Goal: Task Accomplishment & Management: Manage account settings

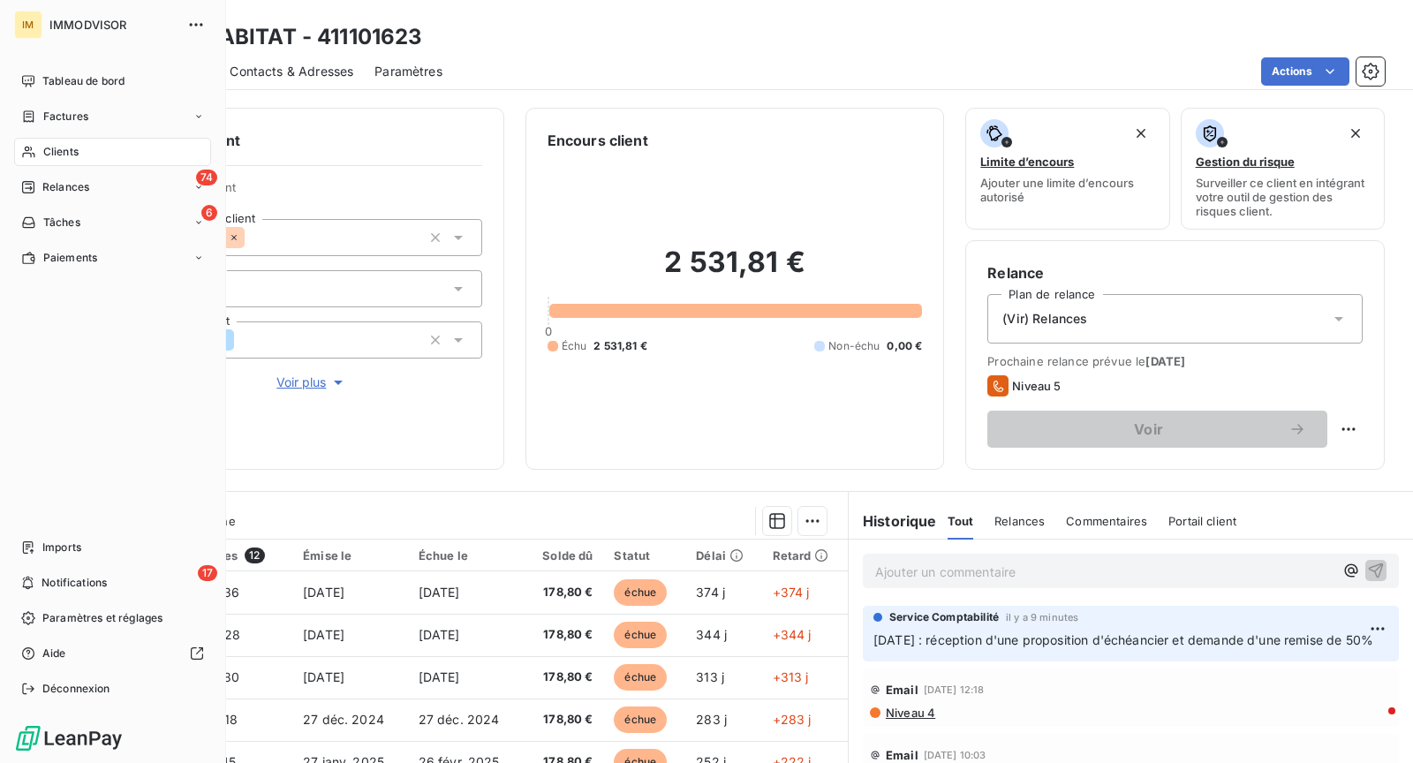
click at [34, 142] on div "Clients" at bounding box center [112, 152] width 197 height 28
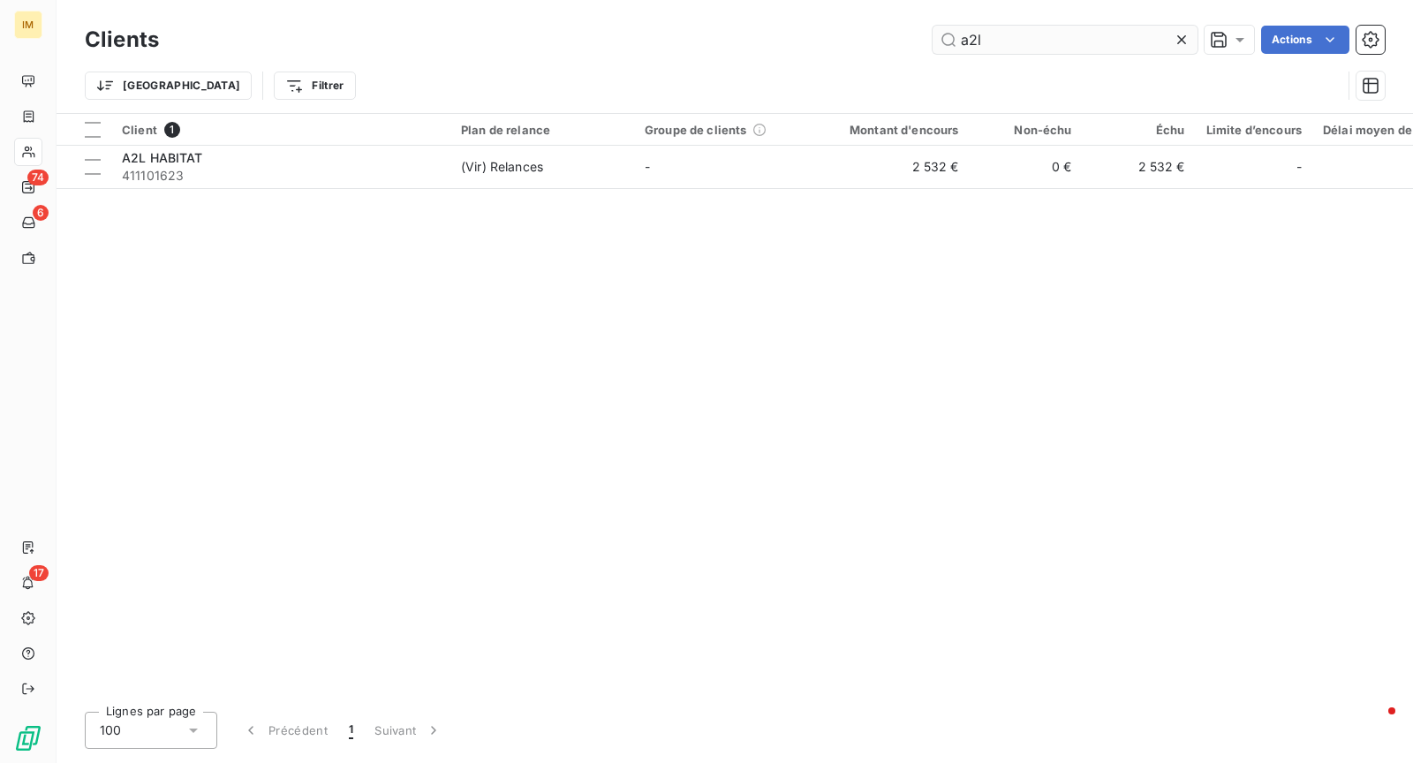
click at [1091, 47] on input "a2l" at bounding box center [1064, 40] width 265 height 28
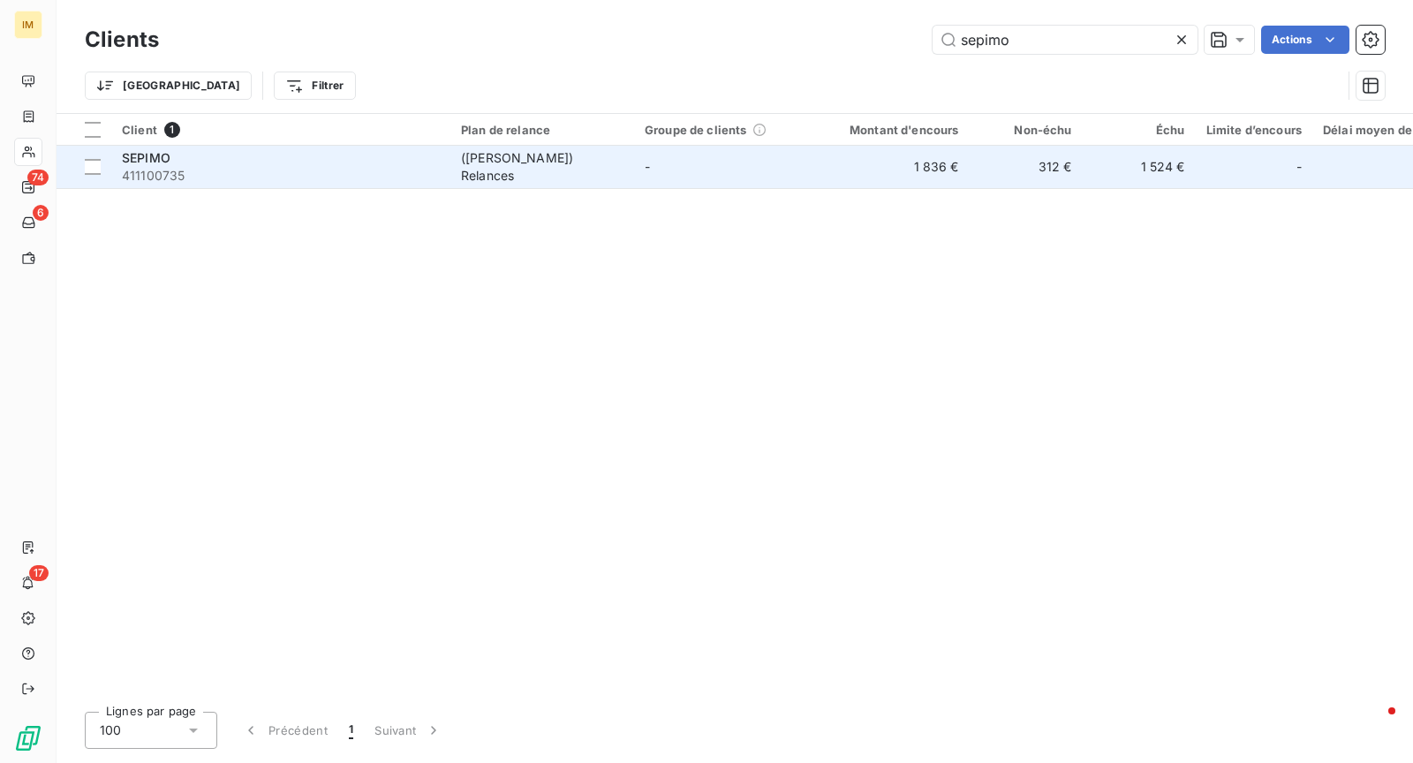
type input "sepimo"
click at [395, 176] on span "411100735" at bounding box center [281, 176] width 318 height 18
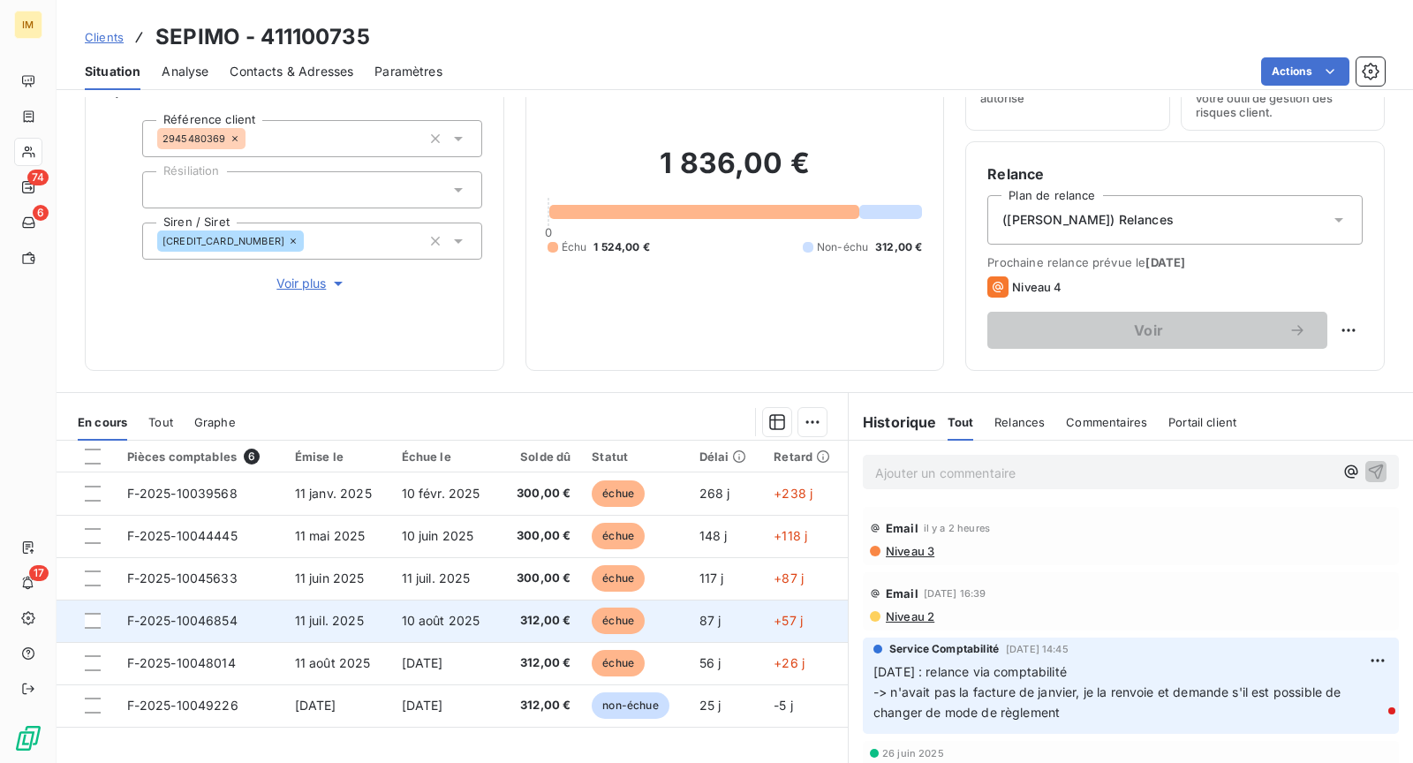
scroll to position [167, 0]
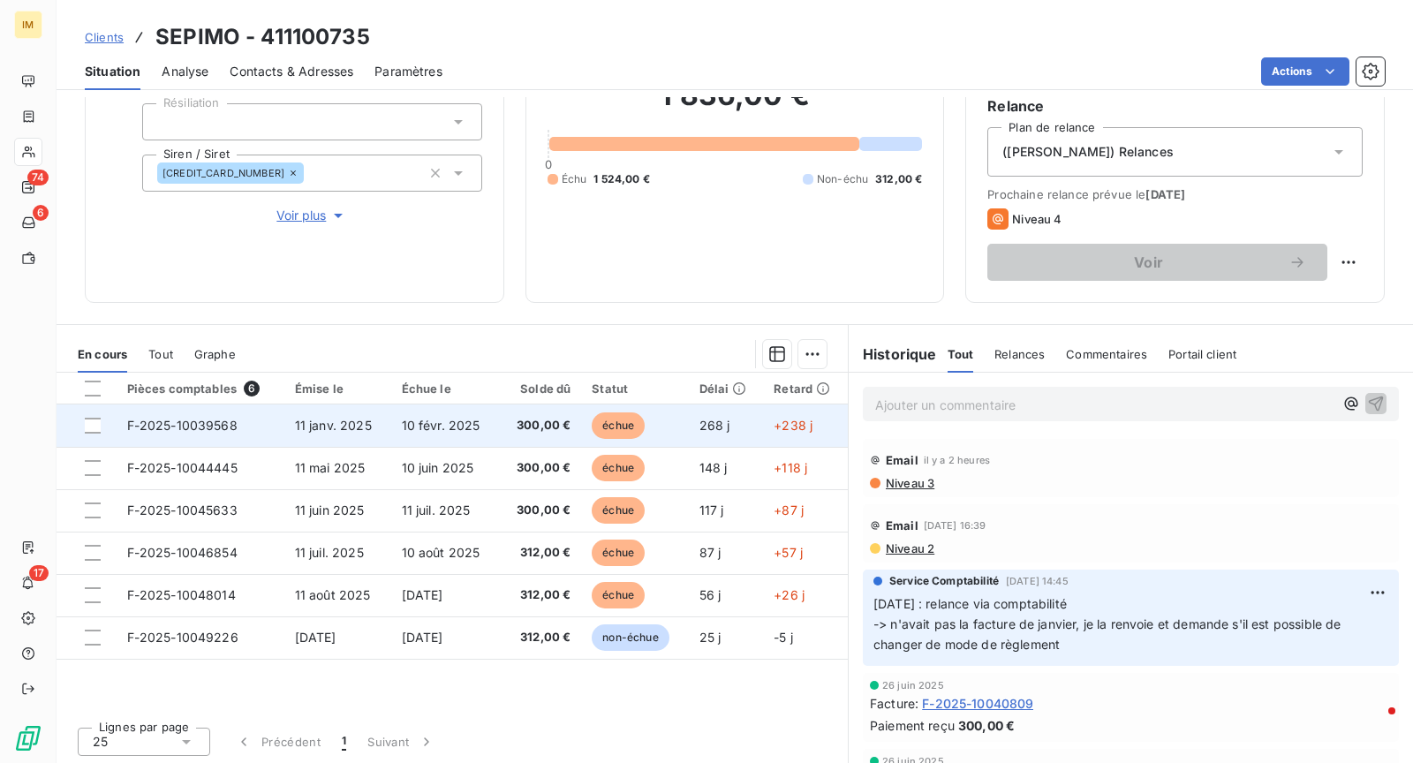
click at [375, 426] on td "11 janv. 2025" at bounding box center [337, 425] width 107 height 42
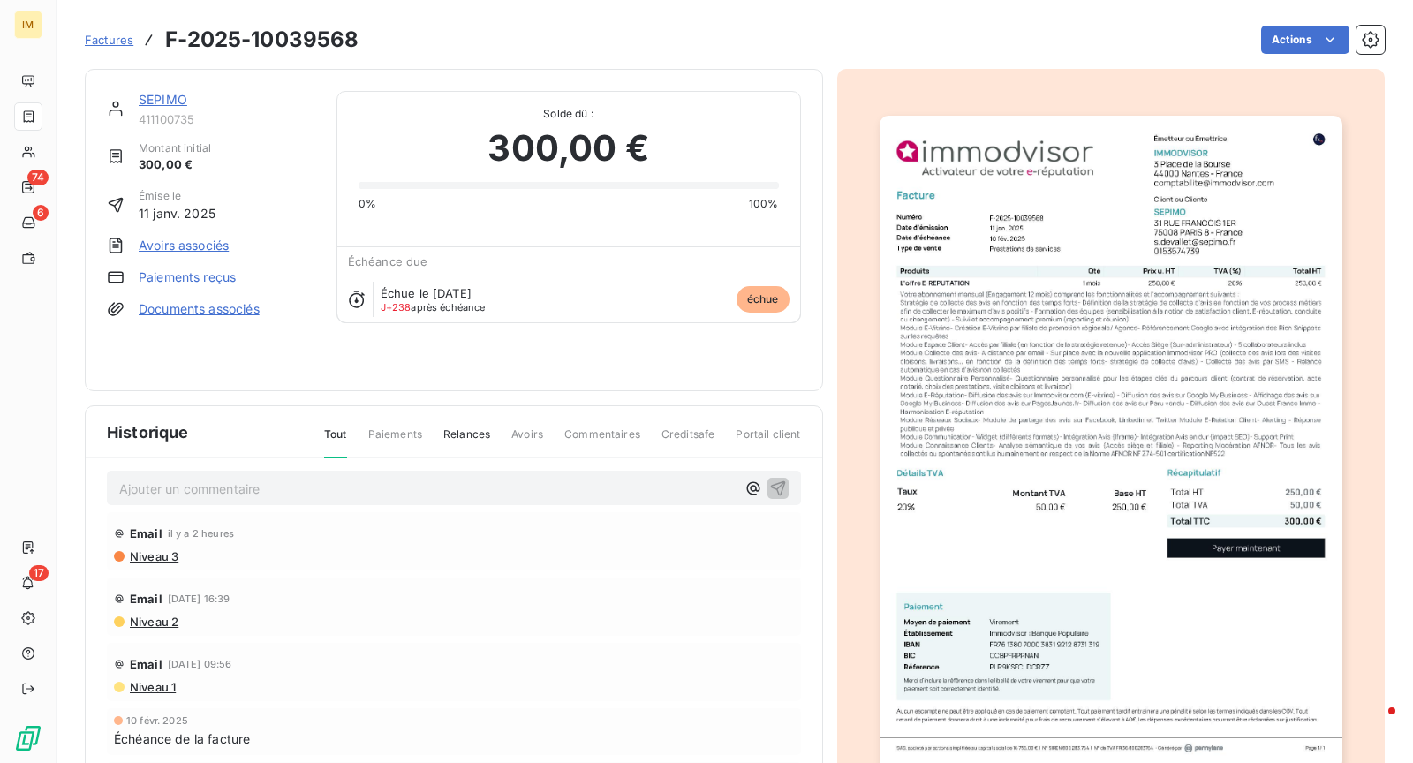
scroll to position [20, 0]
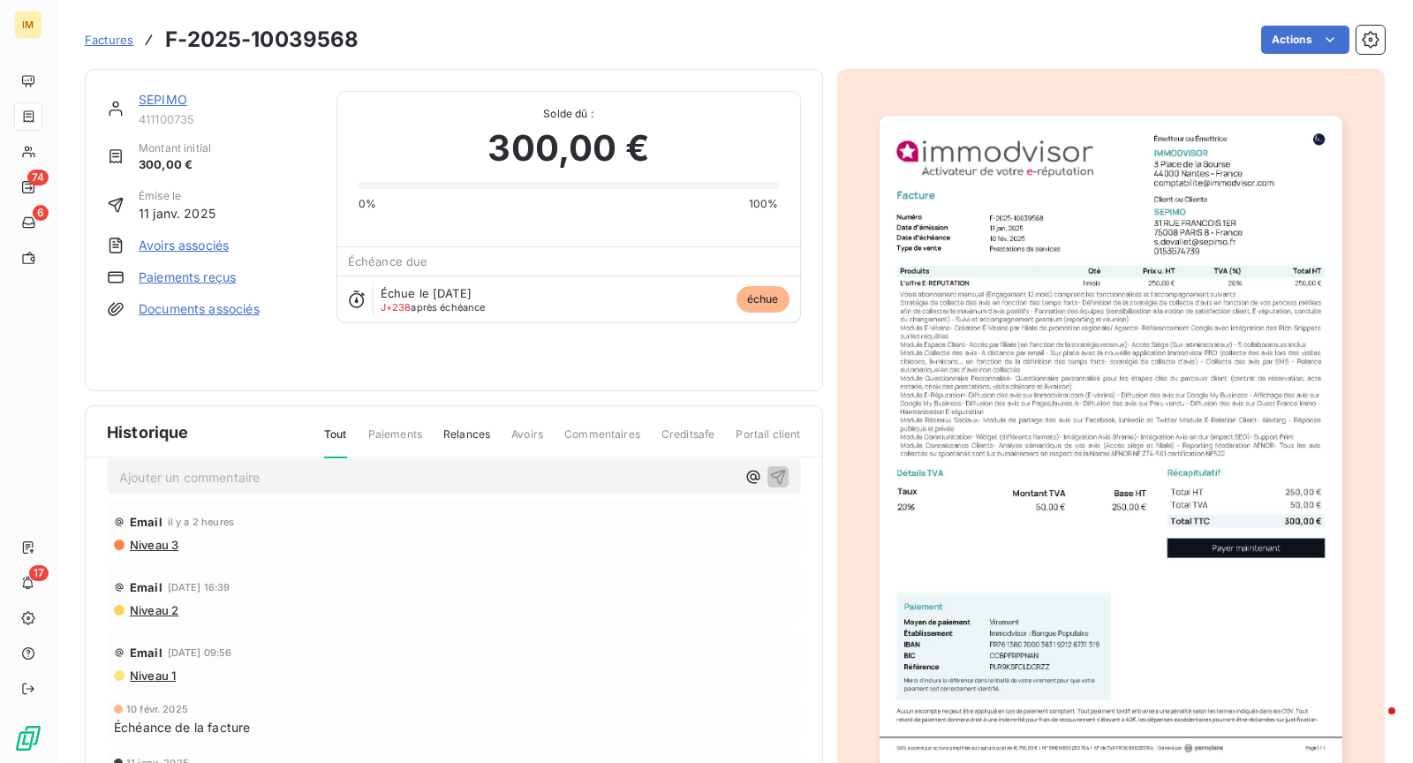
click at [117, 36] on span "Factures" at bounding box center [109, 40] width 49 height 14
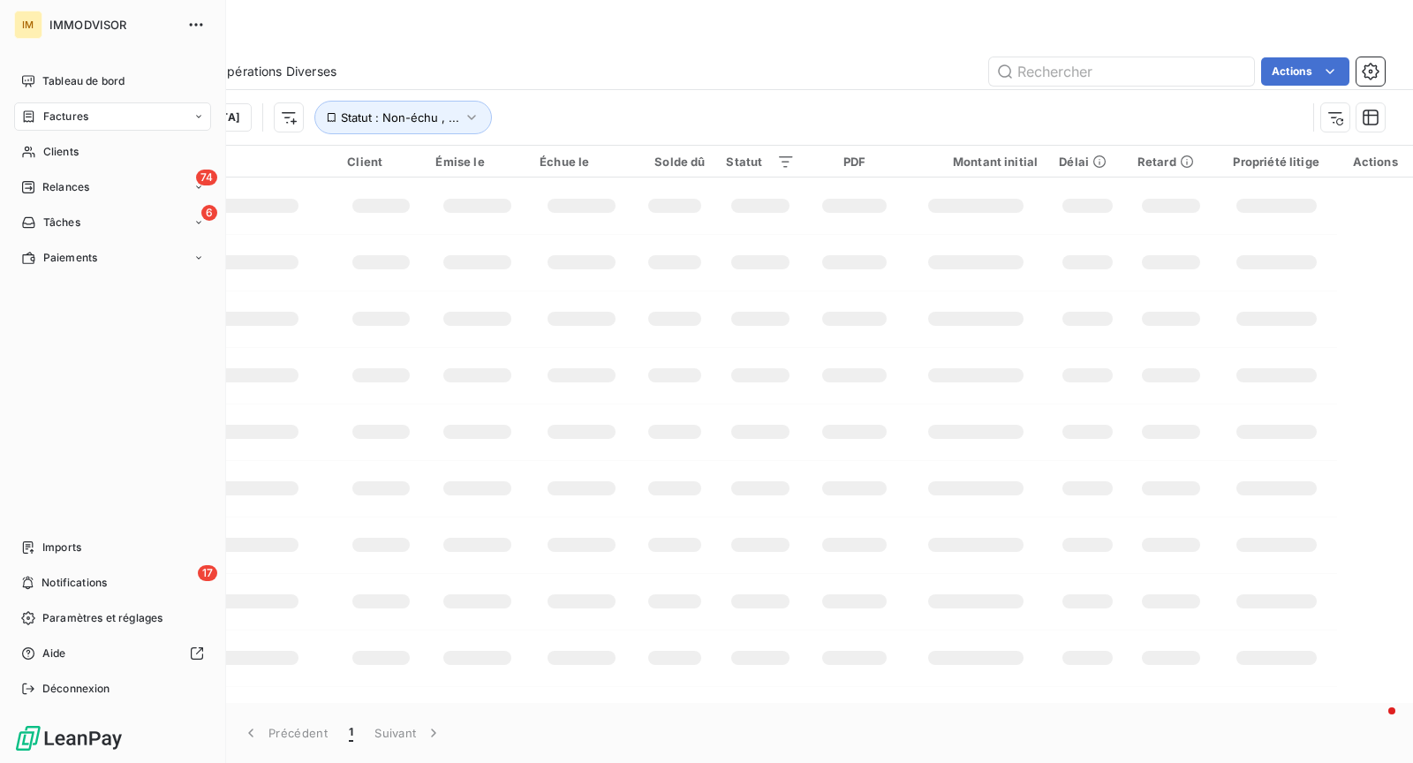
drag, startPoint x: 36, startPoint y: 157, endPoint x: 124, endPoint y: 201, distance: 97.9
click at [37, 157] on div "Clients" at bounding box center [112, 152] width 197 height 28
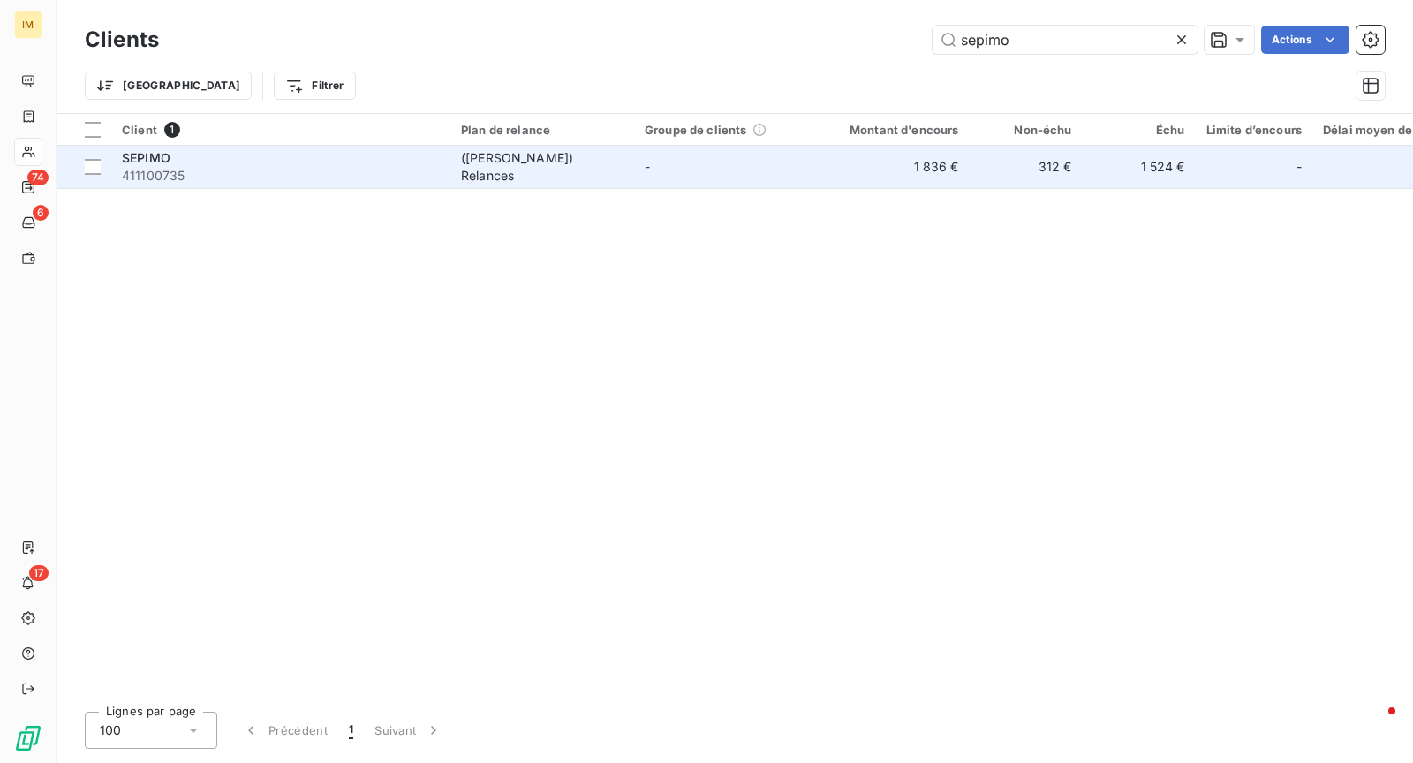
click at [529, 157] on div "([PERSON_NAME]) Relances" at bounding box center [542, 166] width 162 height 35
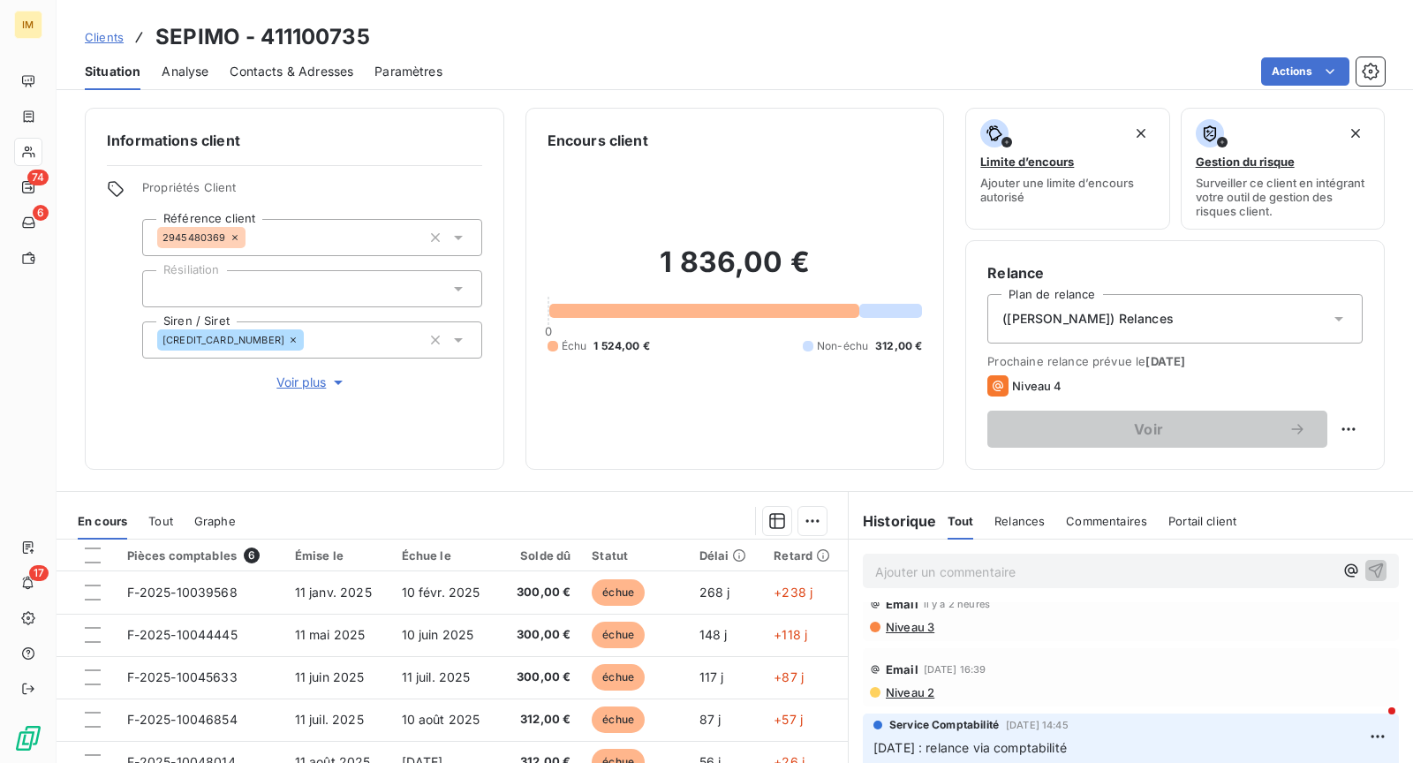
click at [998, 566] on p "Ajouter un commentaire ﻿" at bounding box center [1104, 572] width 458 height 22
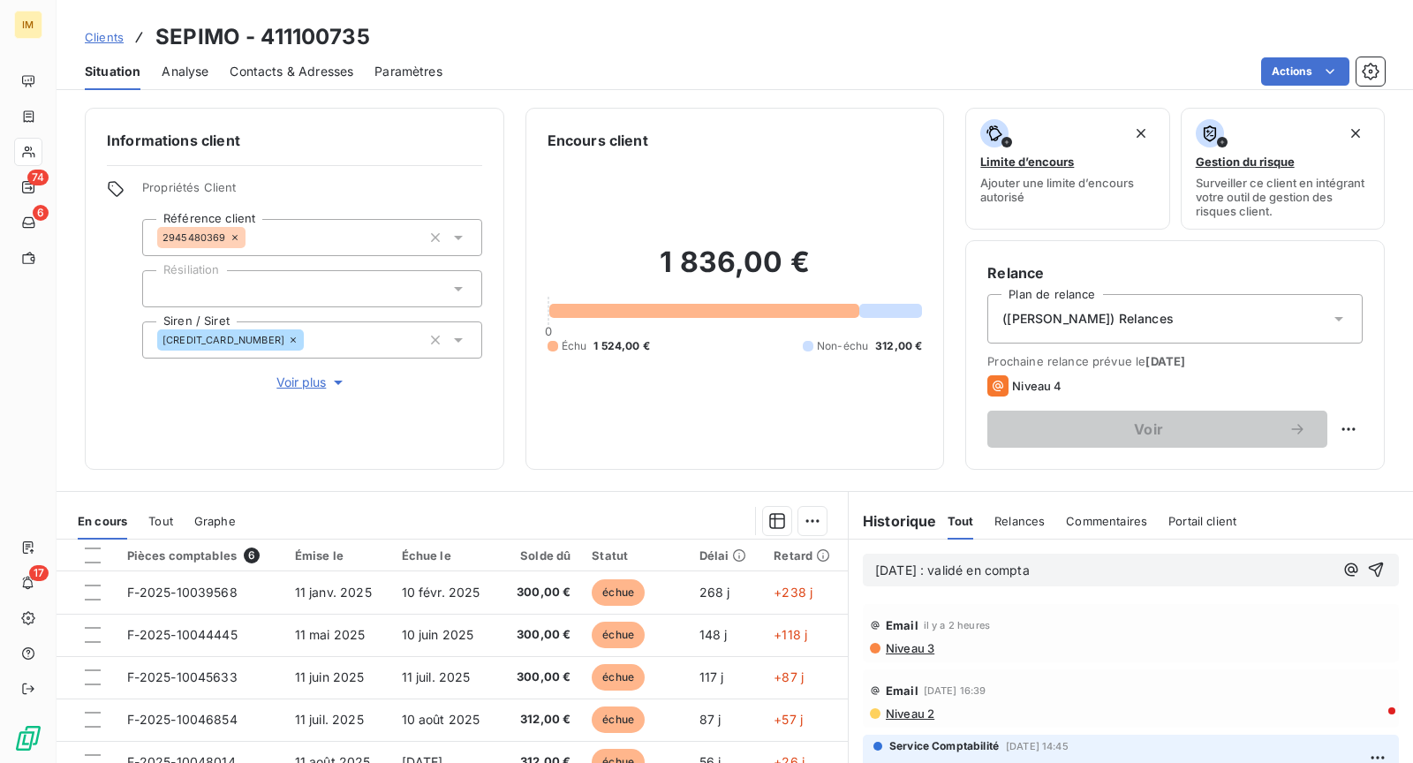
click at [929, 570] on span "[DATE] : validé en compta" at bounding box center [952, 569] width 154 height 15
click at [1072, 567] on span "[DATE] : facture de janvier validé en compta" at bounding box center [1006, 569] width 262 height 15
click at [1164, 574] on p "[DATE] : facture de janvier validér en compta" at bounding box center [1104, 571] width 458 height 20
click at [1077, 567] on span "[DATE] : facture de janvier validér en compta" at bounding box center [1008, 569] width 267 height 15
click at [1251, 592] on div "[DATE] : facture de janvier validée en compta" at bounding box center [1130, 569] width 564 height 61
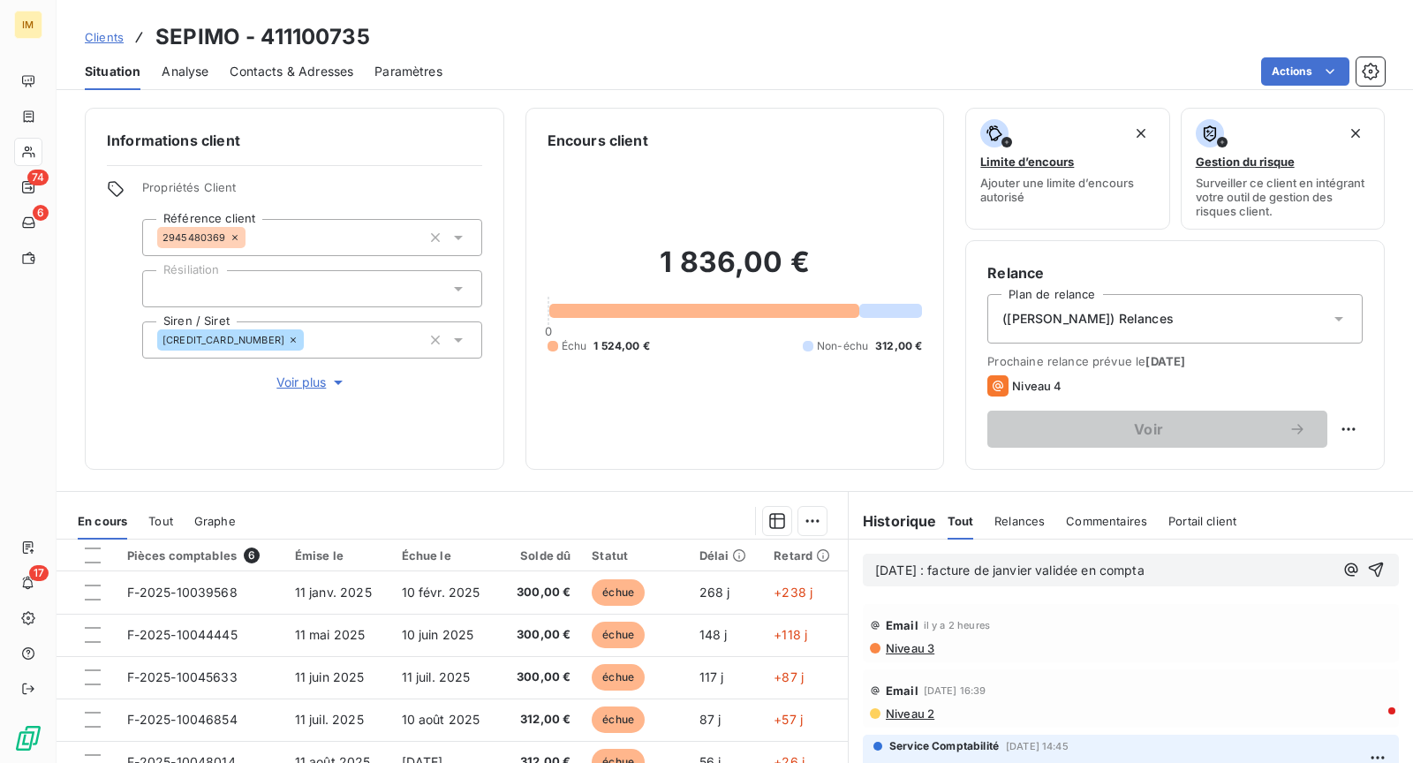
click at [1244, 564] on p "[DATE] : facture de janvier validée en compta" at bounding box center [1104, 571] width 458 height 20
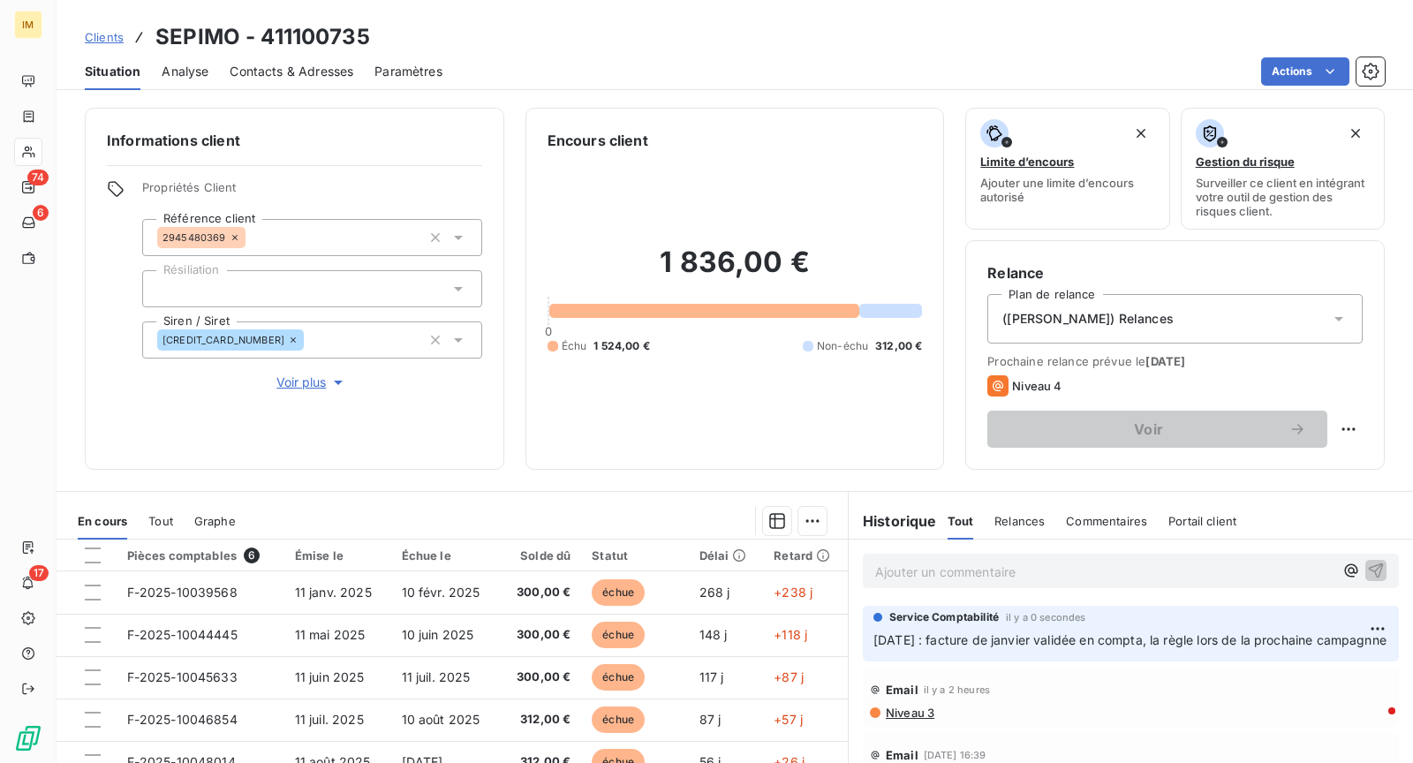
click at [1332, 431] on html "IM 74 6 17 Clients SEPIMO - 411100735 Situation Analyse Contacts & Adresses Par…" at bounding box center [706, 381] width 1413 height 763
click at [1330, 451] on div "Replanifier cette action" at bounding box center [1261, 466] width 172 height 42
click at [1292, 468] on div "Replanifier cette action" at bounding box center [1261, 466] width 158 height 28
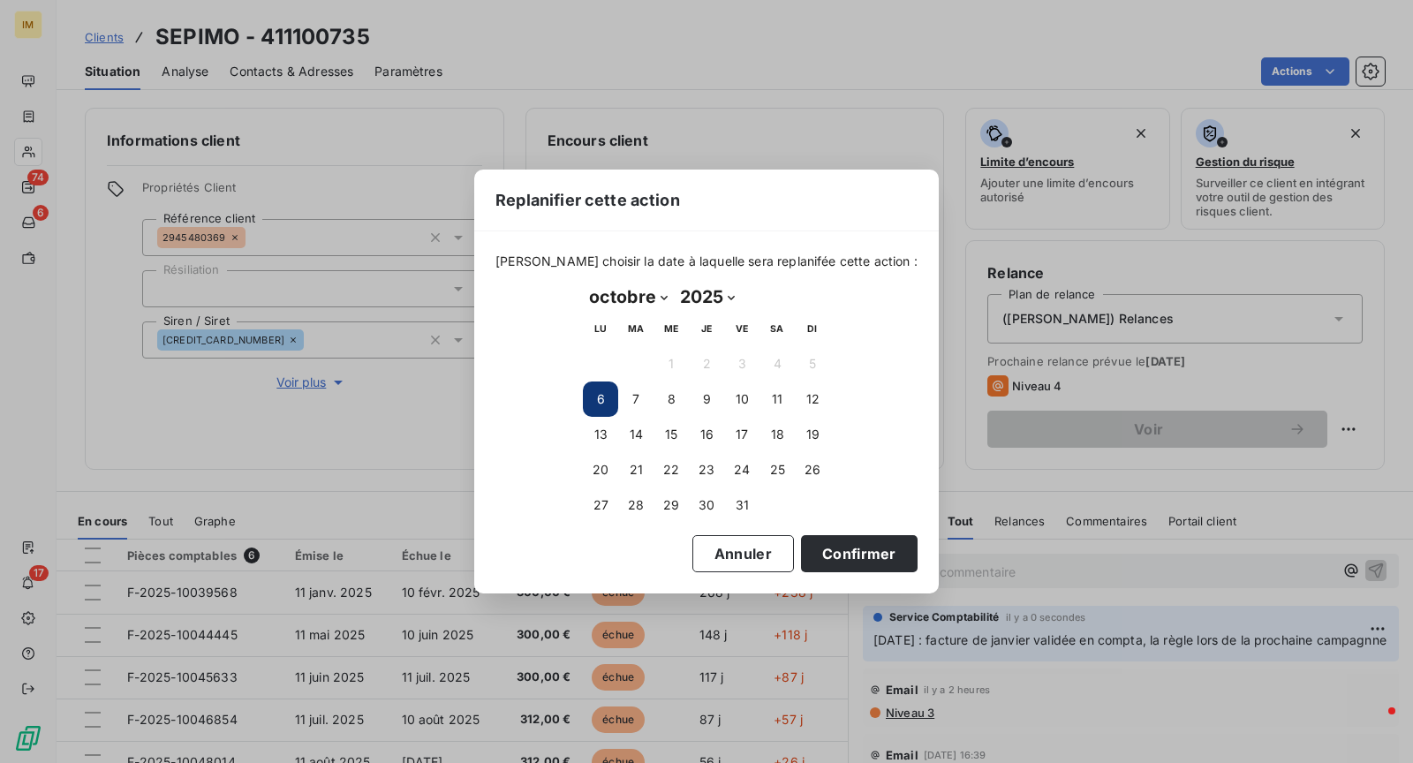
click at [643, 303] on select "janvier février mars avril mai juin juillet août septembre octobre novembre déc…" at bounding box center [628, 297] width 91 height 28
select select "10"
click at [583, 283] on select "janvier février mars avril mai juin juillet août septembre octobre novembre déc…" at bounding box center [628, 297] width 91 height 28
click at [597, 397] on button "3" at bounding box center [600, 398] width 35 height 35
click at [856, 554] on button "Confirmer" at bounding box center [859, 553] width 117 height 37
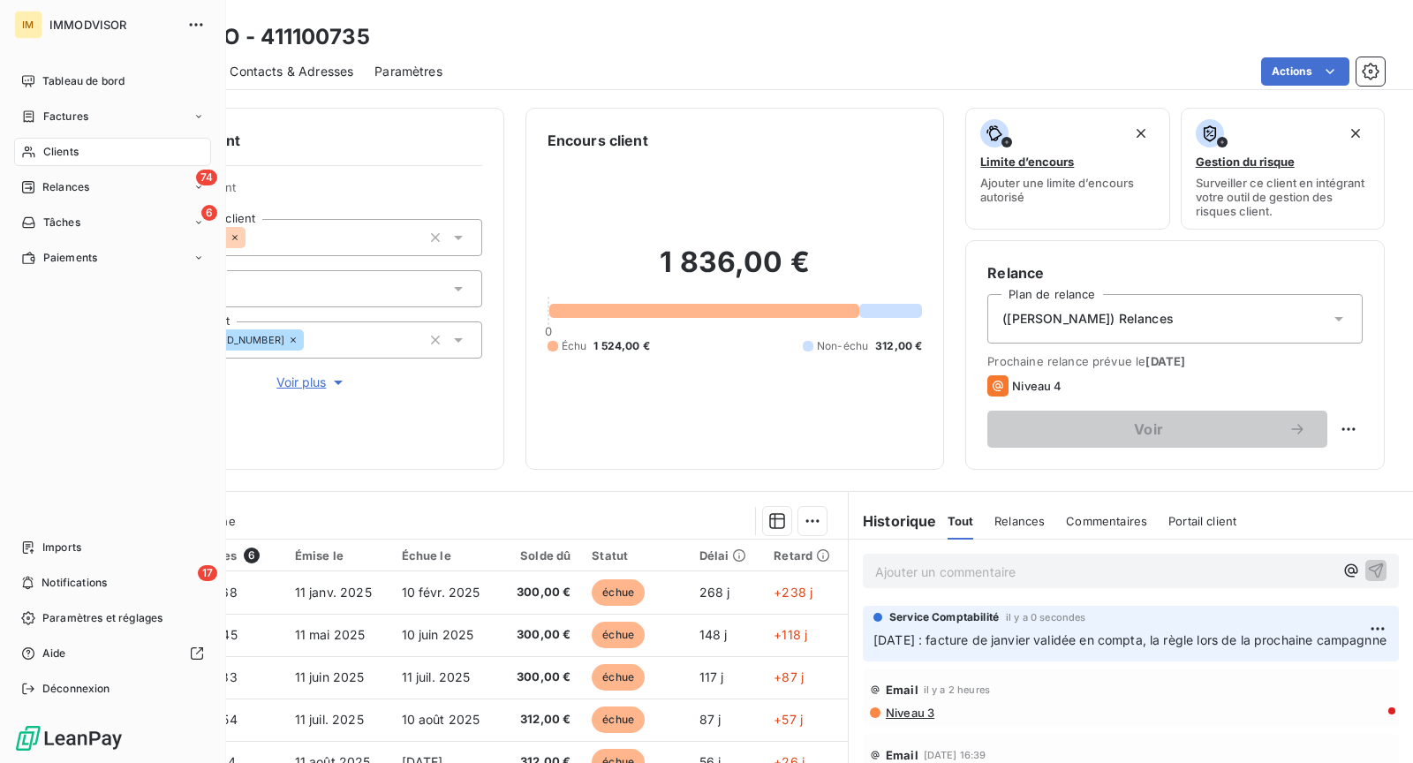
click at [26, 136] on nav "Tableau de bord Factures Clients 74 Relances 6 Tâches Paiements" at bounding box center [112, 169] width 197 height 205
click at [46, 147] on span "Clients" at bounding box center [60, 152] width 35 height 16
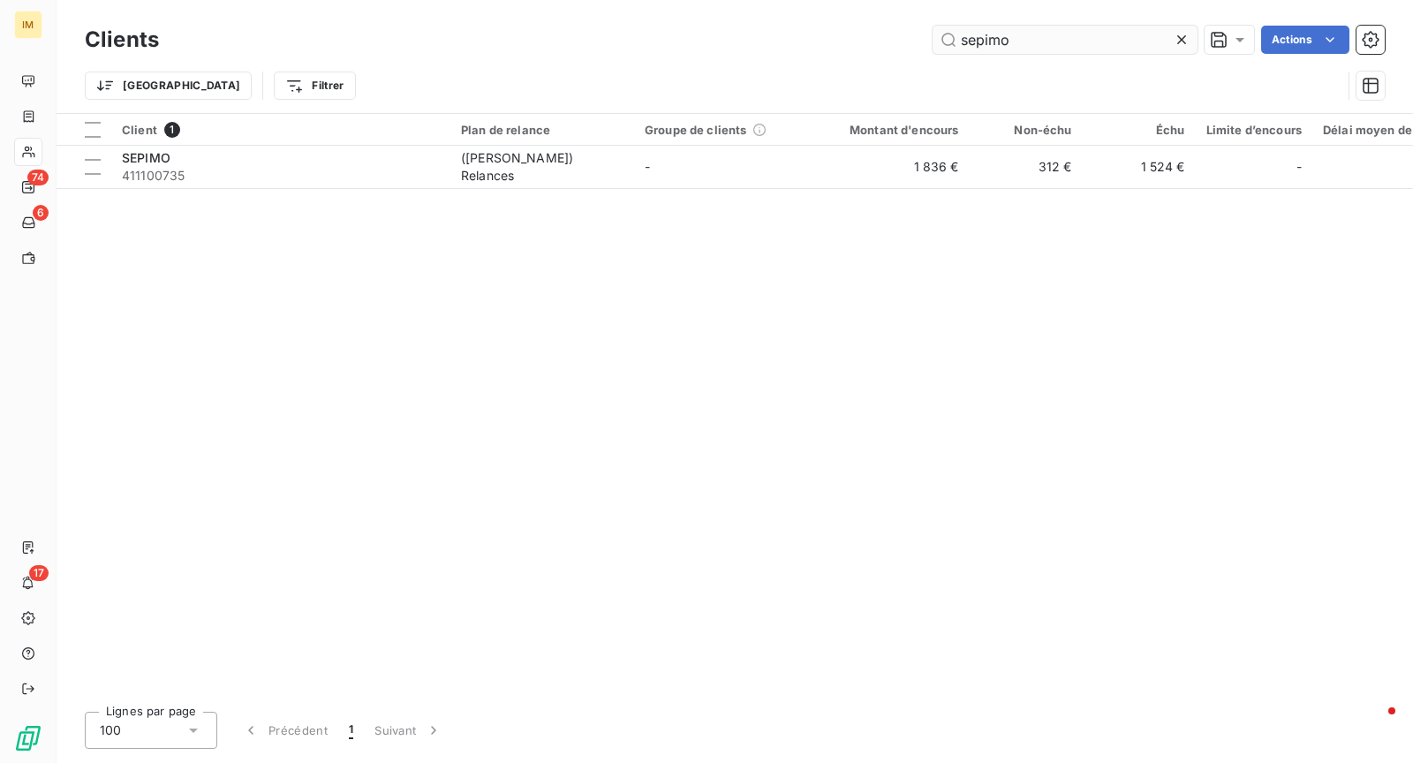
click at [1018, 25] on div "Clients sepimo Actions" at bounding box center [735, 39] width 1300 height 37
click at [1021, 34] on input "sepimo" at bounding box center [1064, 40] width 265 height 28
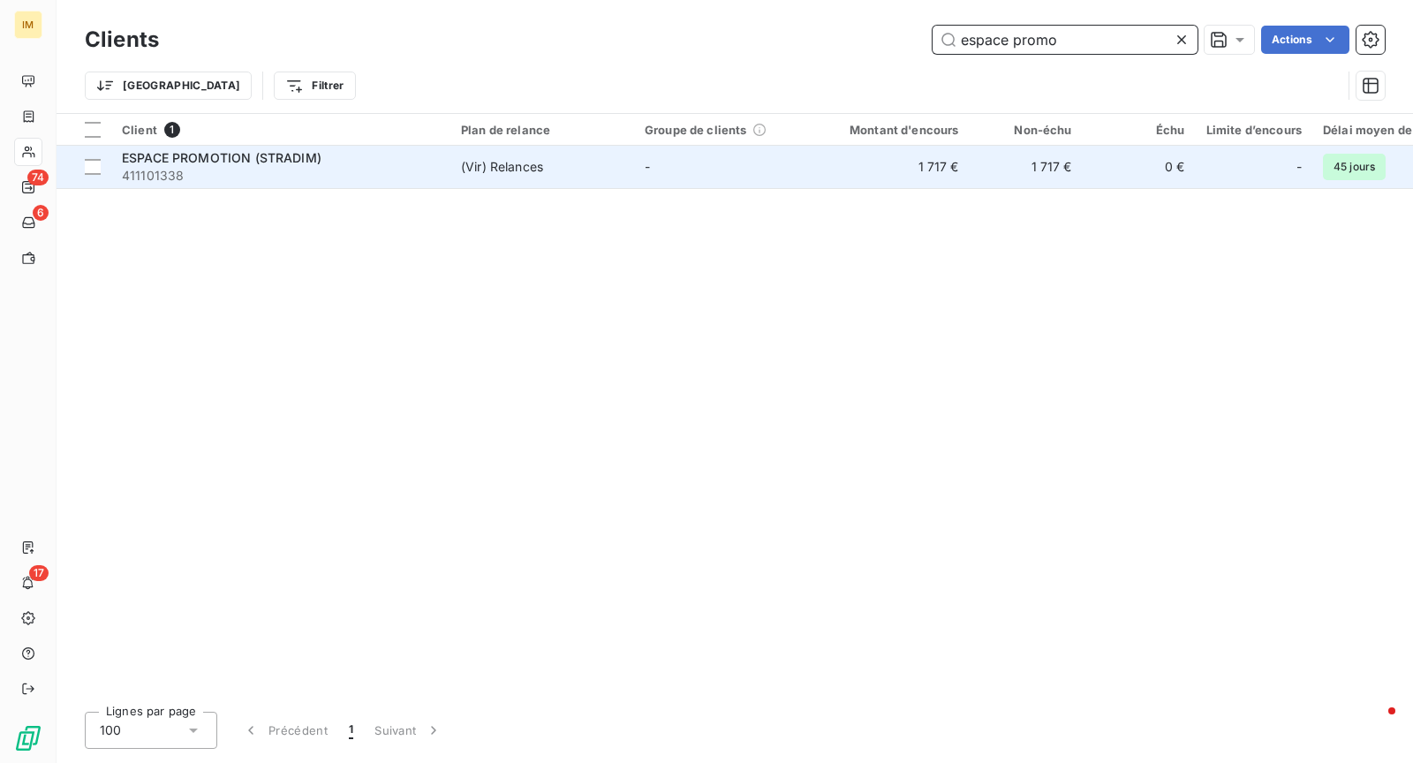
type input "espace promo"
click at [470, 180] on td "(Vir) Relances" at bounding box center [542, 167] width 184 height 42
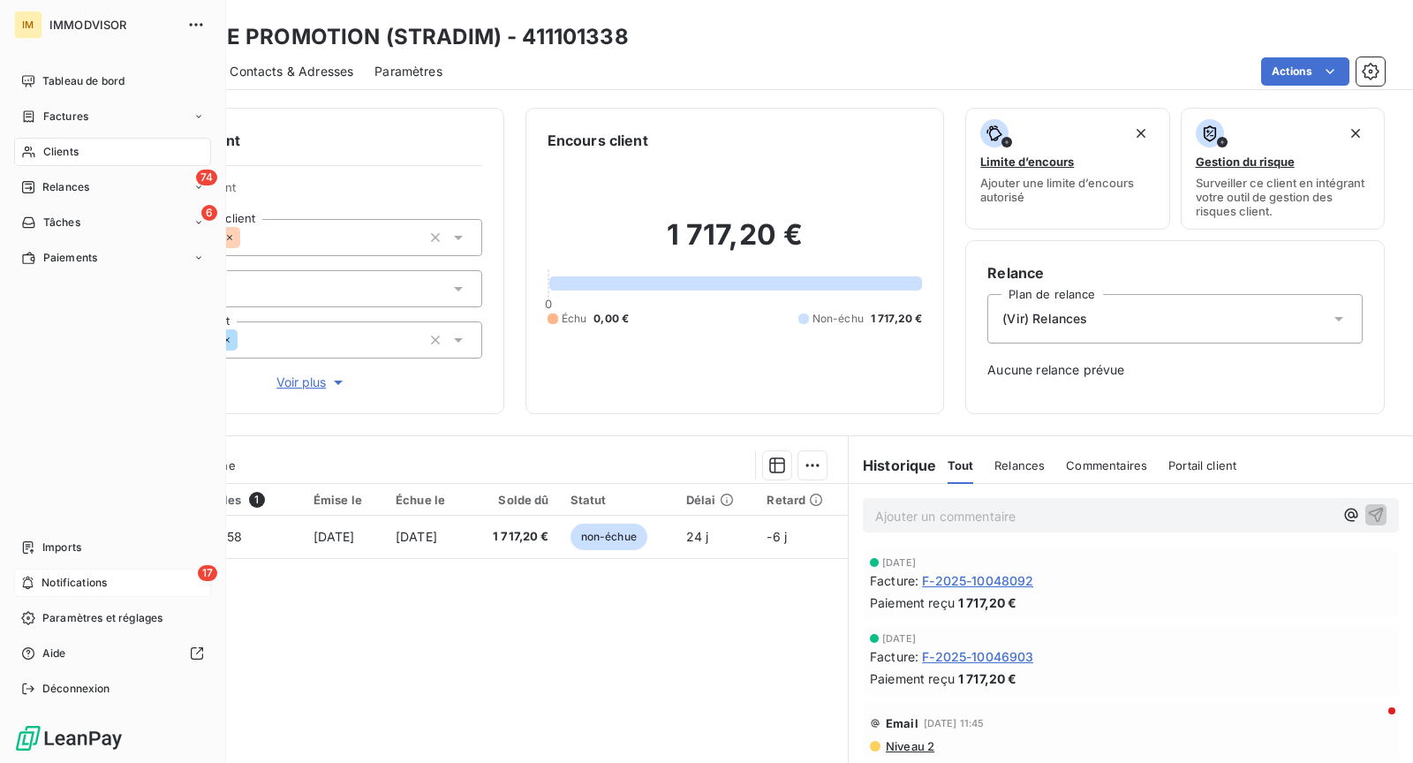
click at [44, 585] on span "Notifications" at bounding box center [73, 583] width 65 height 16
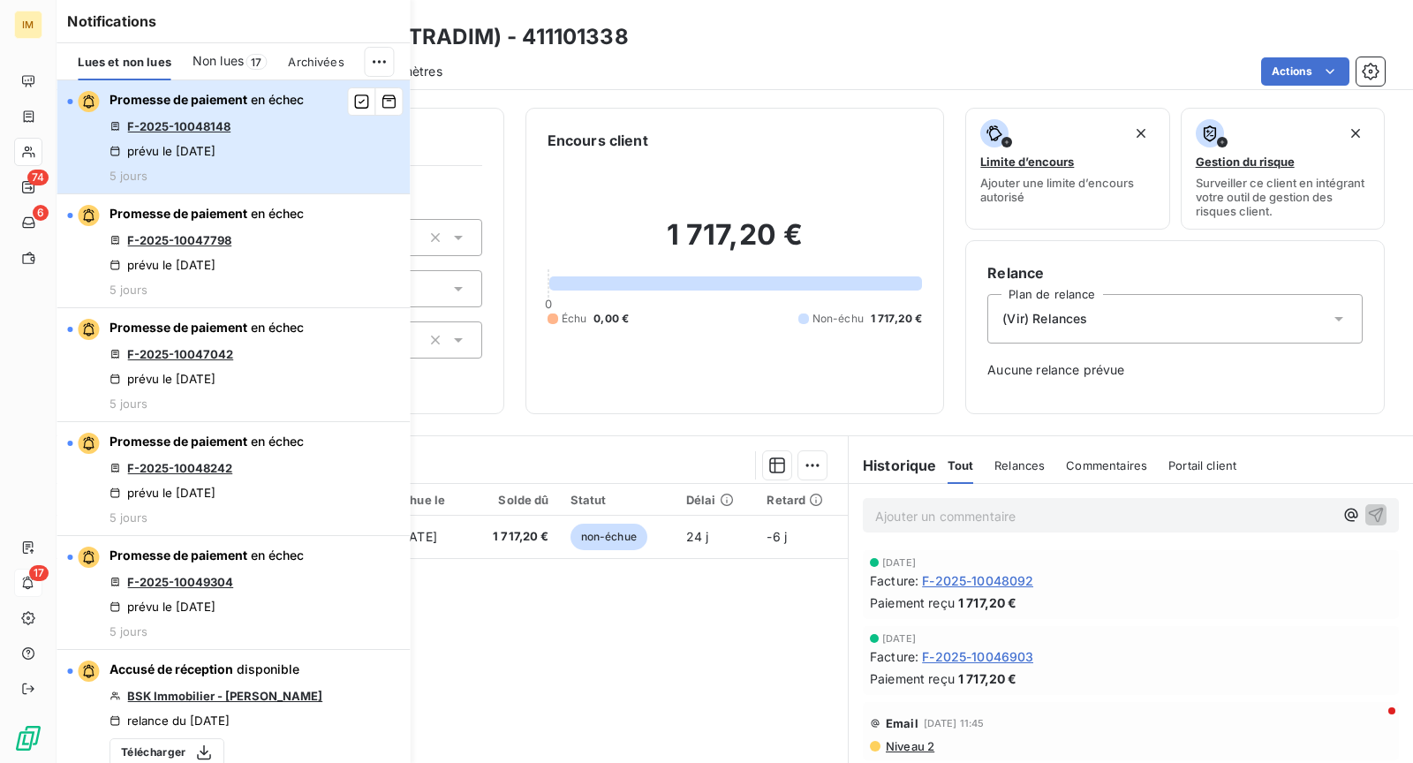
click at [270, 175] on div "Promesse de paiement en échec F-2025-10048148 prévu le [DATE] 5 jours" at bounding box center [206, 137] width 194 height 92
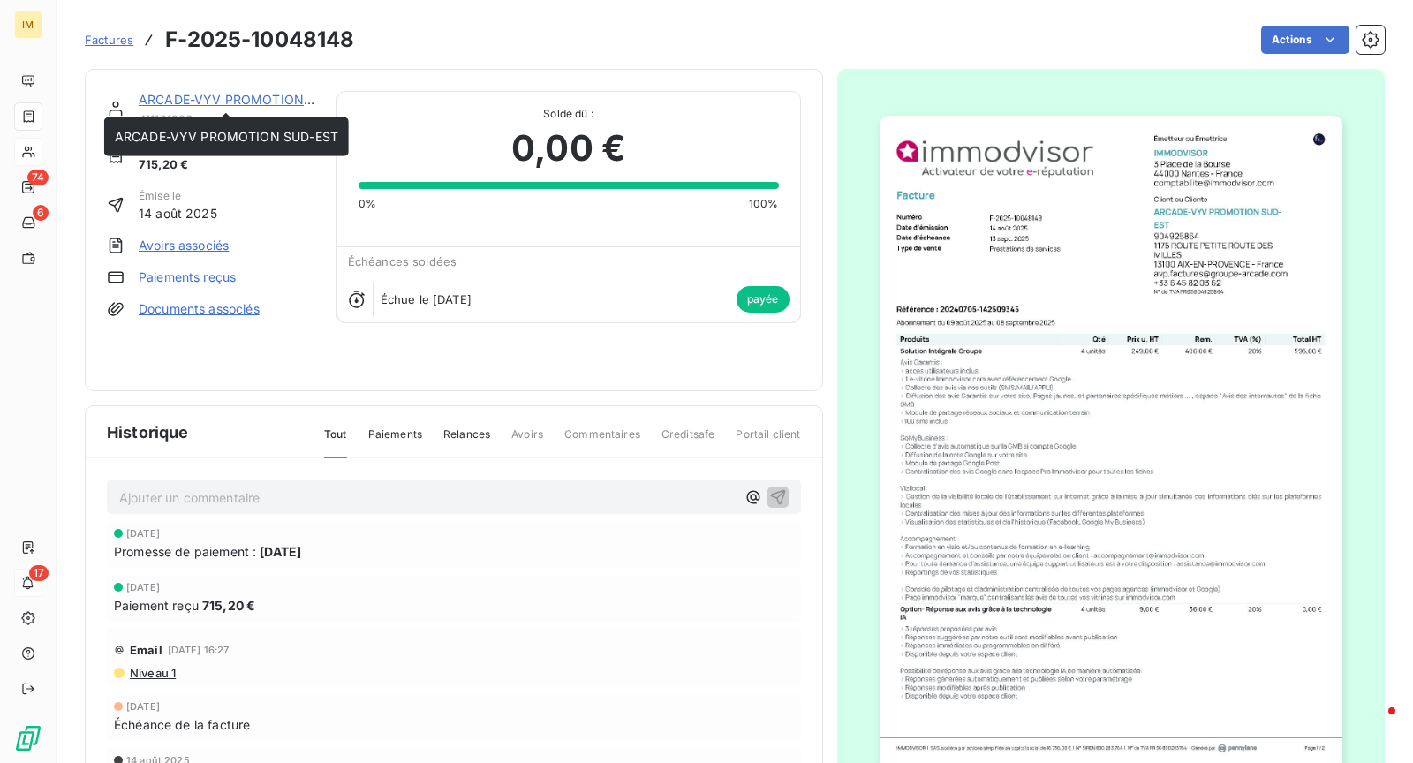
click at [204, 103] on link "ARCADE-VYV PROMOTION SUD-EST" at bounding box center [250, 99] width 223 height 15
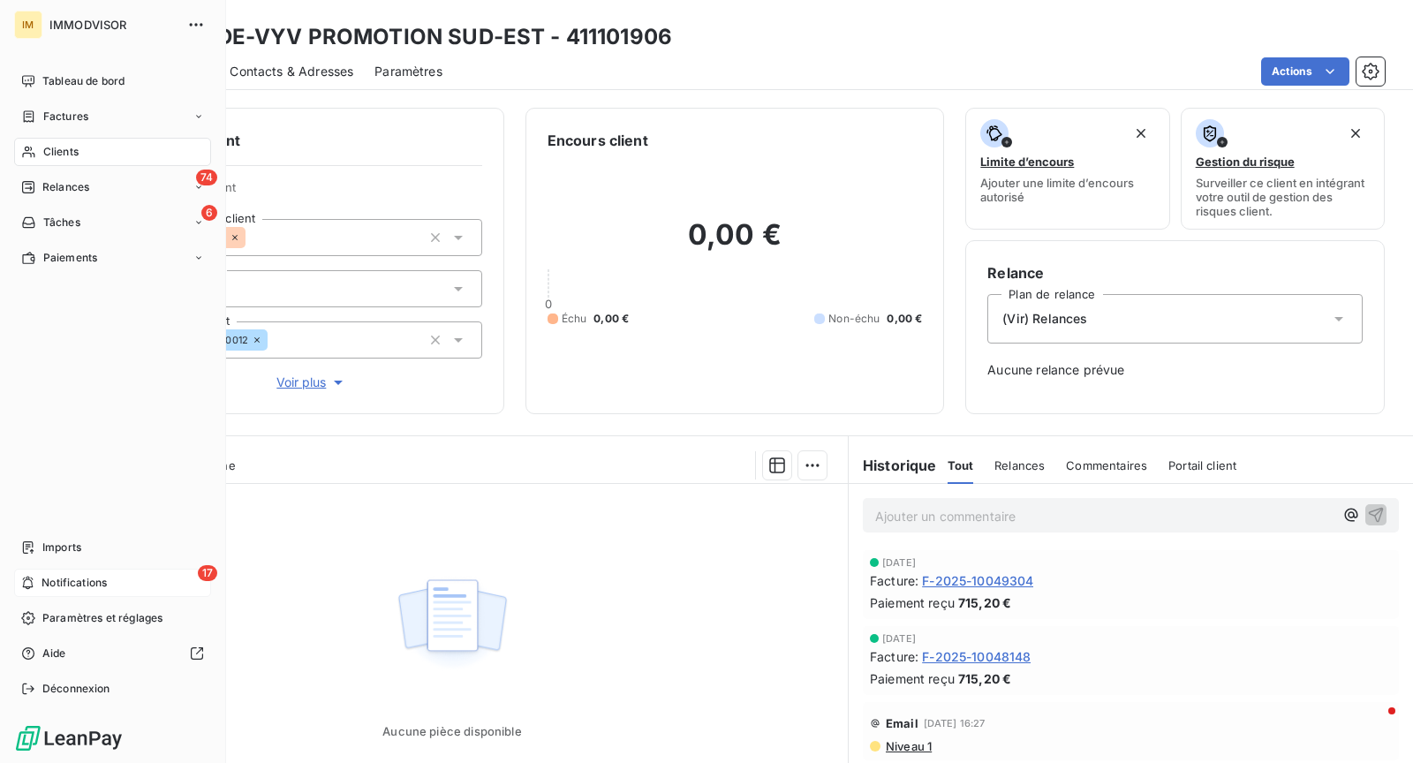
click at [15, 593] on div "17 Notifications" at bounding box center [112, 583] width 197 height 28
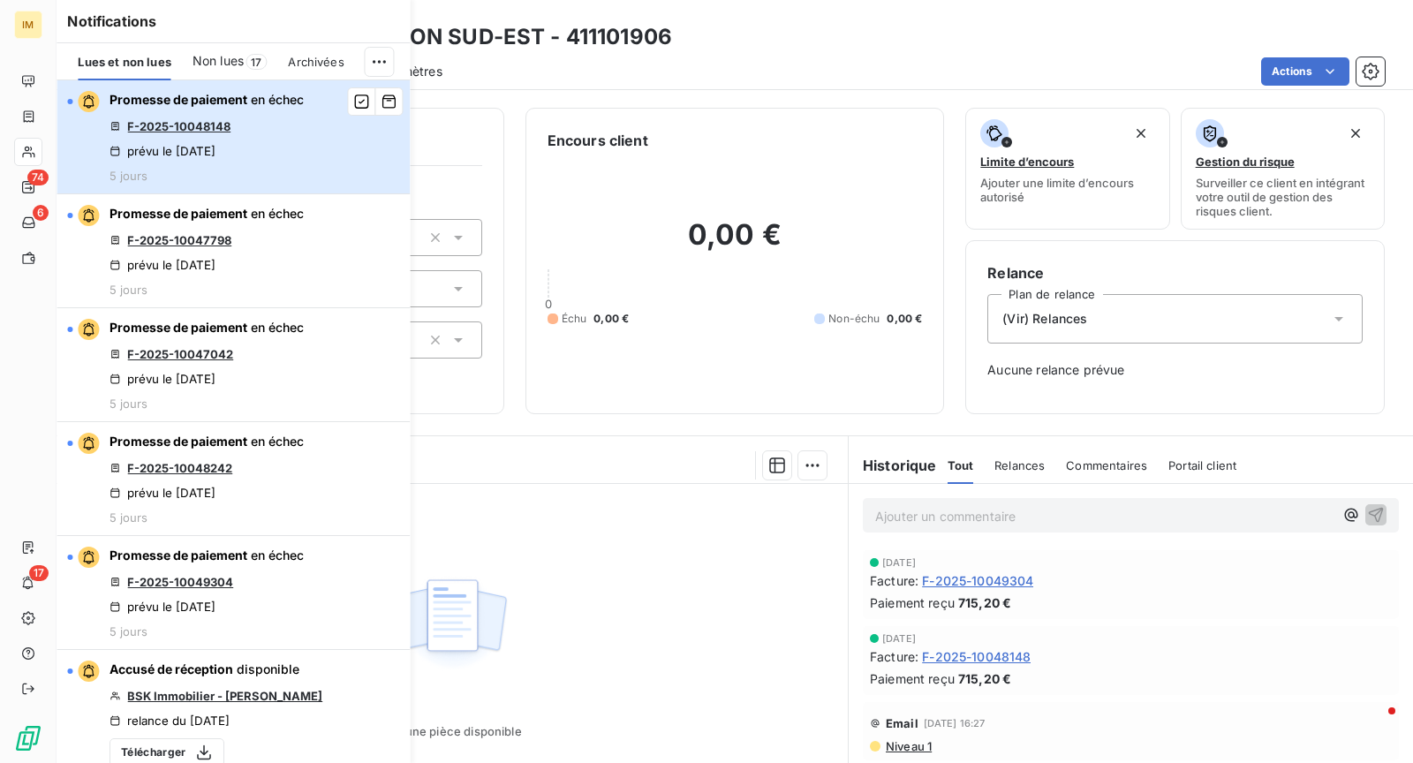
click at [319, 149] on button "Promesse de paiement en échec F-2025-10048148 prévu le [DATE] 5 jours" at bounding box center [233, 137] width 353 height 114
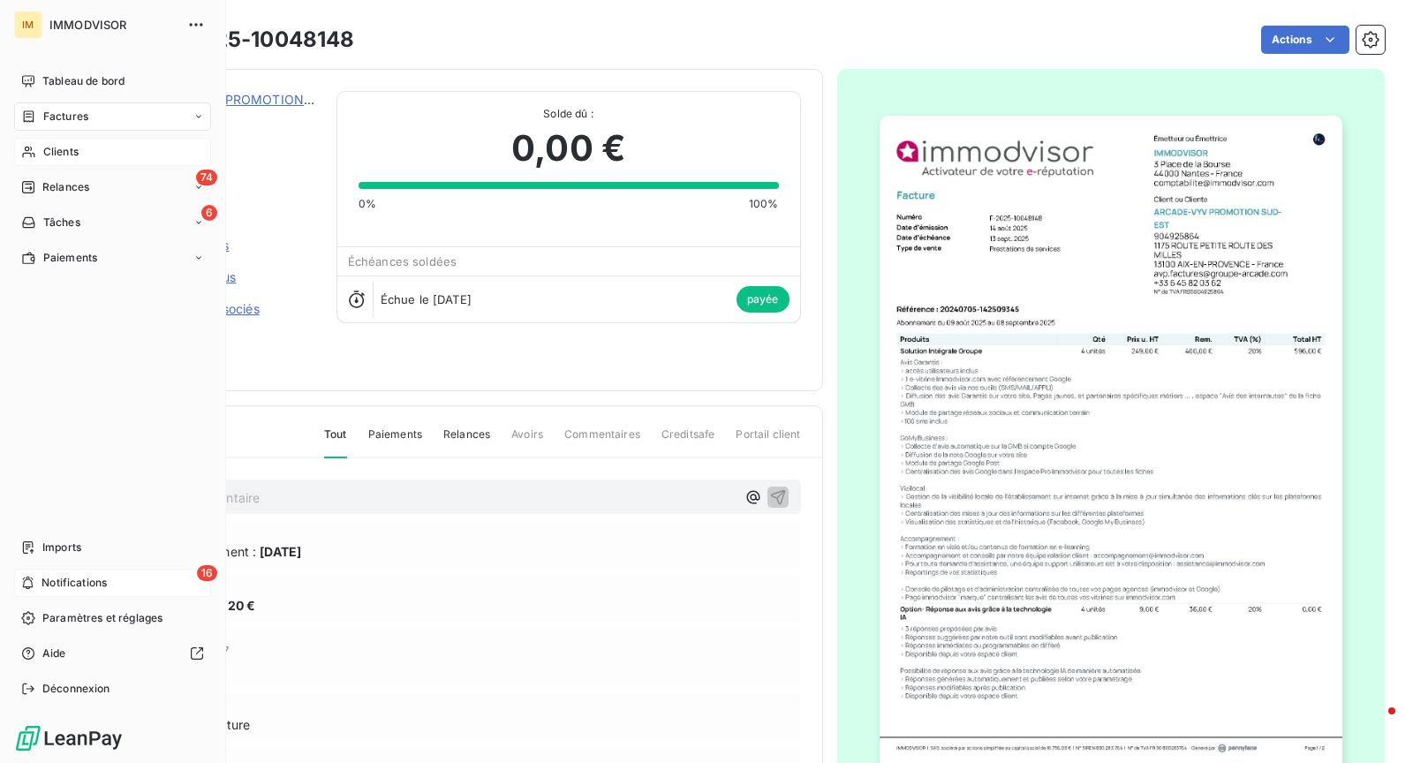
click at [31, 587] on icon at bounding box center [28, 582] width 11 height 13
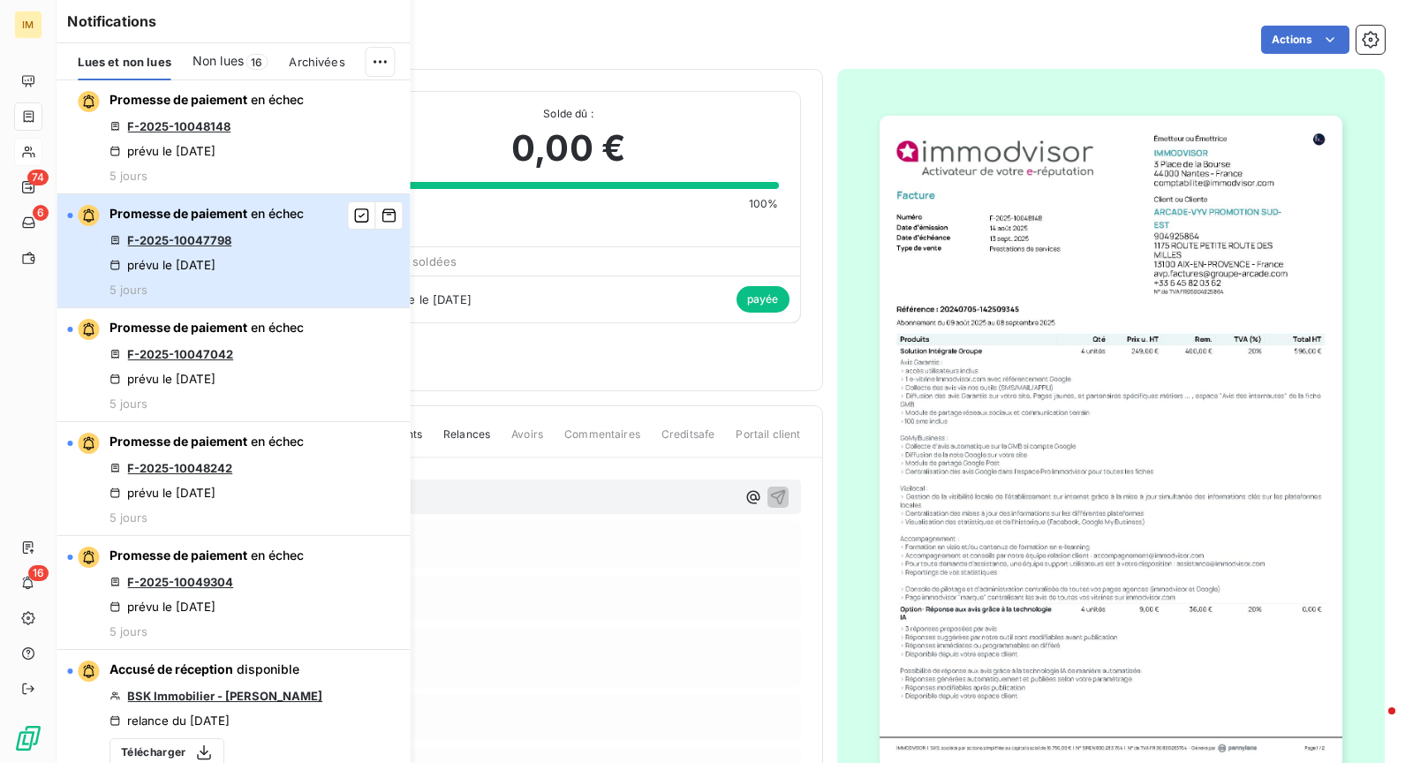
click at [323, 261] on button "Promesse de paiement en échec F-2025-10047798 prévu le [DATE] 5 jours" at bounding box center [233, 251] width 353 height 114
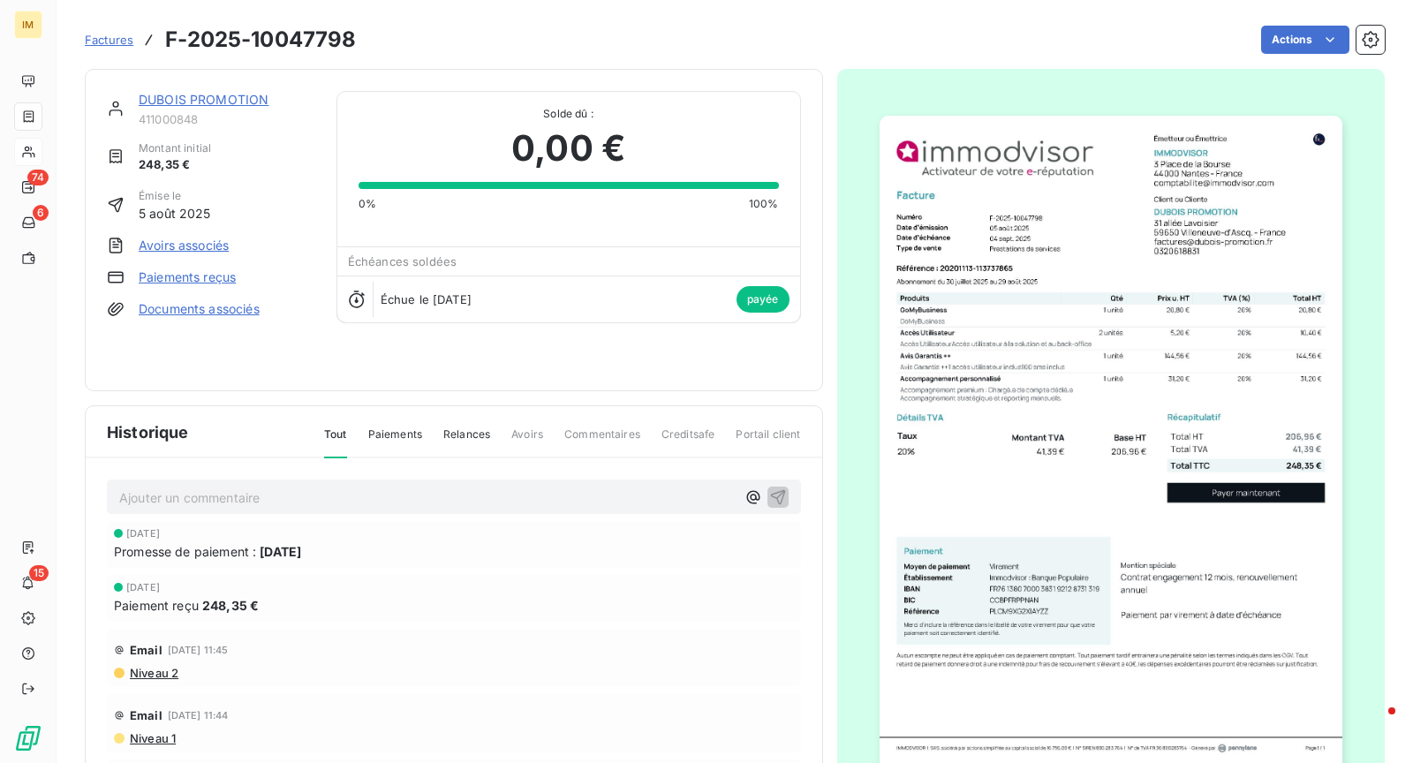
click at [200, 105] on link "DUBOIS PROMOTION" at bounding box center [204, 99] width 130 height 15
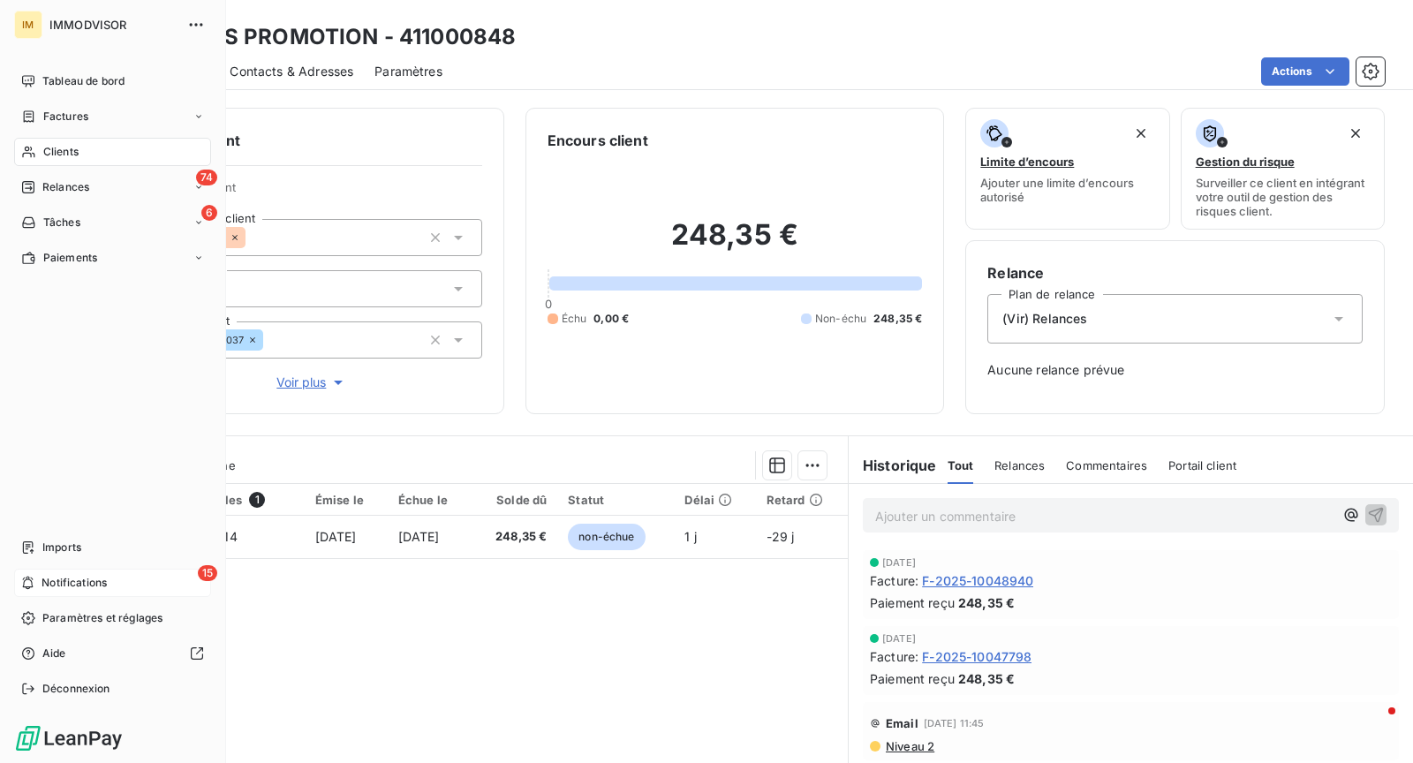
click at [34, 585] on div "15 Notifications" at bounding box center [112, 583] width 197 height 28
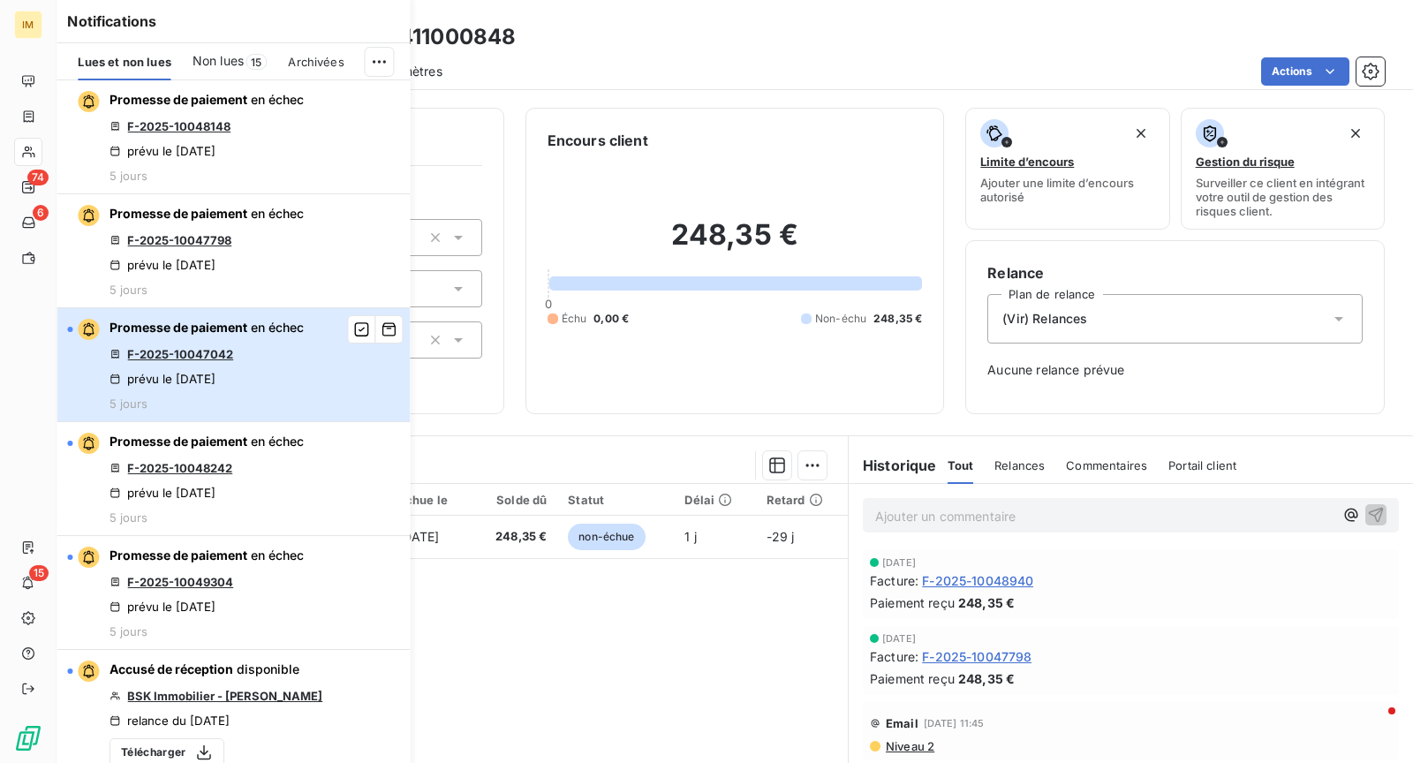
click at [271, 368] on div "Promesse de paiement en échec F-2025-10047042 prévu le [DATE] 5 jours" at bounding box center [206, 365] width 194 height 92
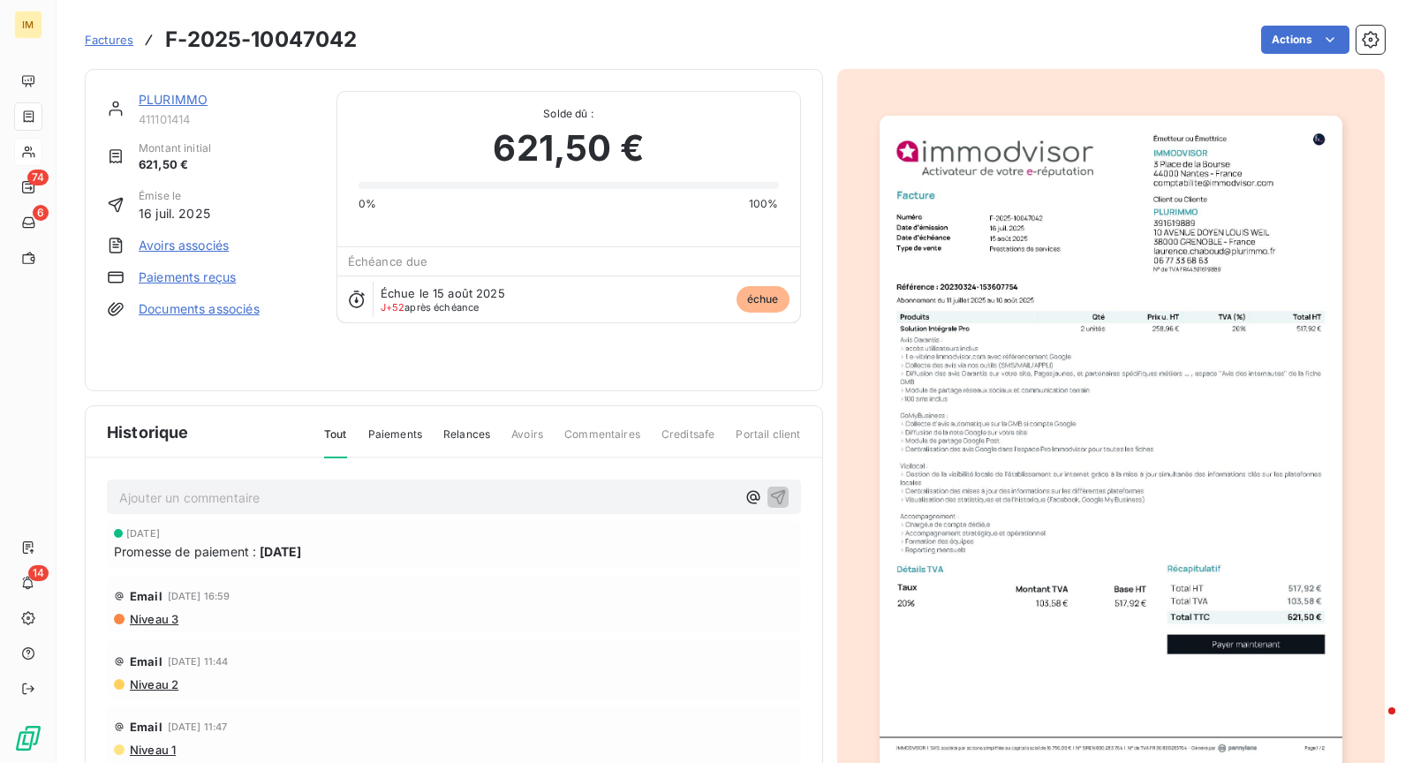
click at [193, 96] on link "PLURIMMO" at bounding box center [173, 99] width 69 height 15
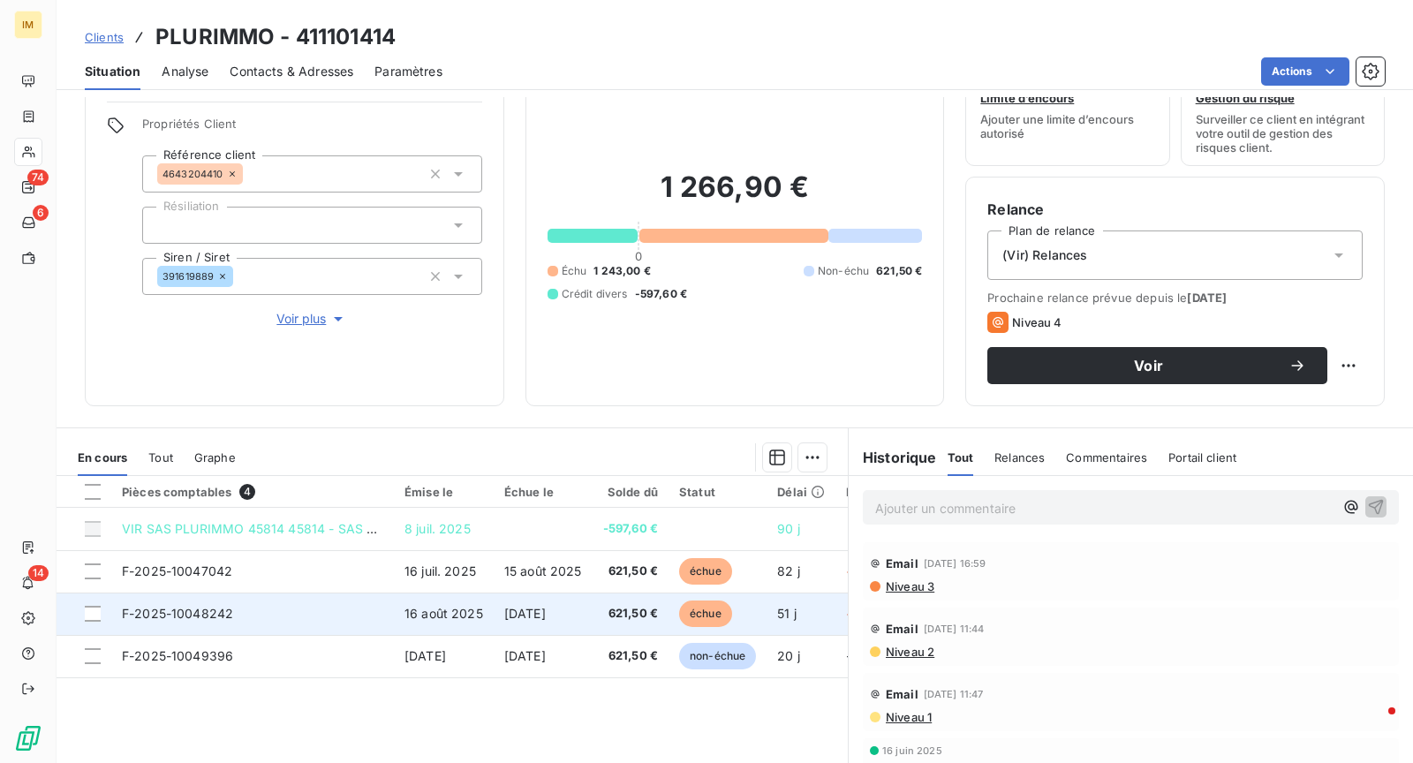
scroll to position [167, 0]
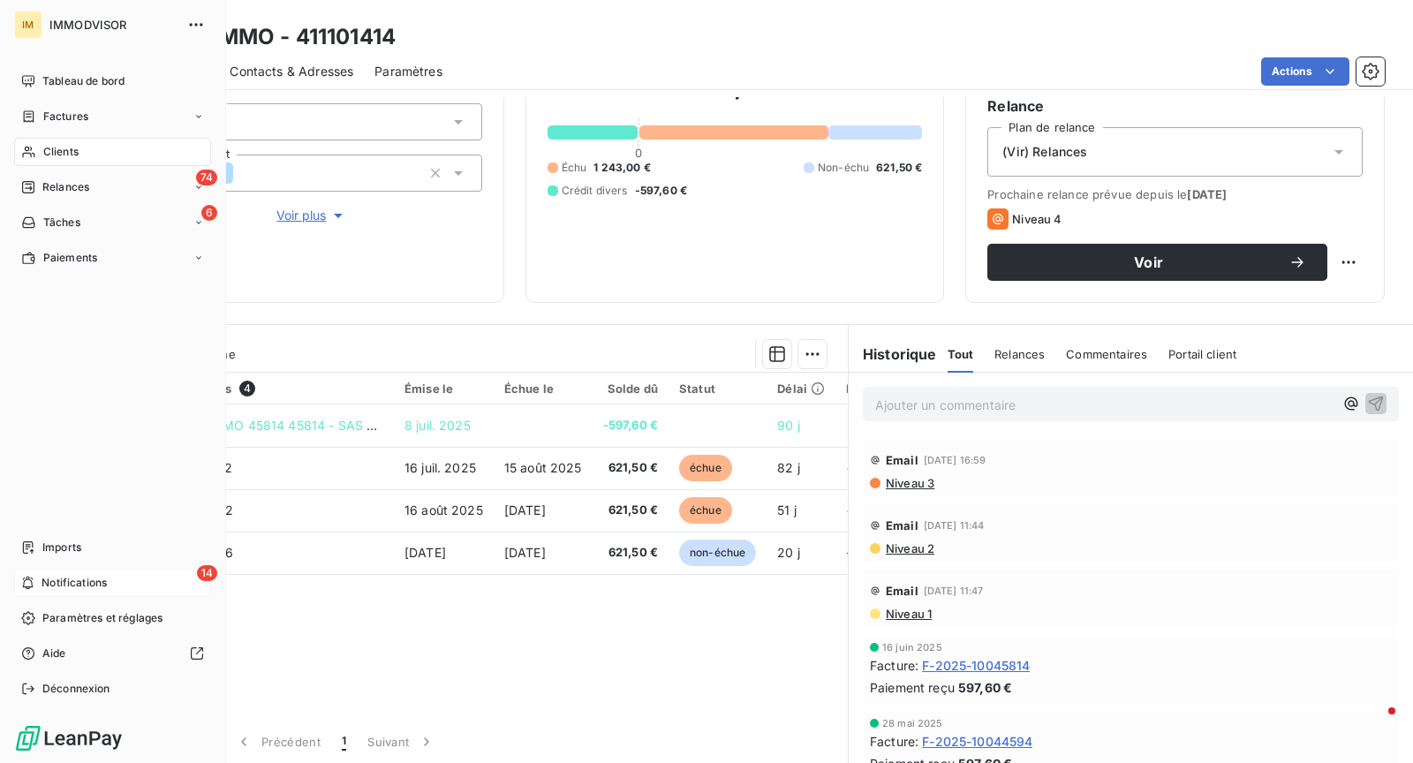
click at [34, 579] on icon at bounding box center [27, 583] width 13 height 14
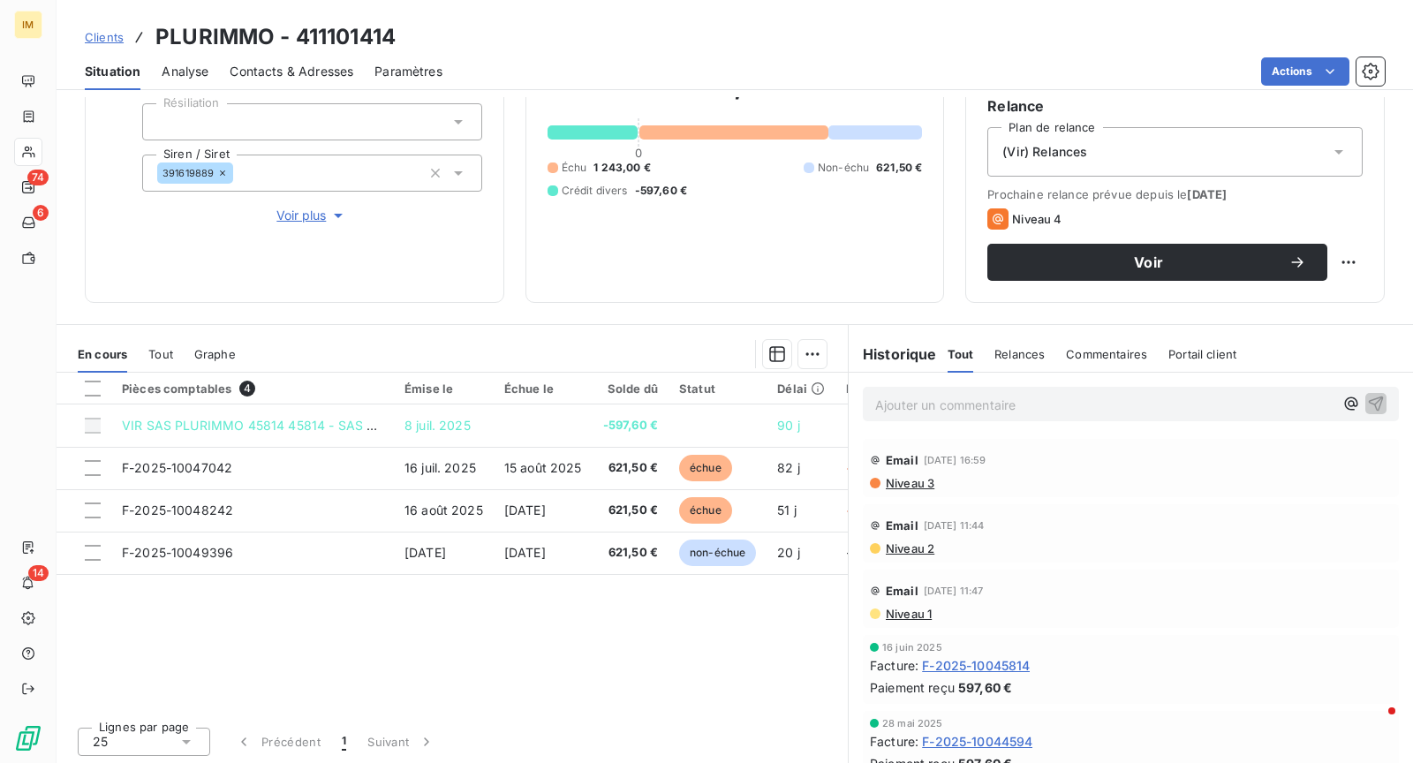
click at [683, 659] on div "Pièces comptables 4 Émise le Échue le Solde dû Statut Délai Retard VIR SAS PLUR…" at bounding box center [452, 543] width 791 height 340
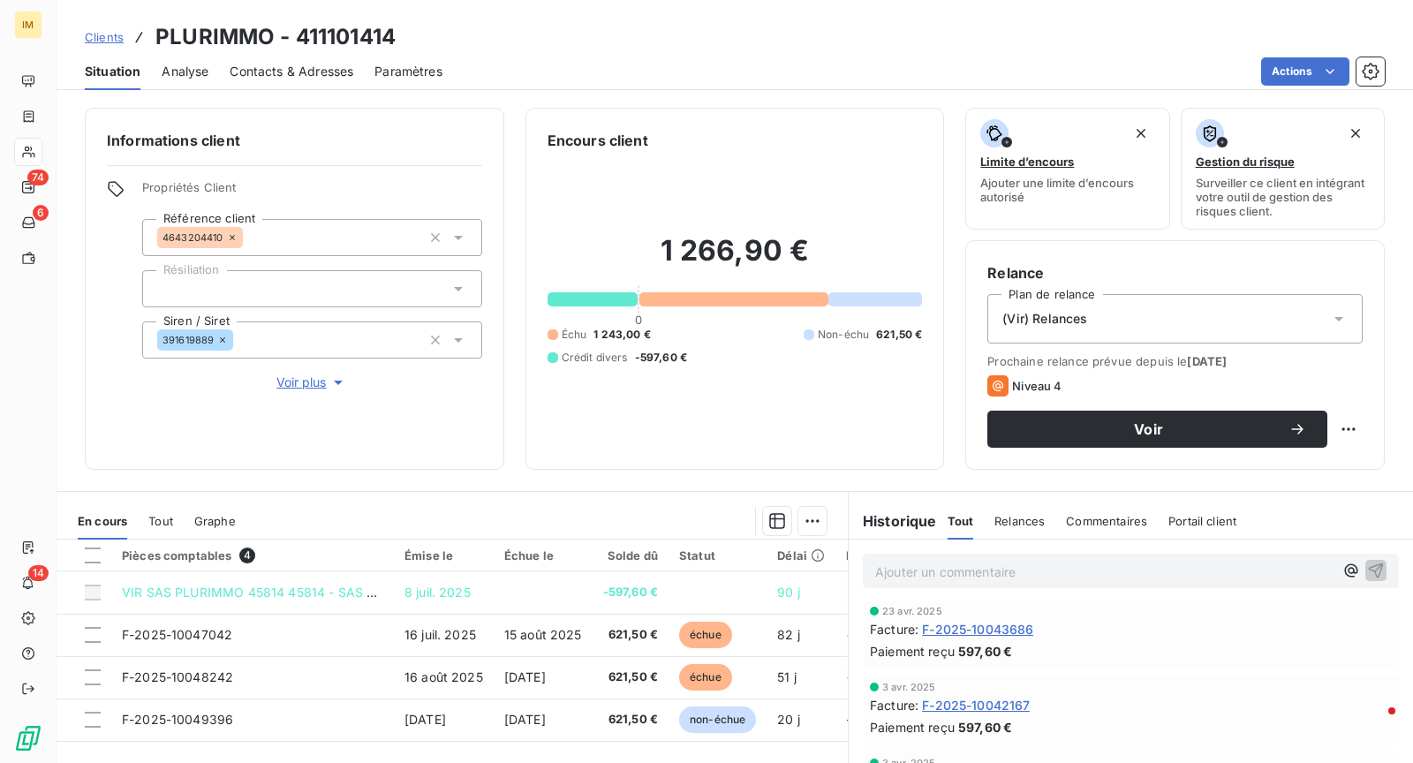
scroll to position [0, 0]
click at [908, 654] on span "Niveau 3" at bounding box center [909, 650] width 50 height 14
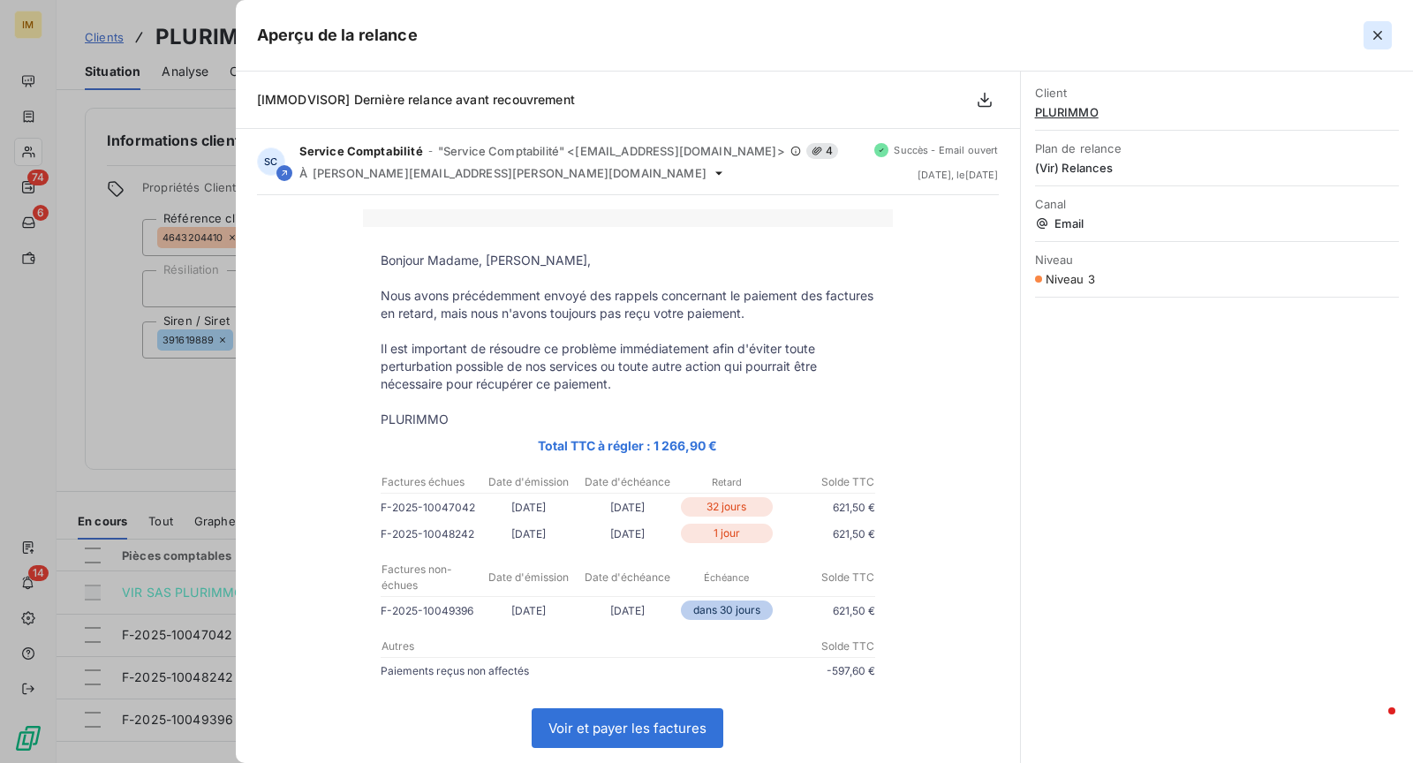
click at [1382, 39] on icon "button" at bounding box center [1377, 35] width 18 height 18
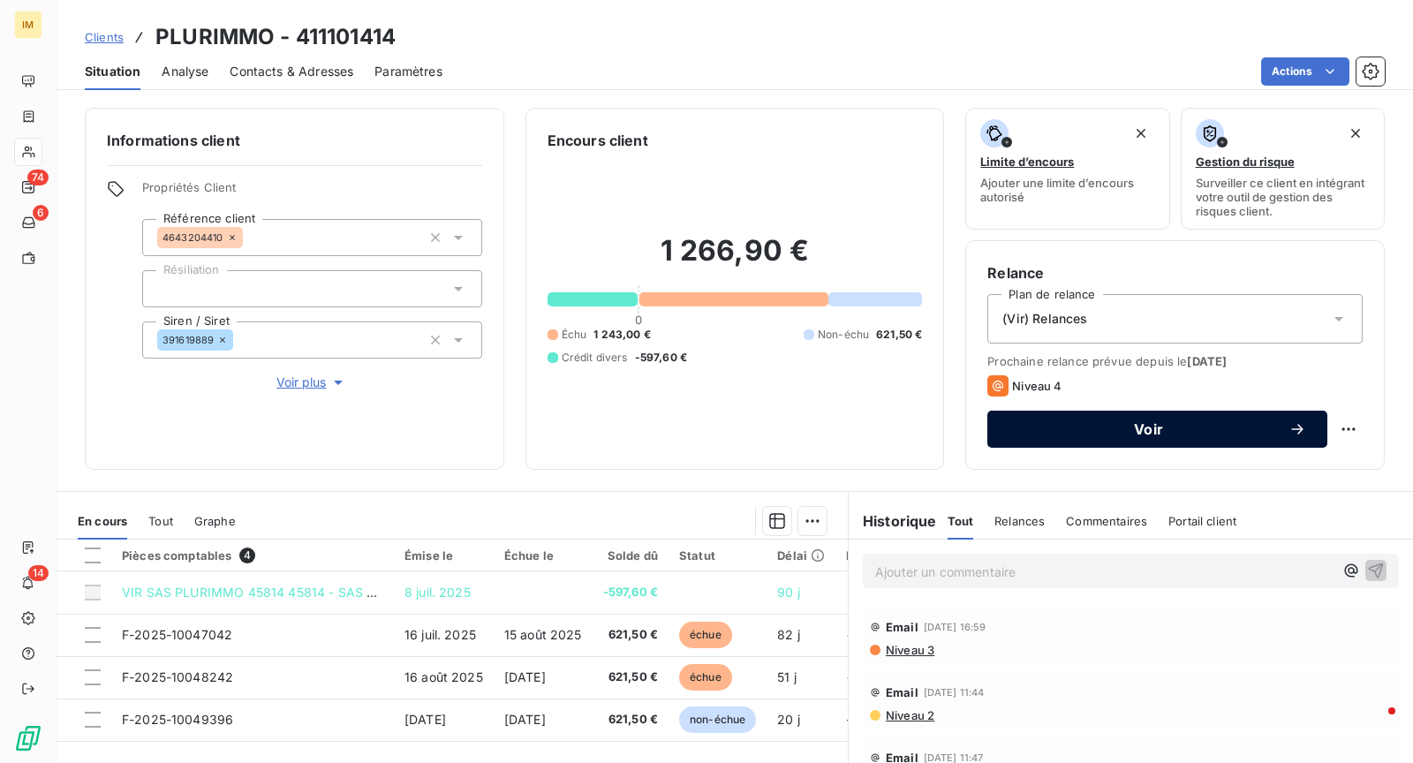
click at [1259, 422] on span "Voir" at bounding box center [1148, 429] width 280 height 14
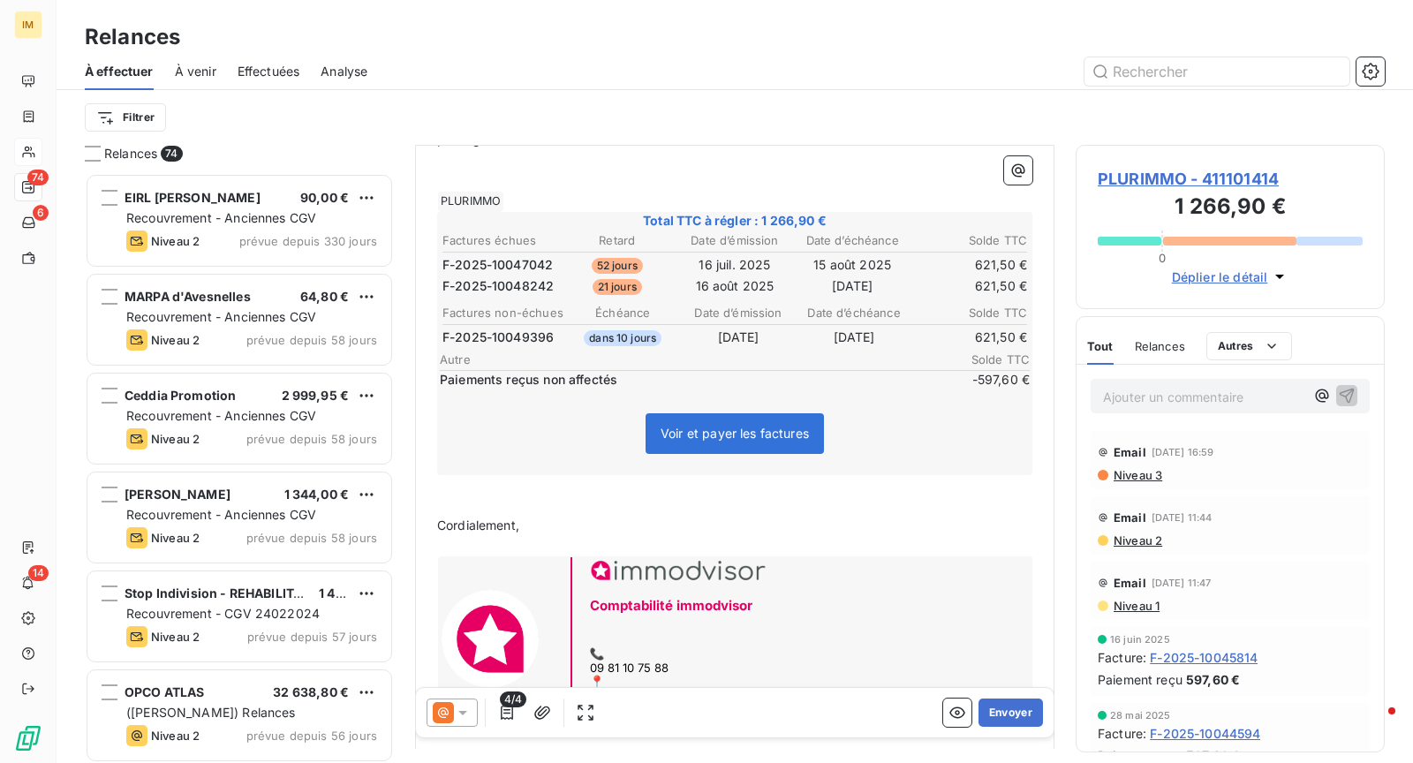
scroll to position [403, 0]
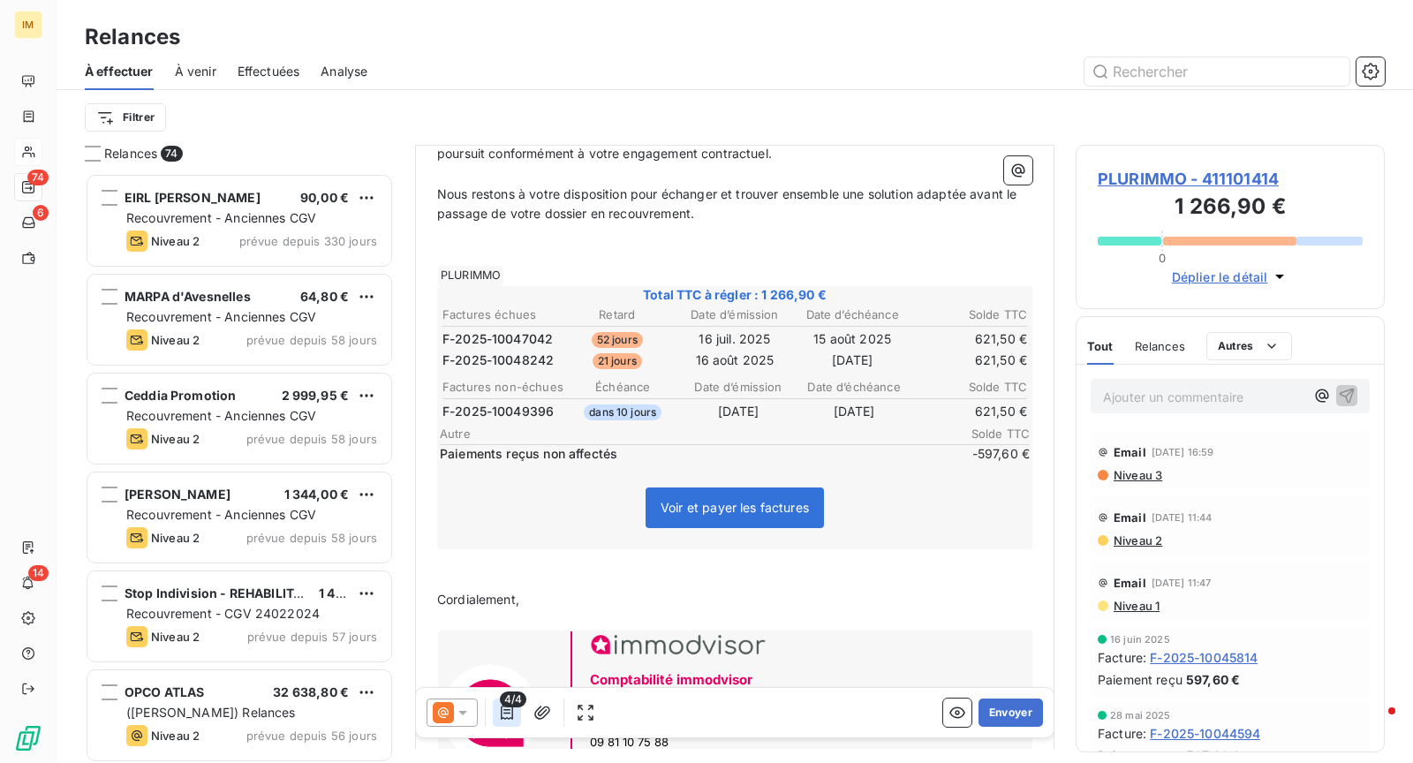
click at [516, 714] on button "button" at bounding box center [507, 712] width 28 height 28
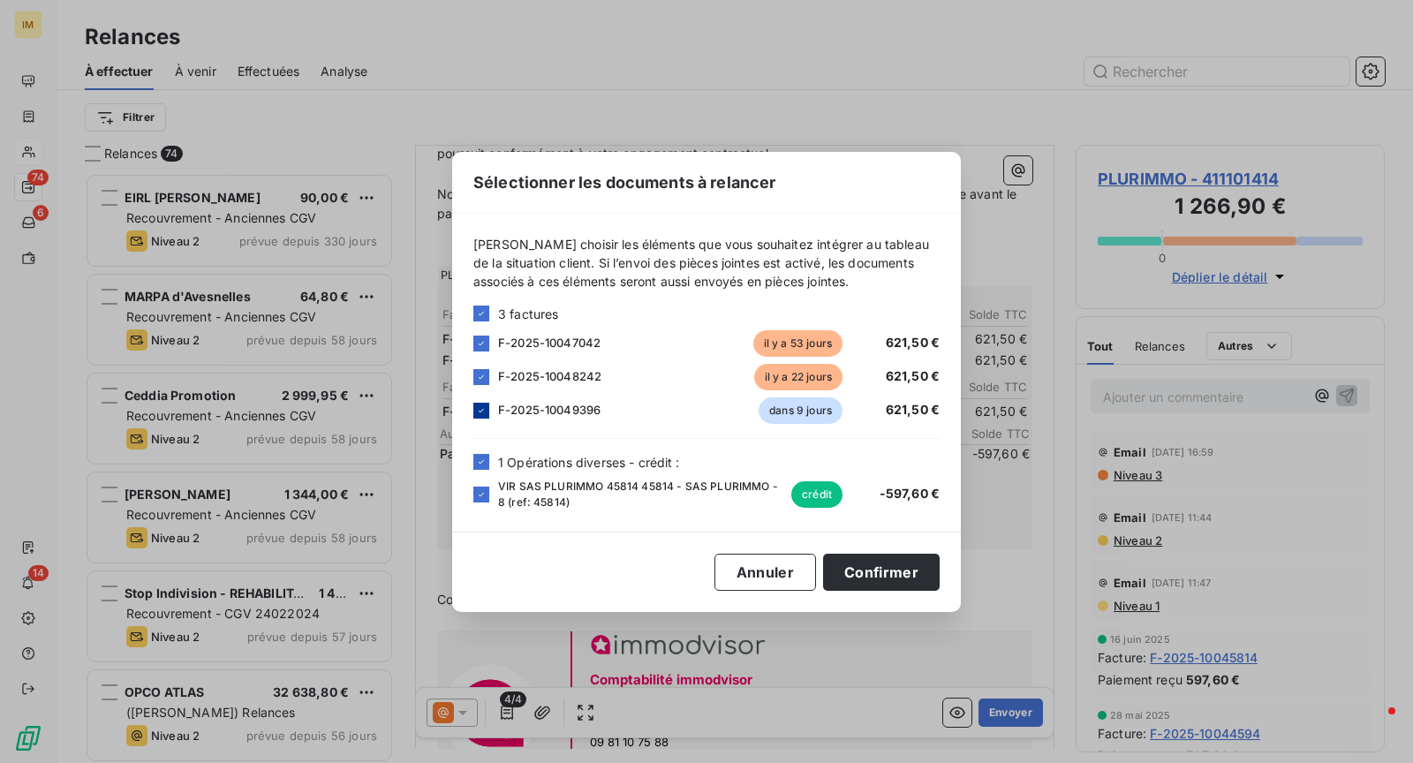
click at [477, 405] on icon at bounding box center [481, 410] width 11 height 11
click at [915, 576] on button "Confirmer" at bounding box center [881, 572] width 117 height 37
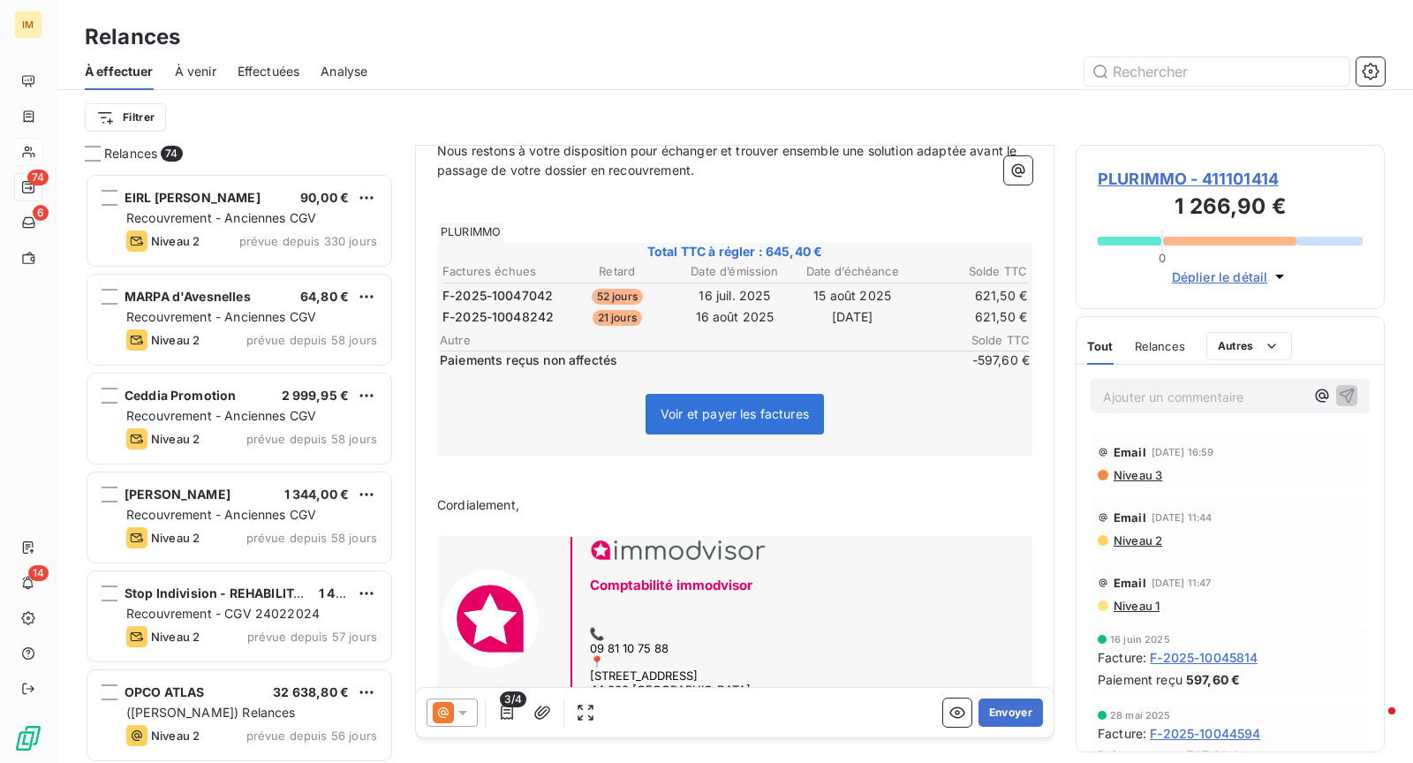
scroll to position [501, 0]
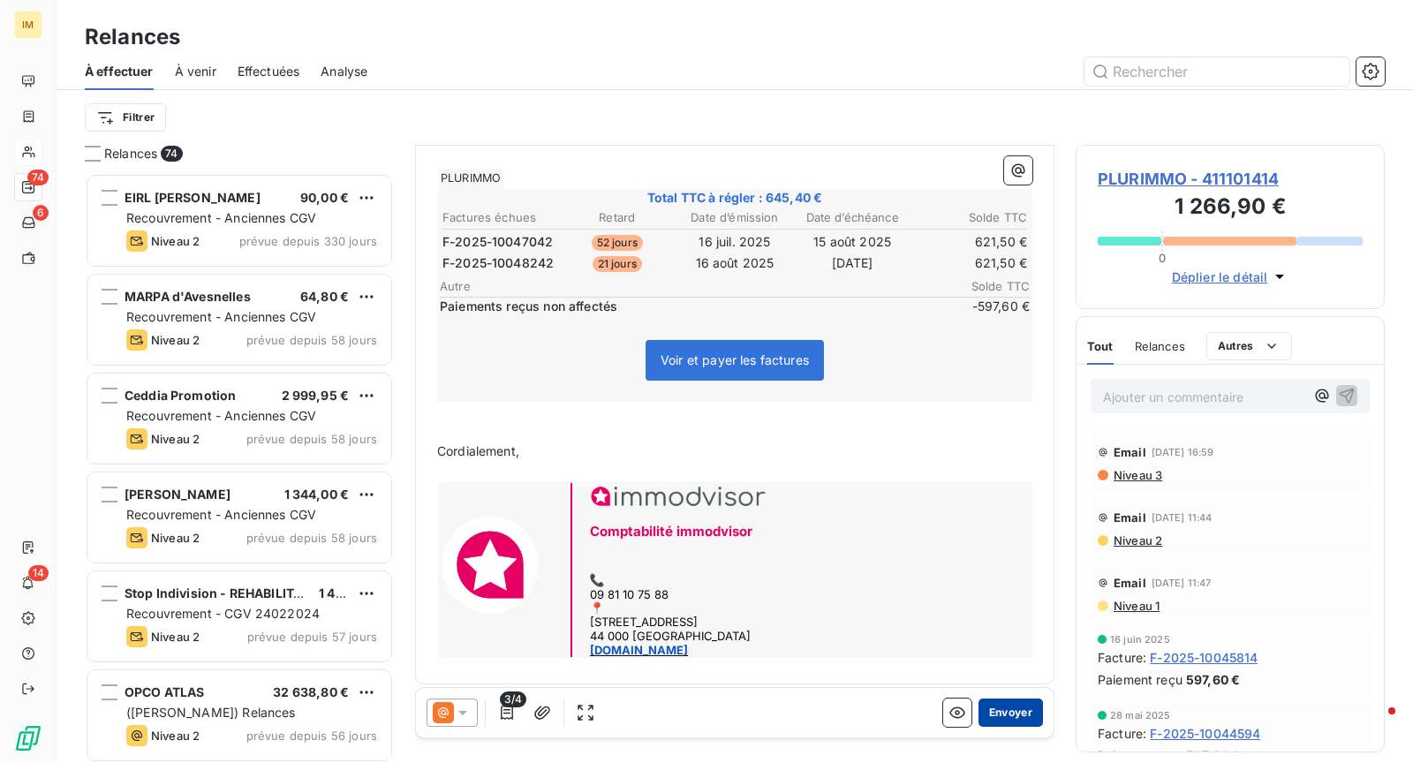
click at [1020, 717] on button "Envoyer" at bounding box center [1010, 712] width 64 height 28
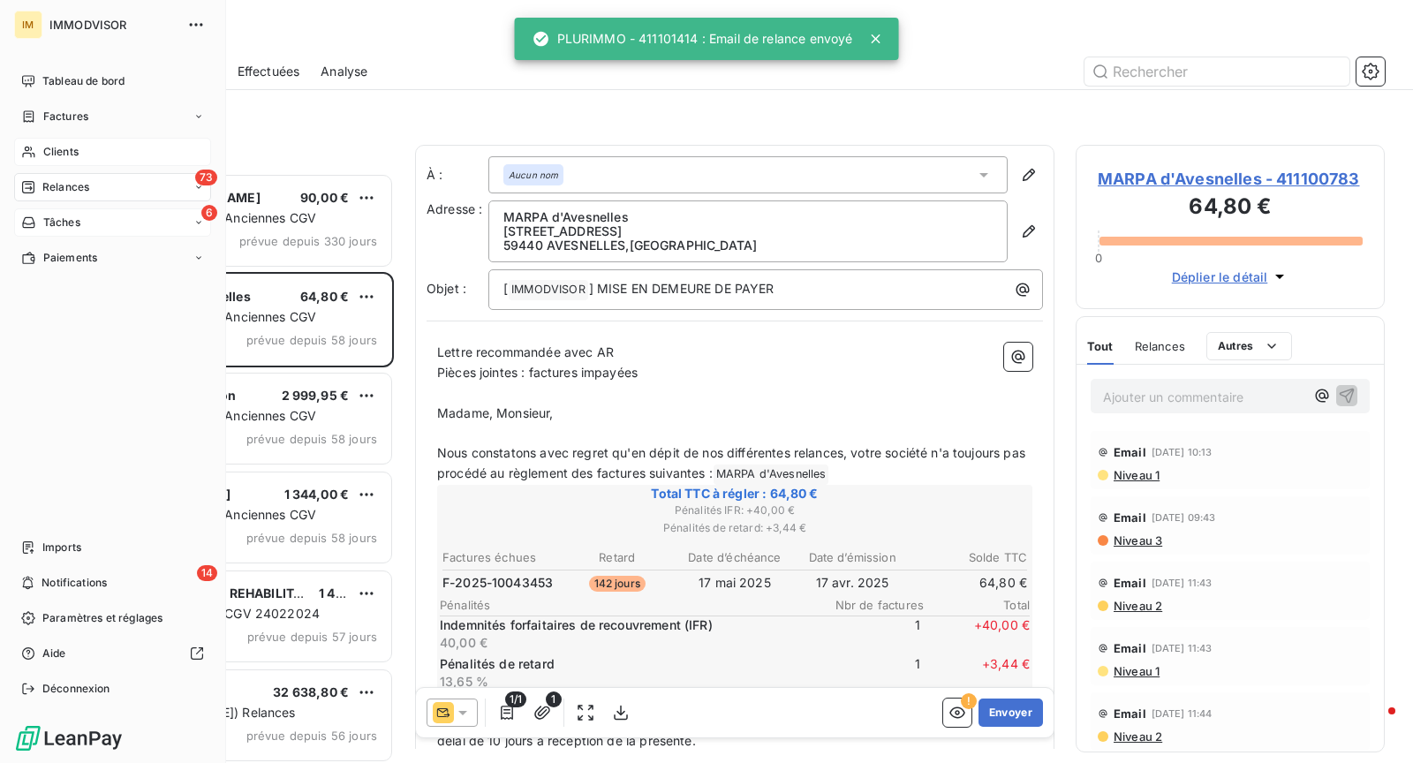
click at [33, 215] on icon at bounding box center [28, 222] width 15 height 14
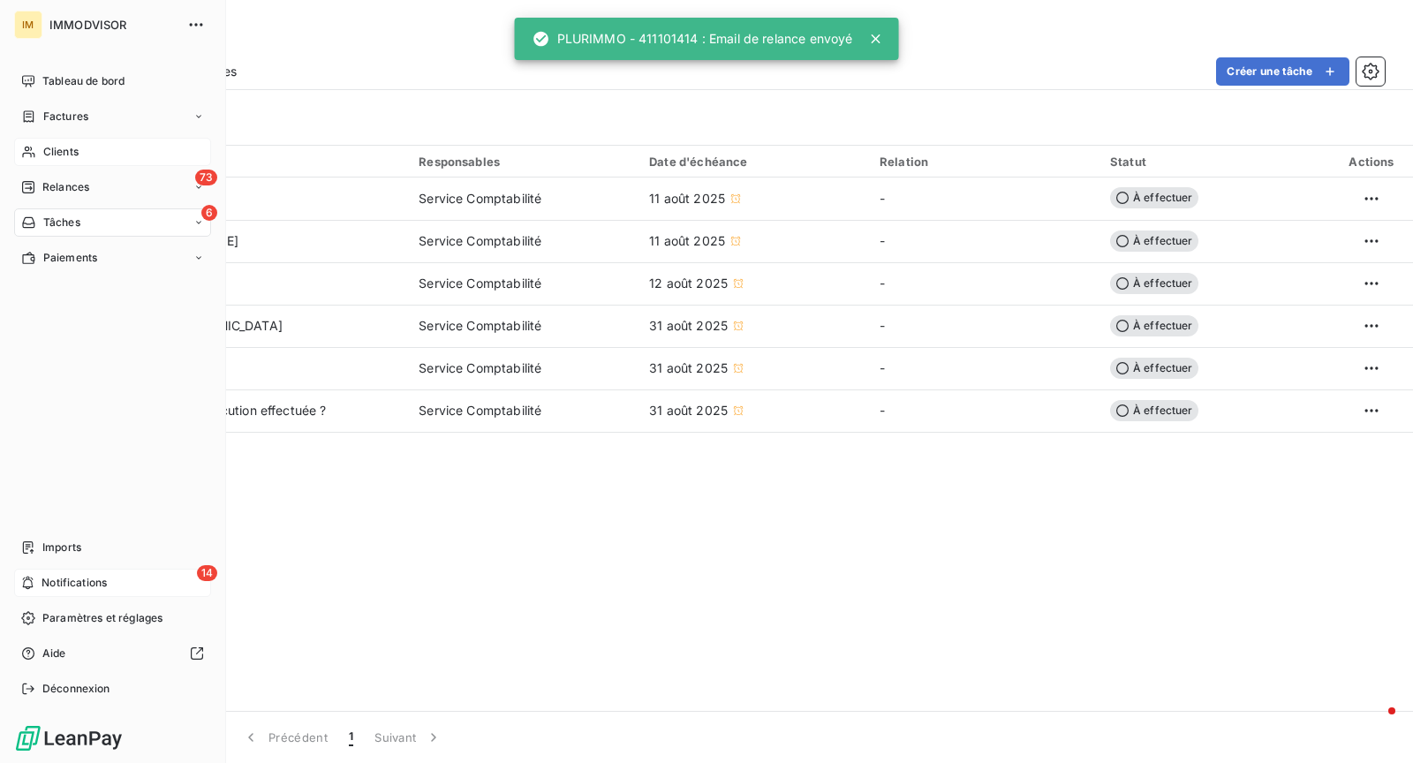
click at [131, 570] on div "14 Notifications" at bounding box center [112, 583] width 197 height 28
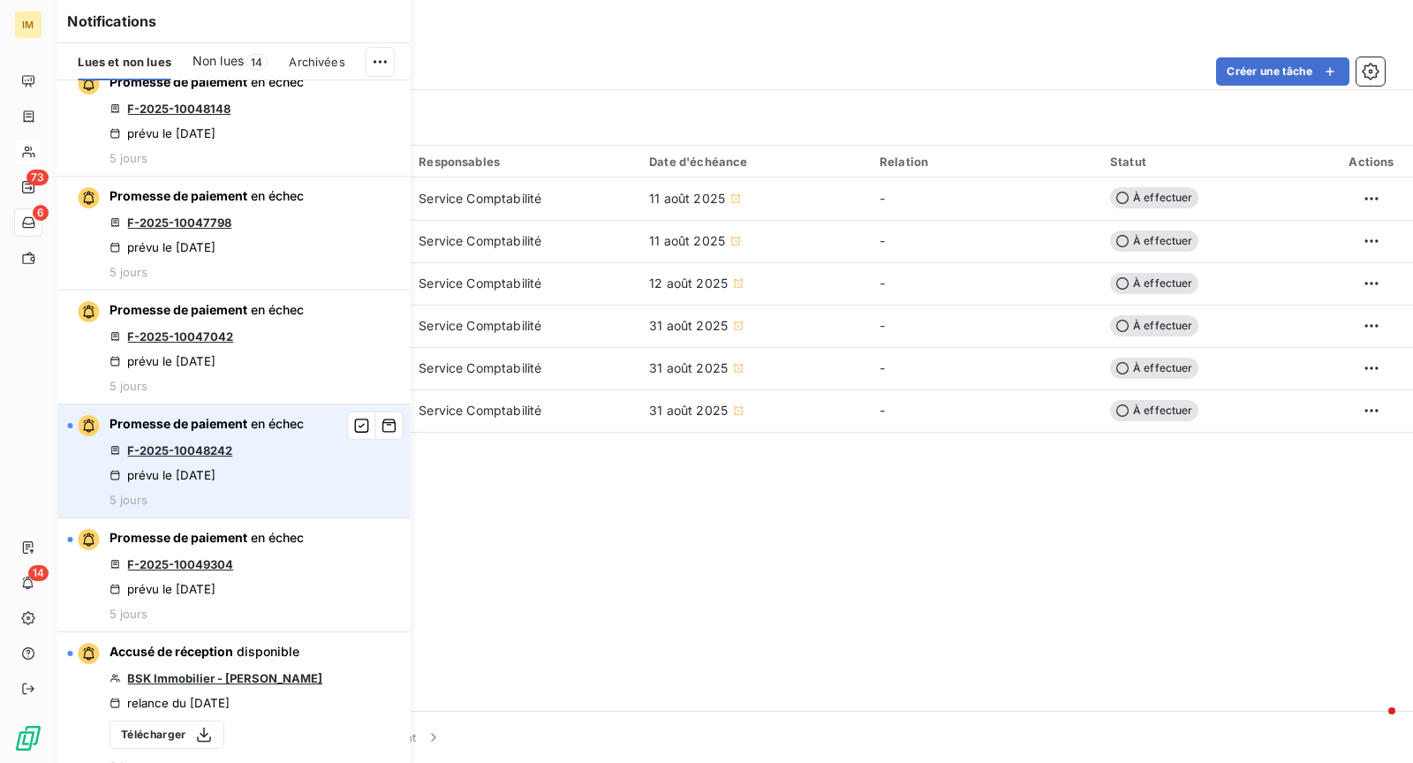
scroll to position [18, 0]
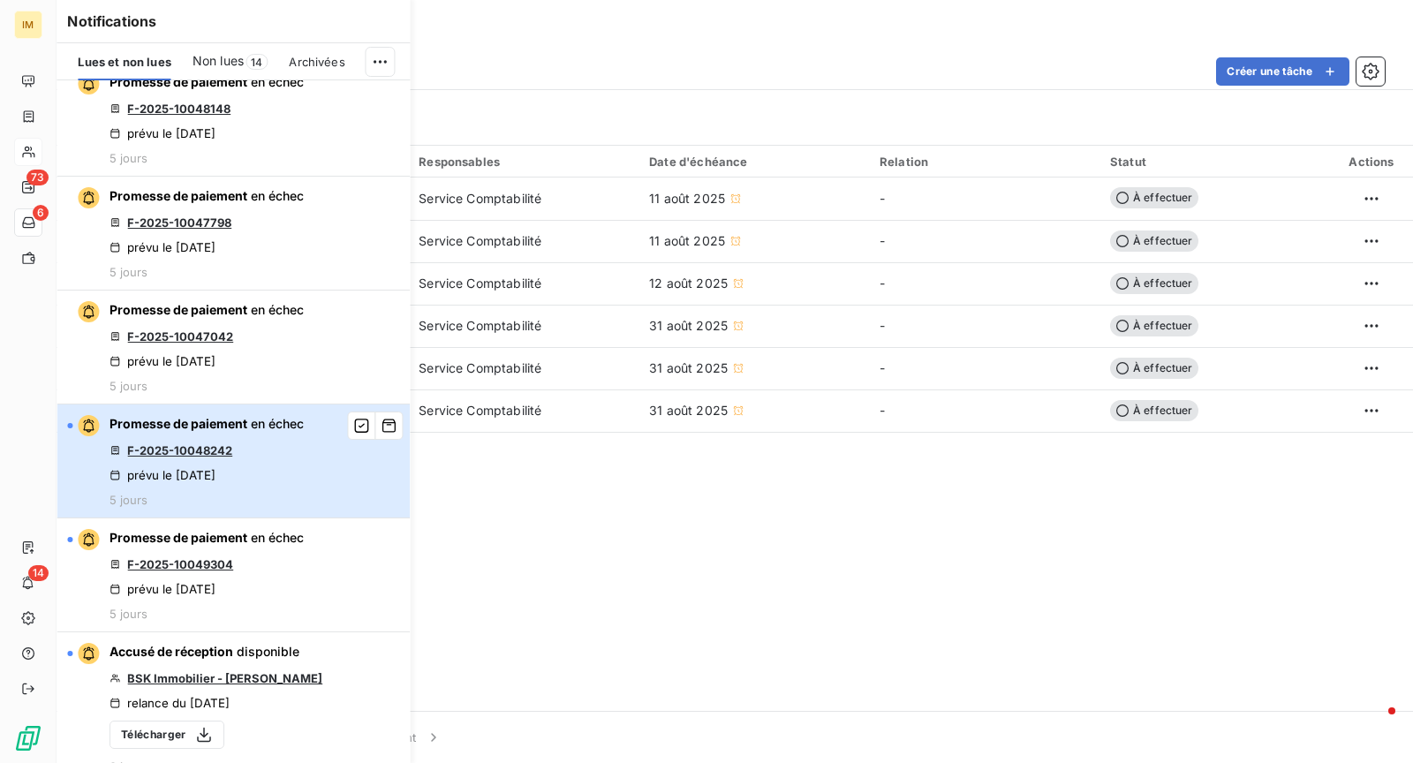
click at [320, 471] on button "Promesse de paiement en échec F-2025-10048242 prévu le [DATE] 5 jours" at bounding box center [233, 461] width 353 height 114
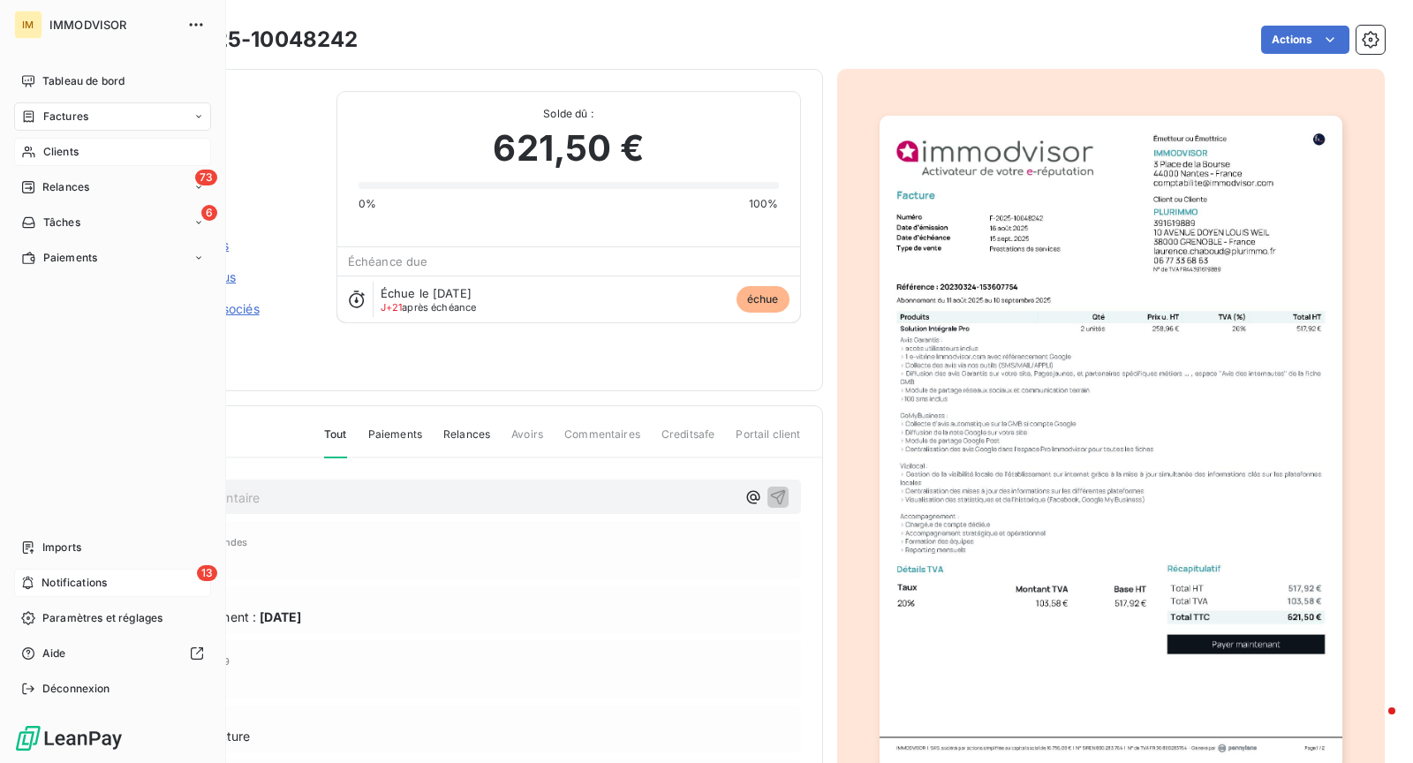
click at [41, 583] on div "13 Notifications" at bounding box center [112, 583] width 197 height 28
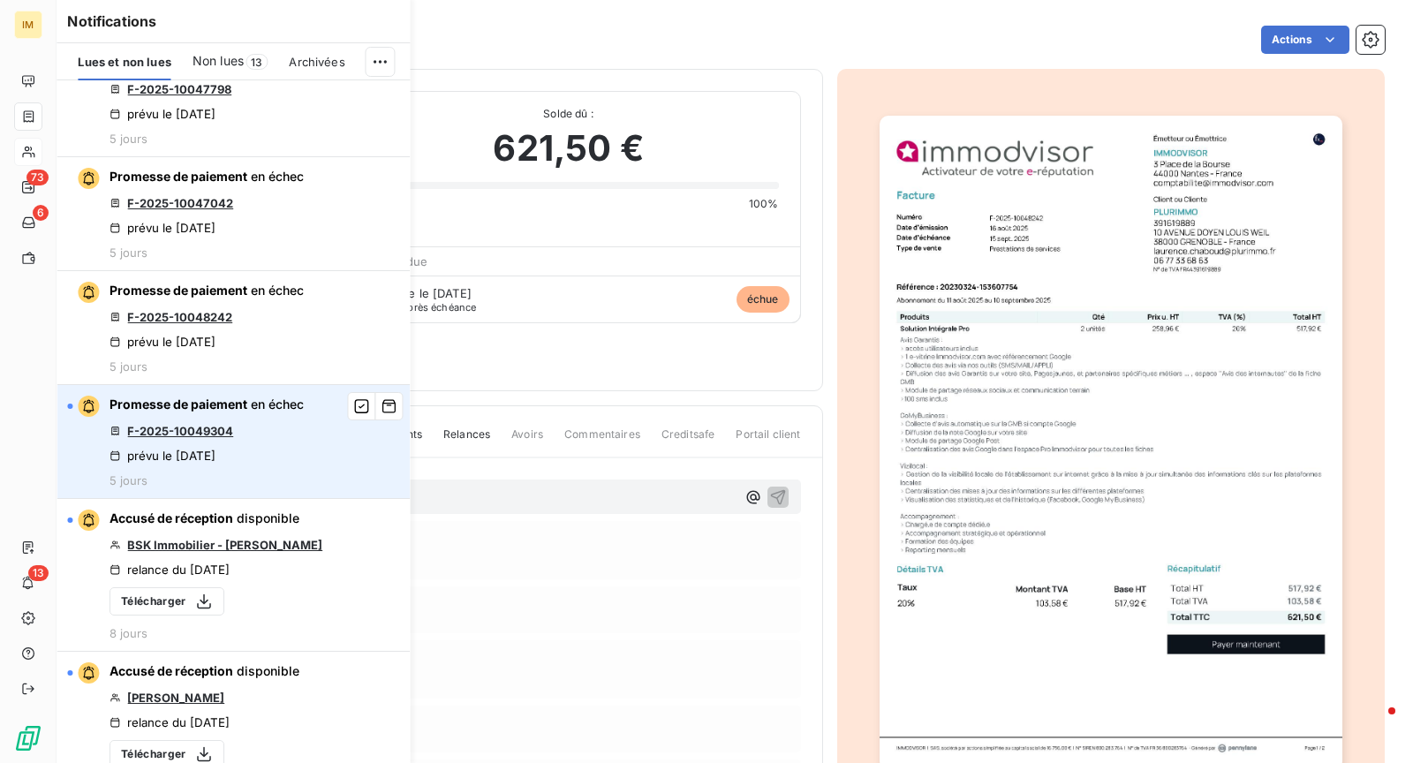
scroll to position [152, 0]
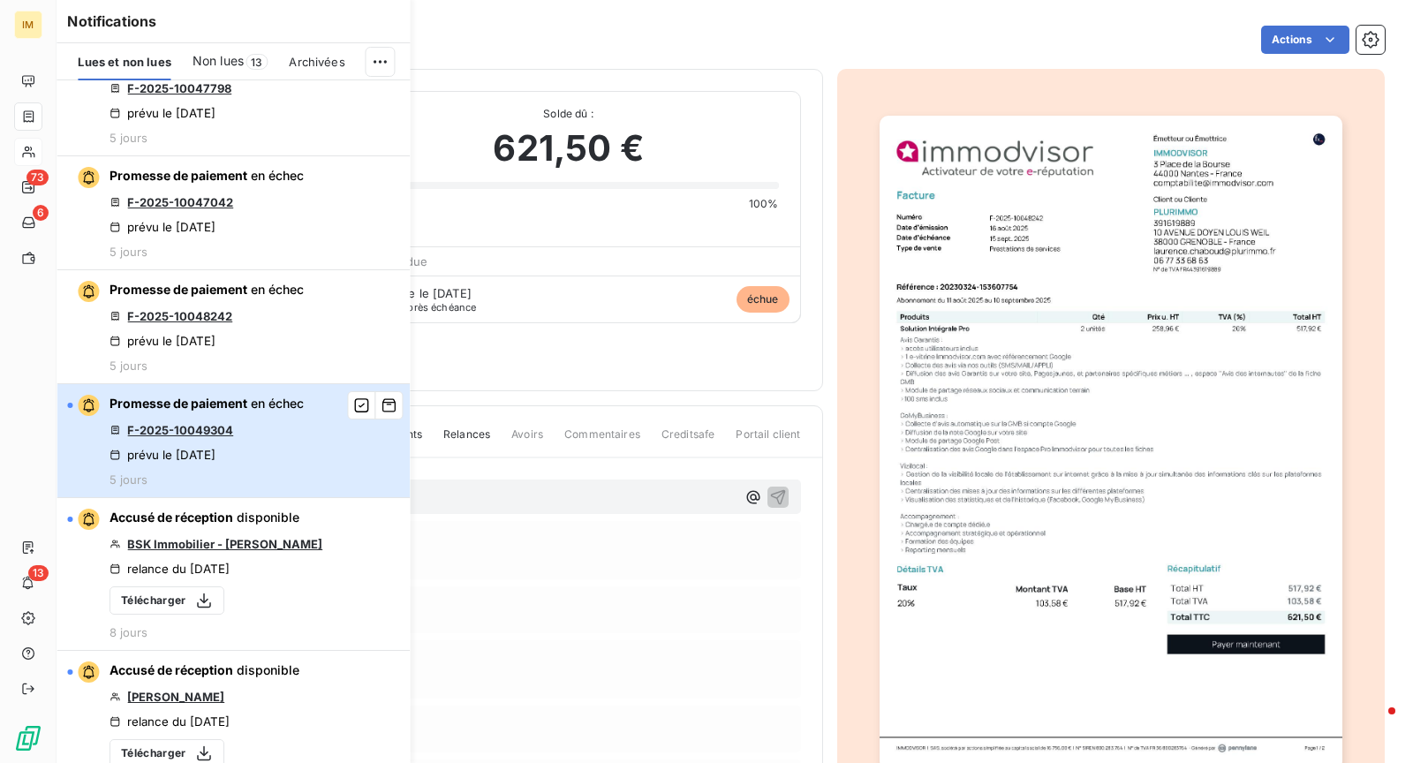
click at [328, 452] on button "Promesse de paiement en échec F-2025-10049304 prévu le [DATE] 5 jours" at bounding box center [233, 441] width 353 height 114
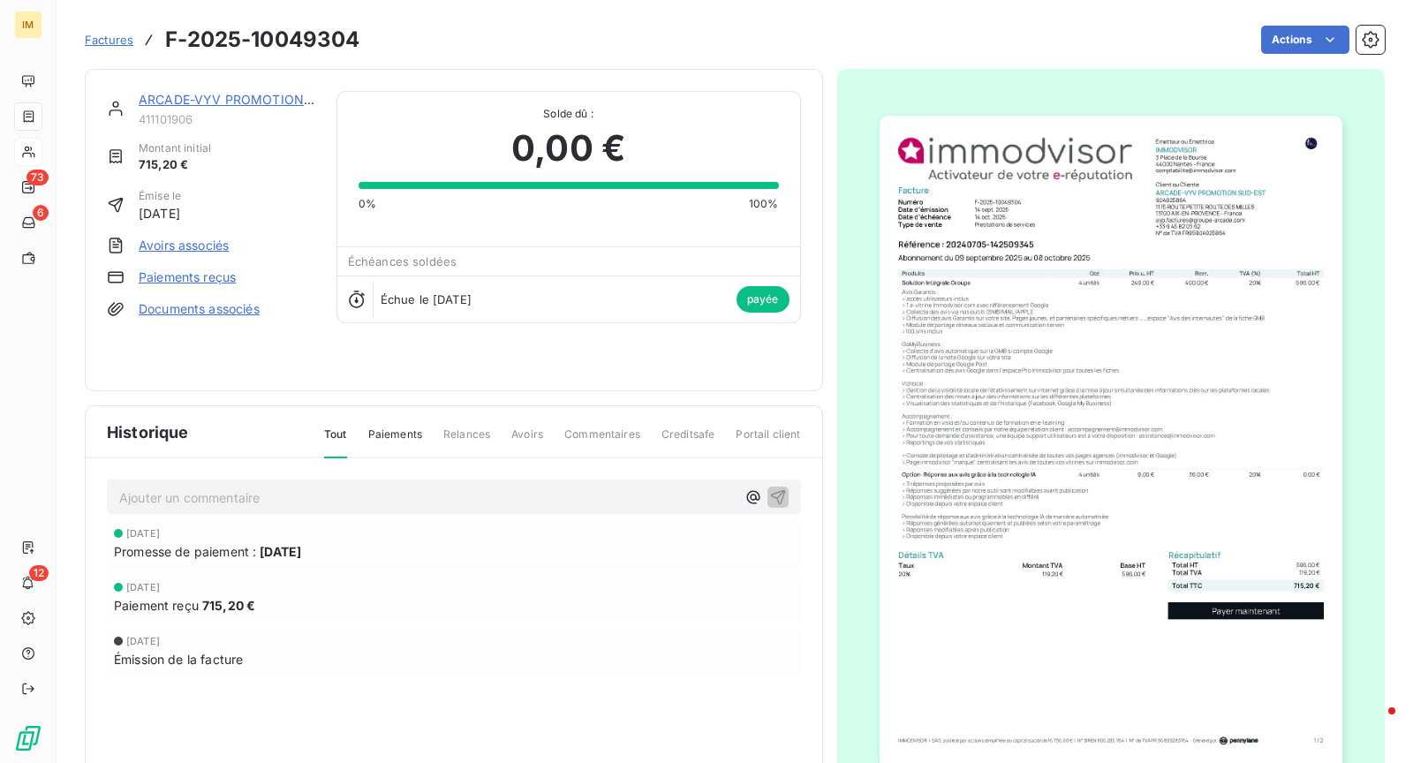
click at [257, 99] on link "ARCADE-VYV PROMOTION SUD-EST" at bounding box center [250, 99] width 223 height 15
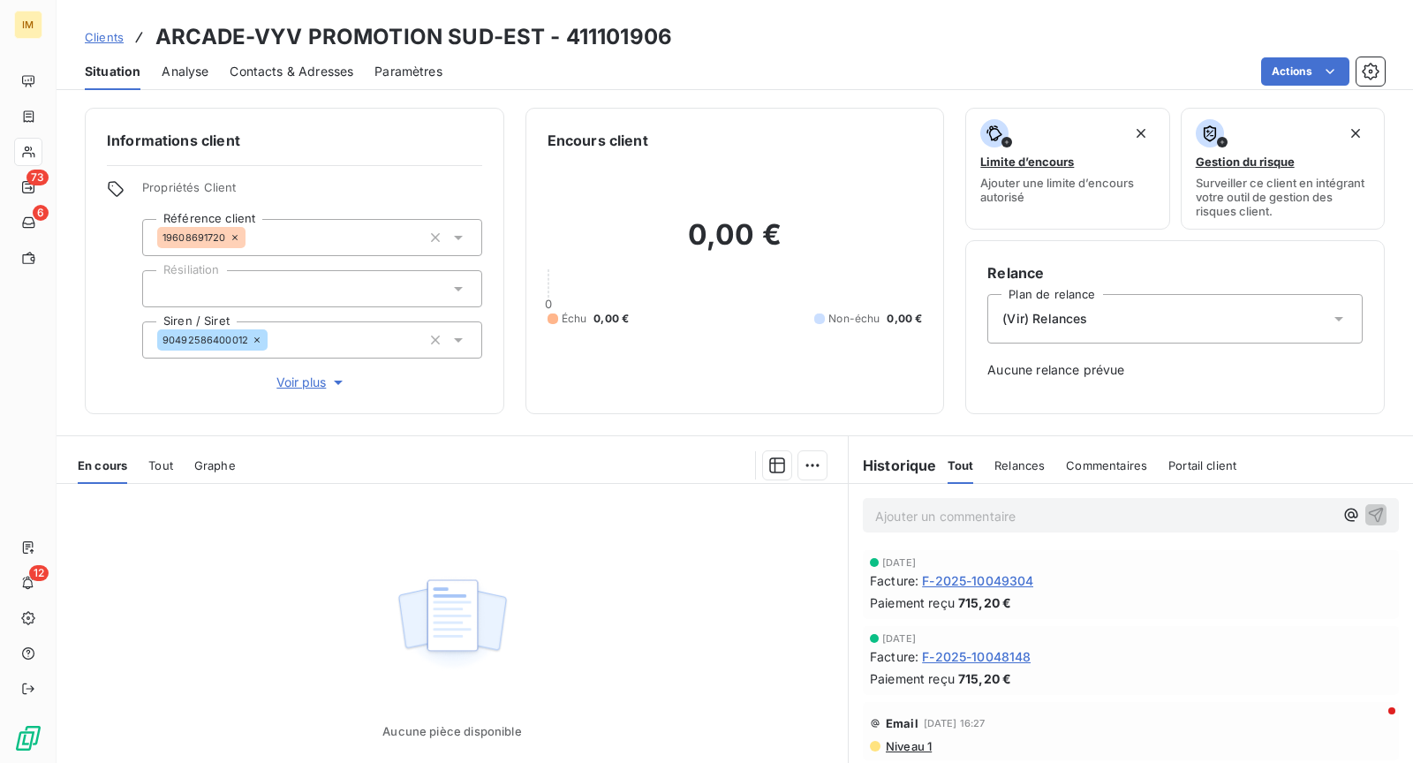
scroll to position [112, 0]
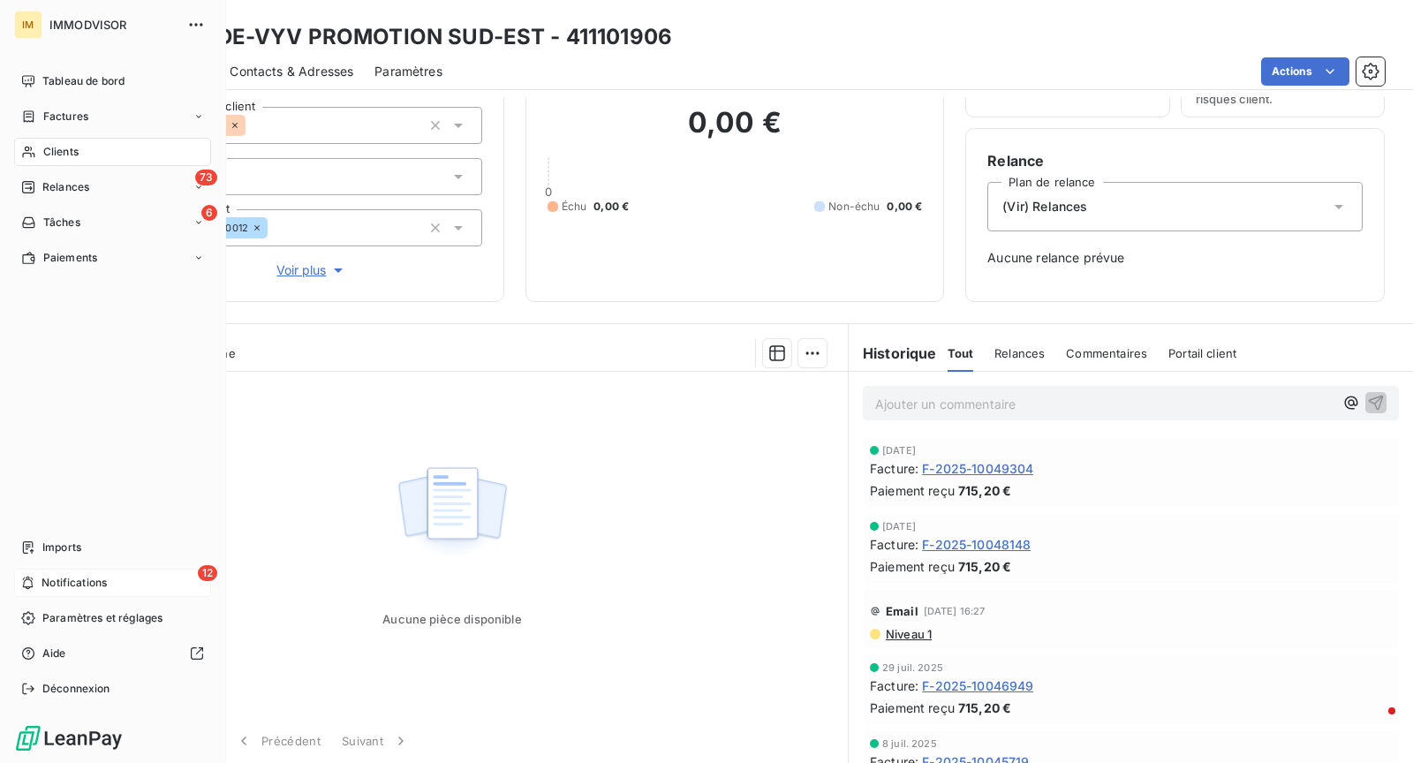
click at [51, 591] on div "12 Notifications" at bounding box center [112, 583] width 197 height 28
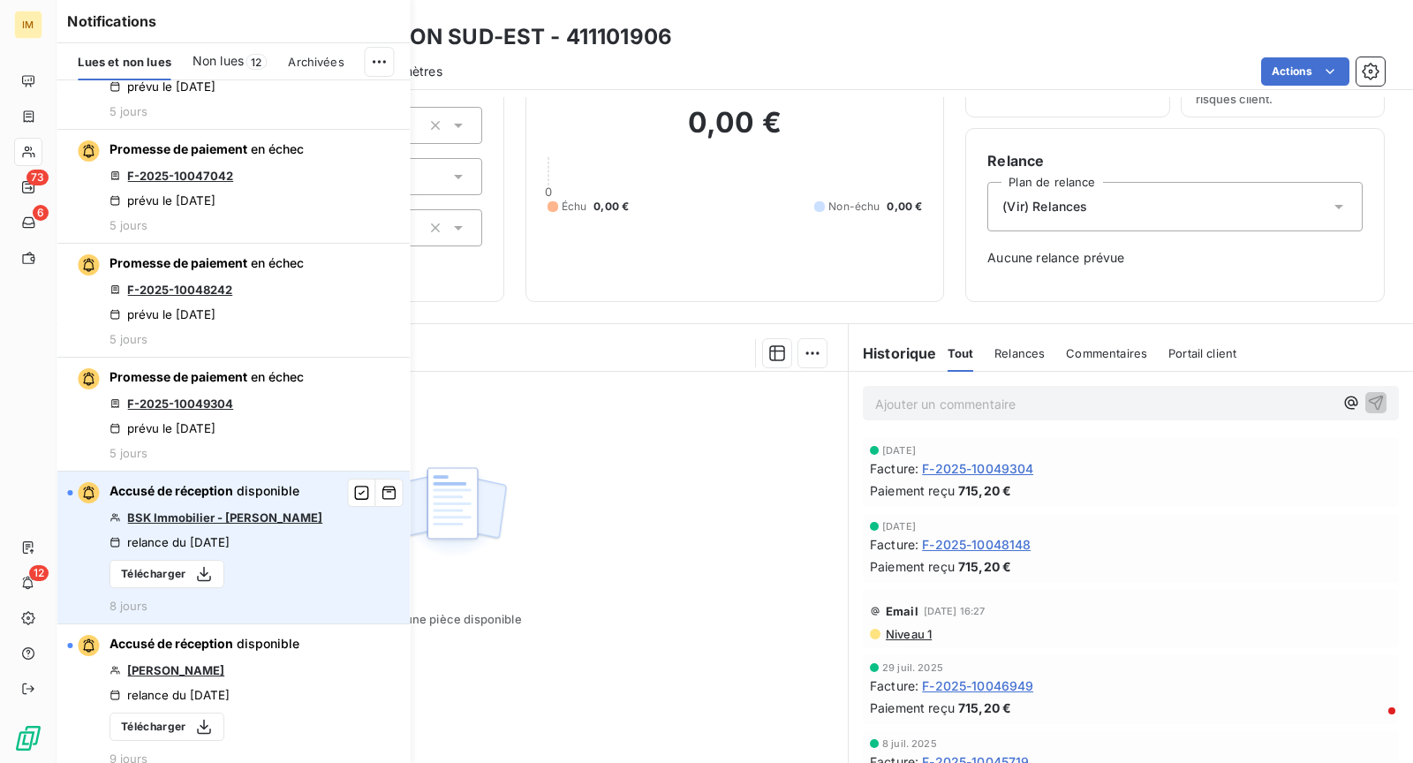
scroll to position [196, 0]
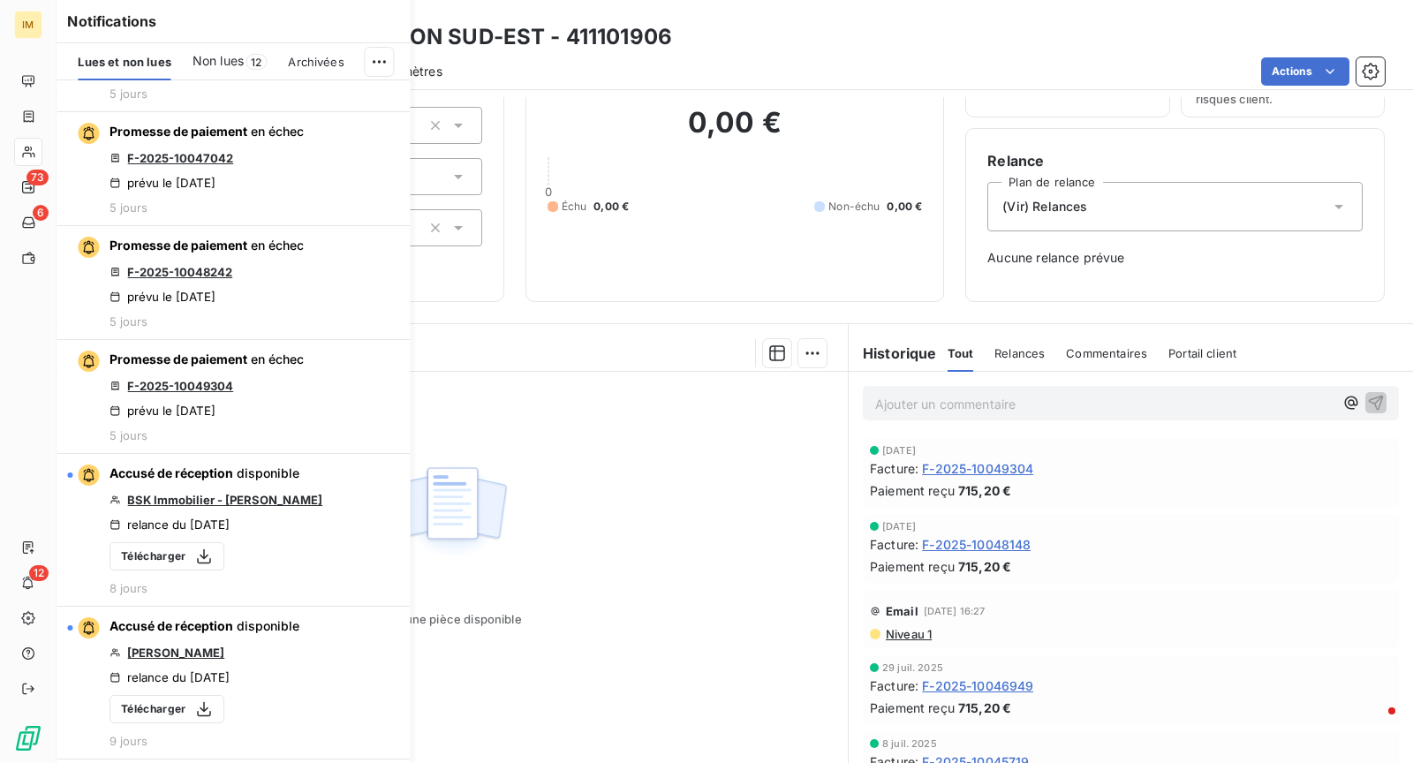
click at [207, 51] on div "Non lues 12" at bounding box center [229, 61] width 75 height 37
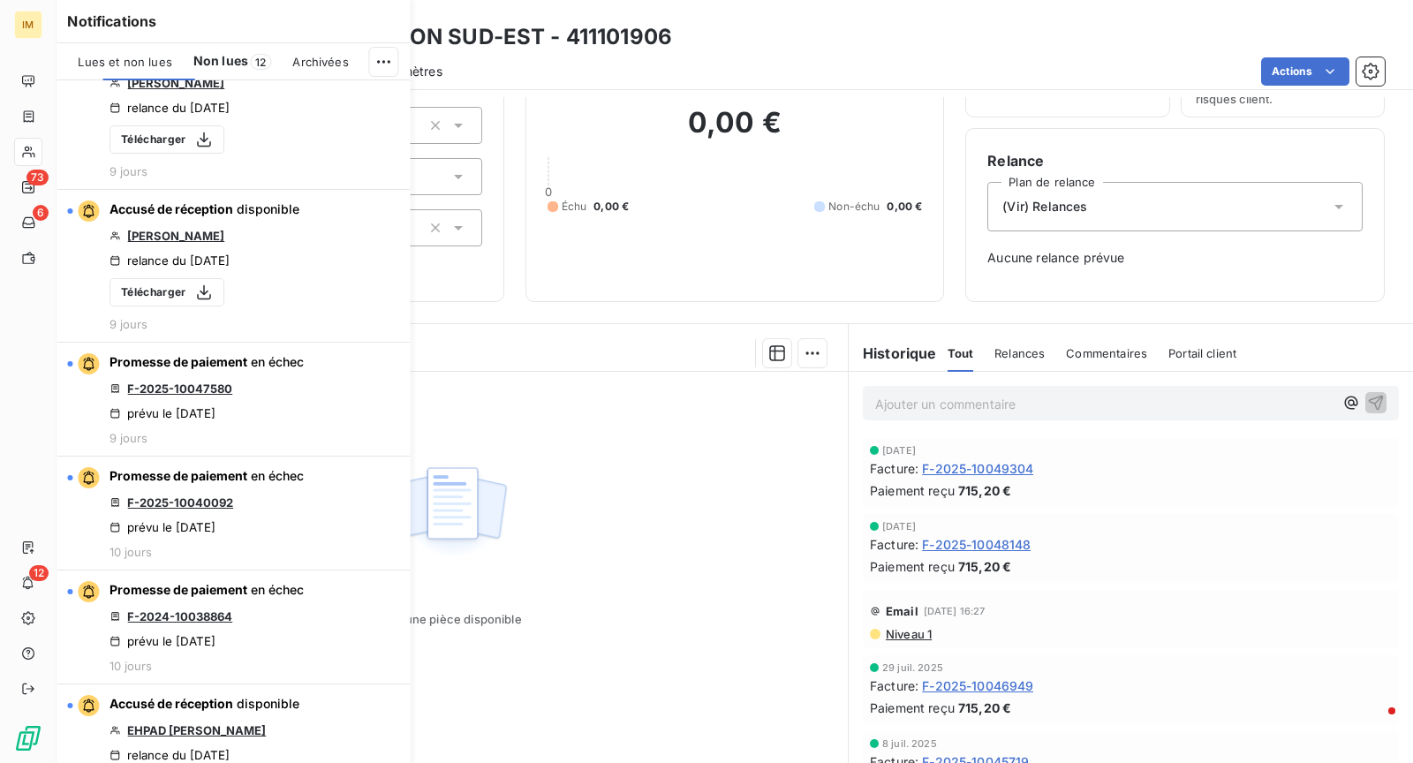
scroll to position [0, 0]
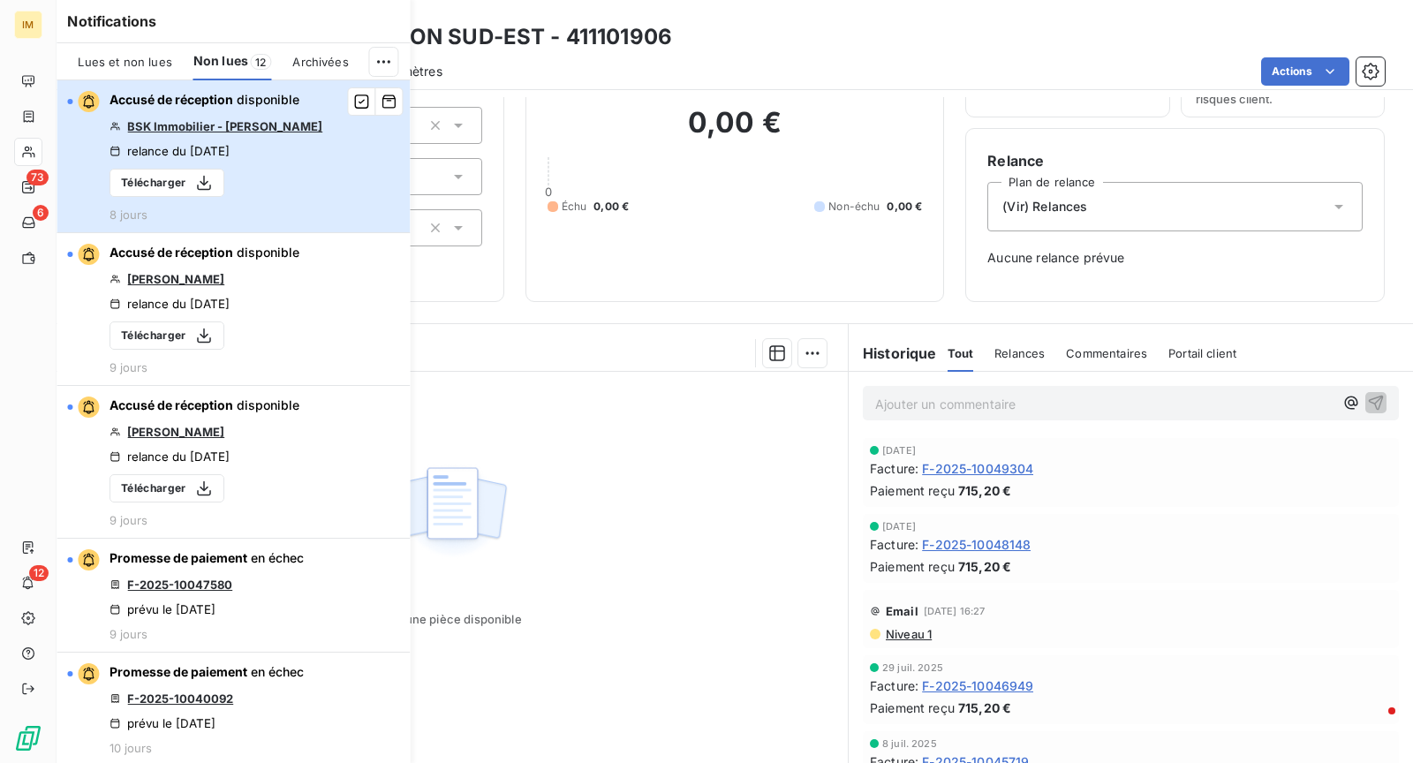
click at [299, 185] on div "Accusé de réception disponible BSK Immobilier - [PERSON_NAME] relance du [DATE]…" at bounding box center [215, 156] width 213 height 131
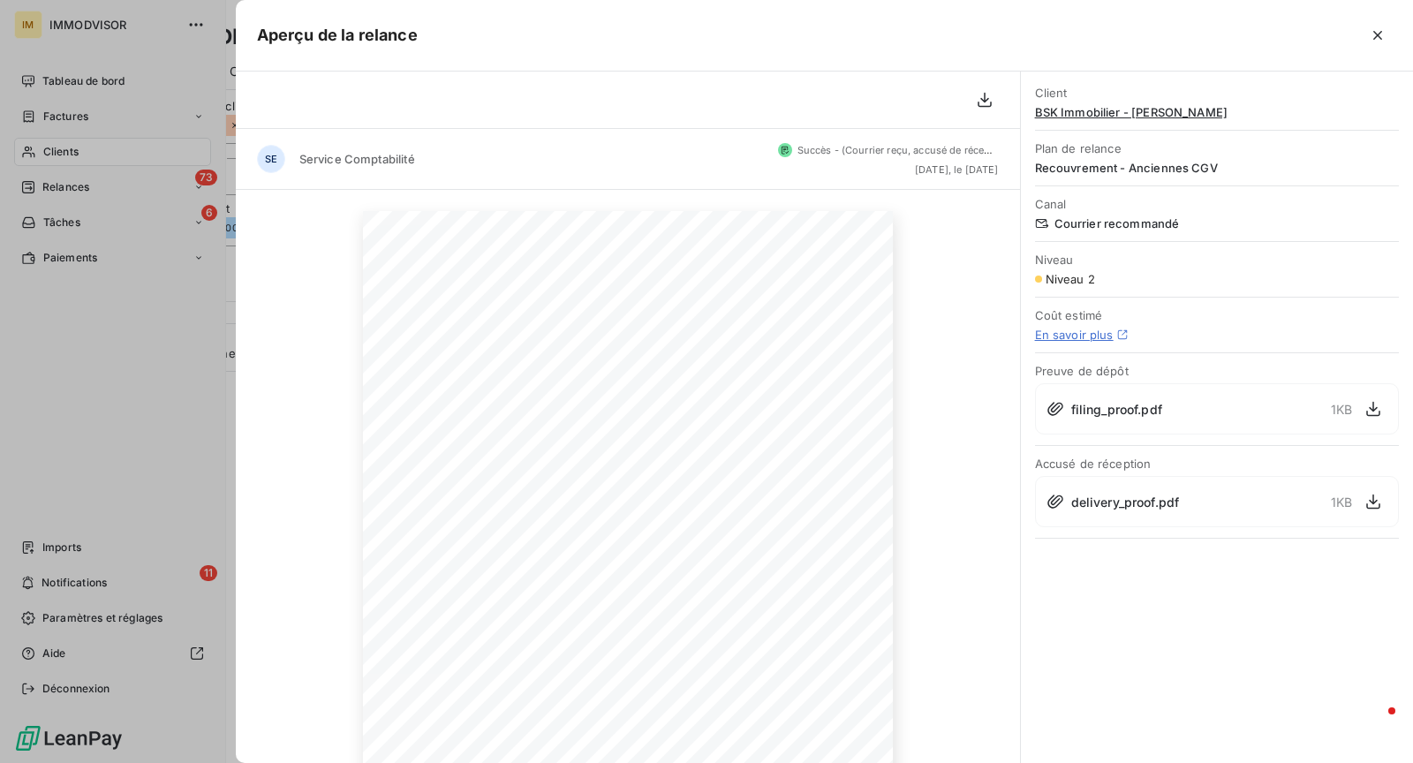
click at [1381, 41] on icon "button" at bounding box center [1377, 35] width 18 height 18
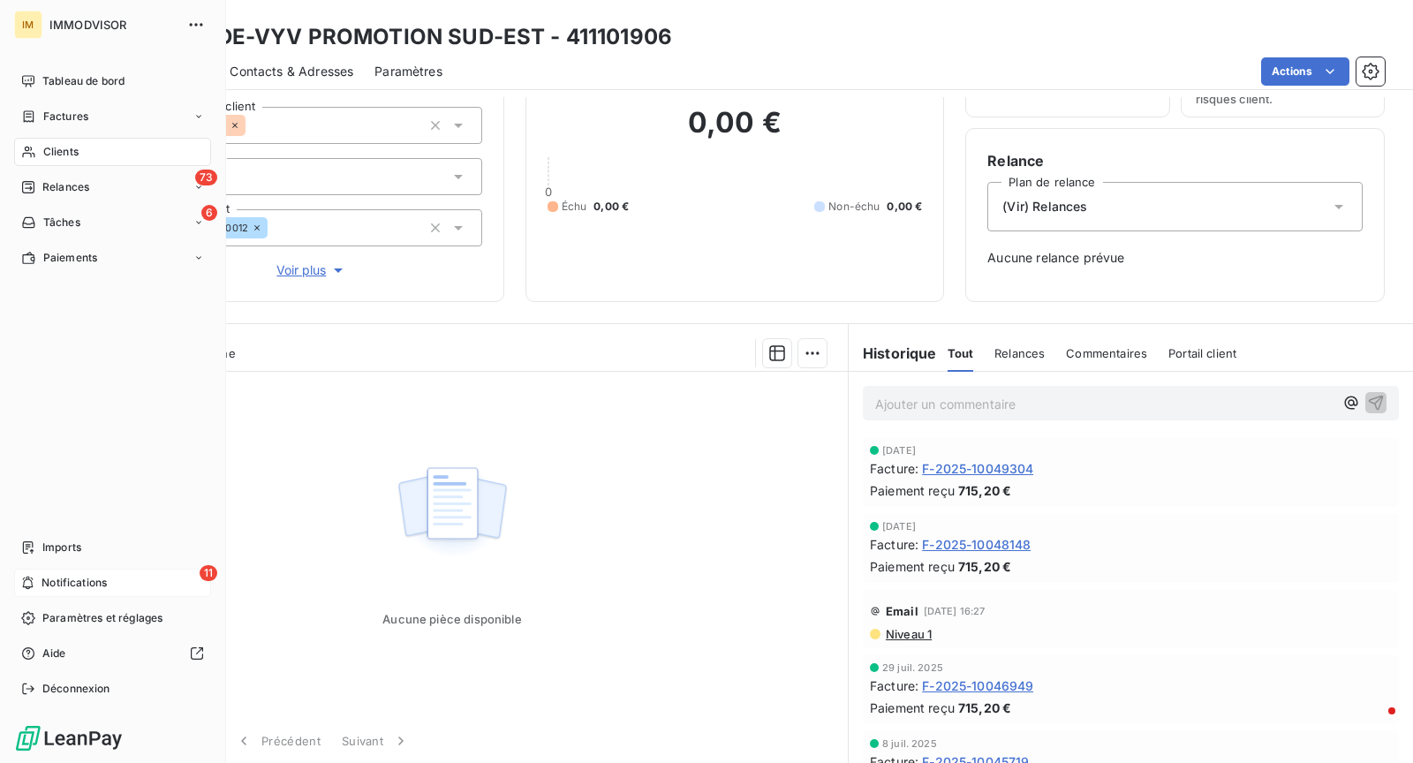
click at [78, 584] on span "Notifications" at bounding box center [73, 583] width 65 height 16
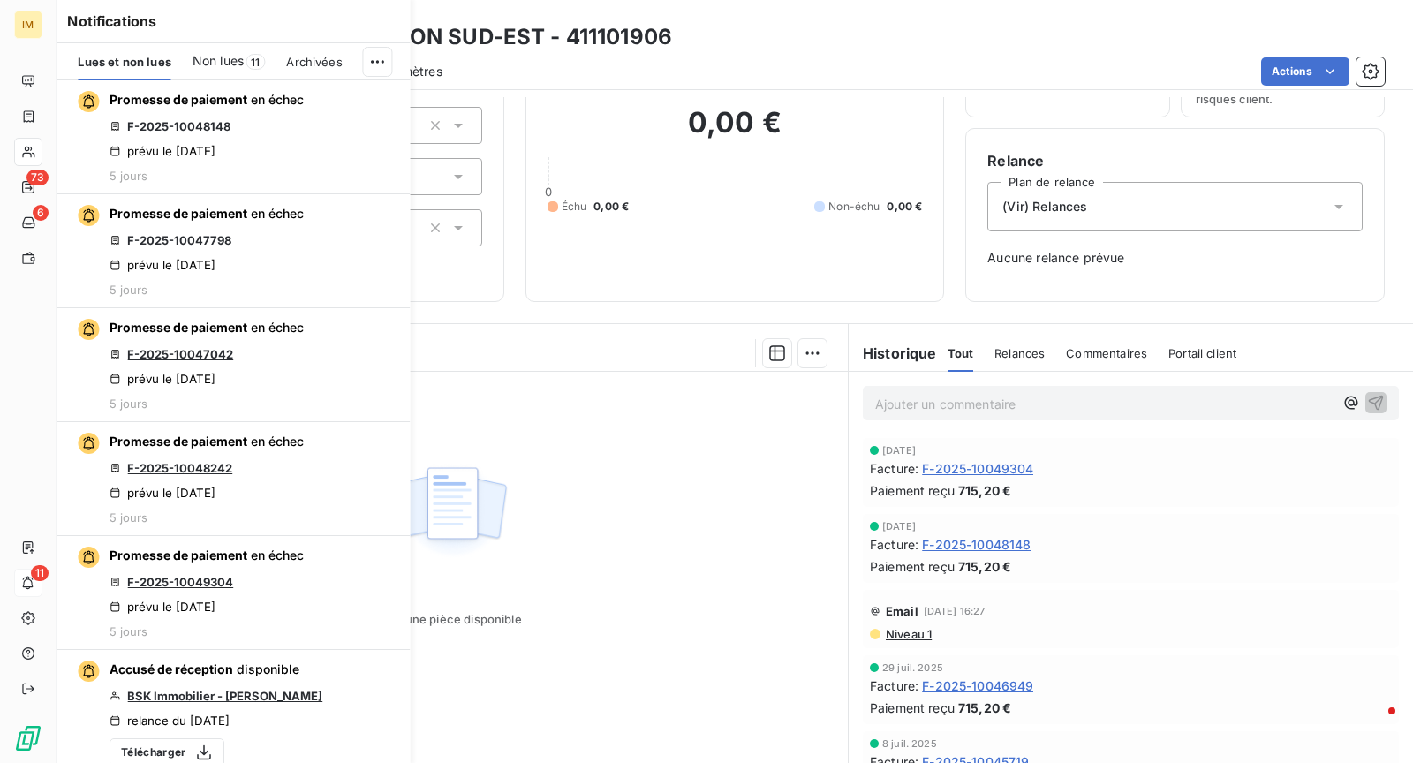
click at [245, 65] on div "Non lues 11" at bounding box center [228, 61] width 73 height 37
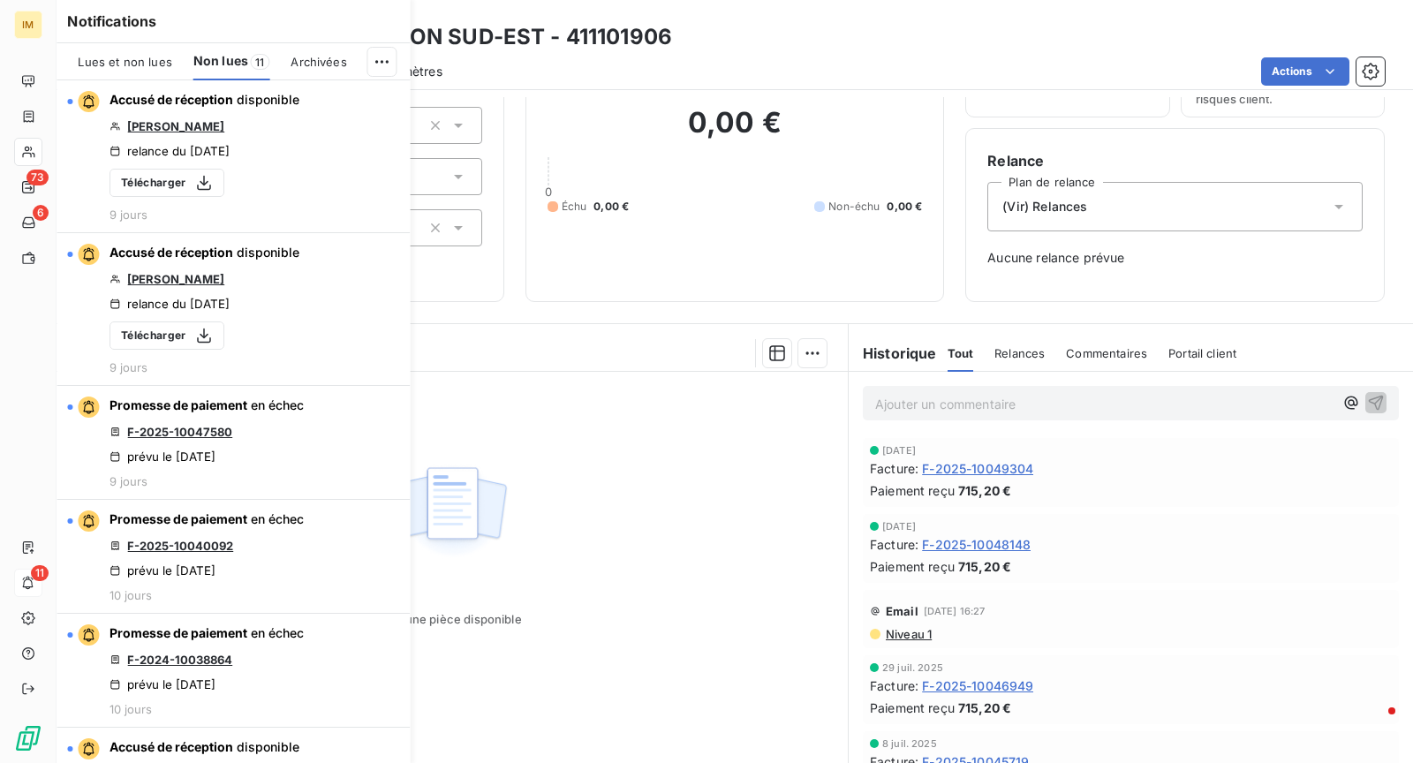
click at [161, 63] on span "Lues et non lues" at bounding box center [125, 62] width 94 height 14
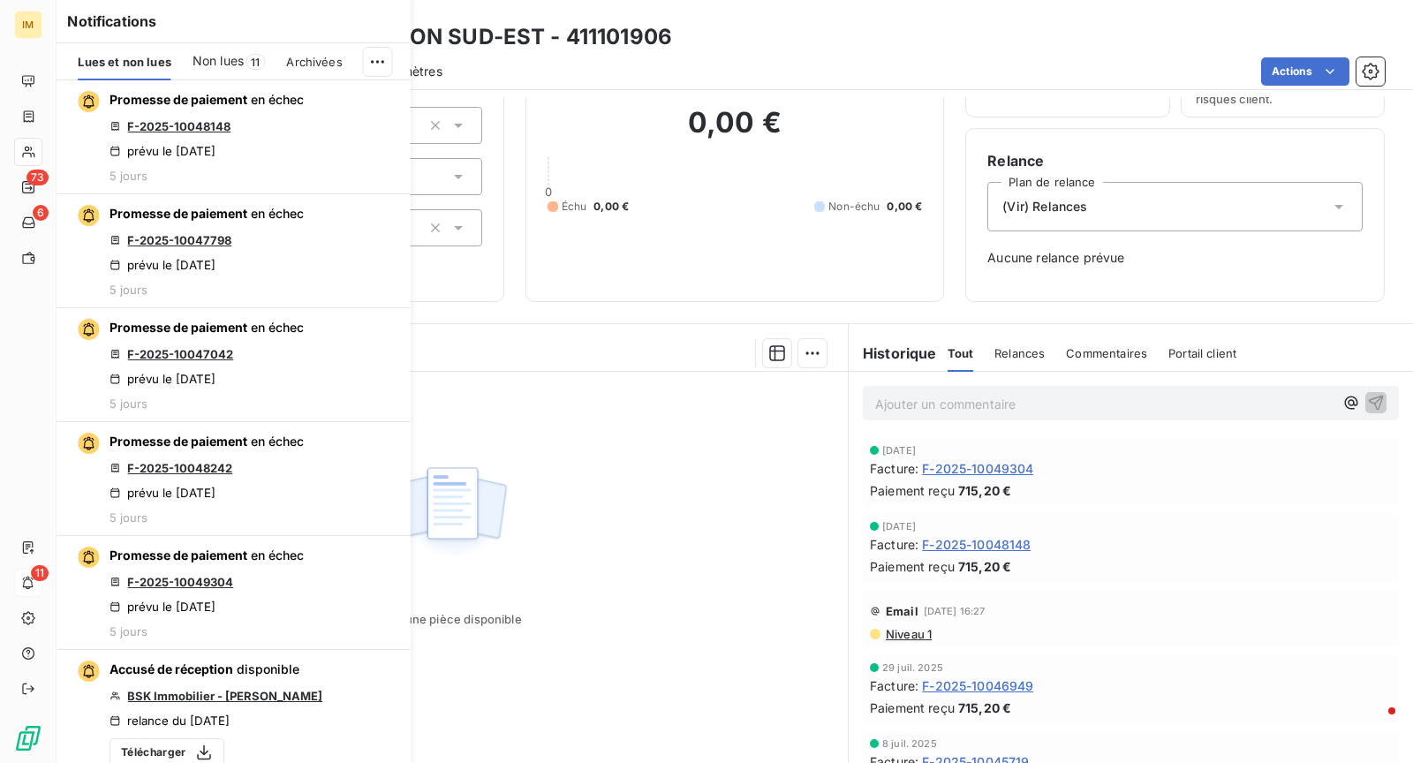
click at [234, 58] on span "Non lues" at bounding box center [217, 61] width 51 height 18
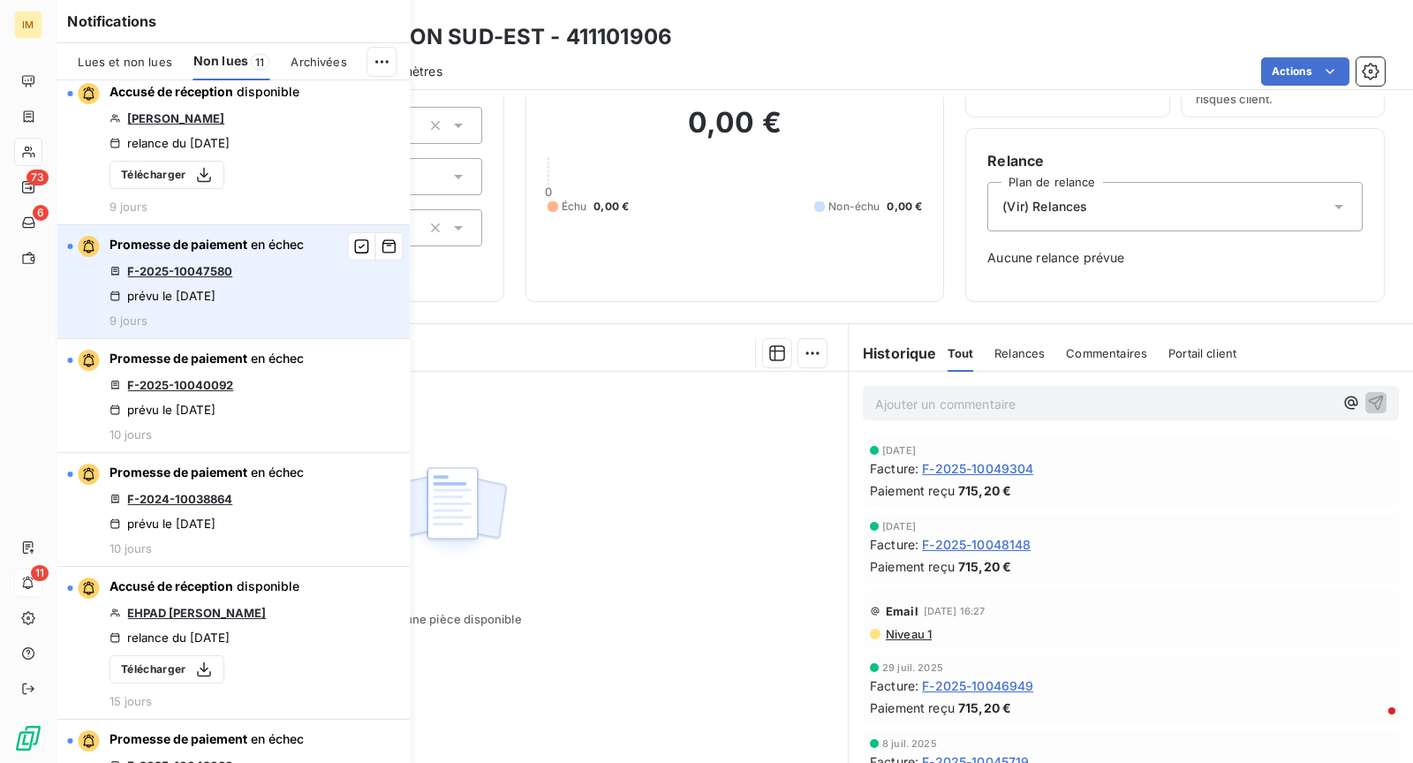
scroll to position [174, 0]
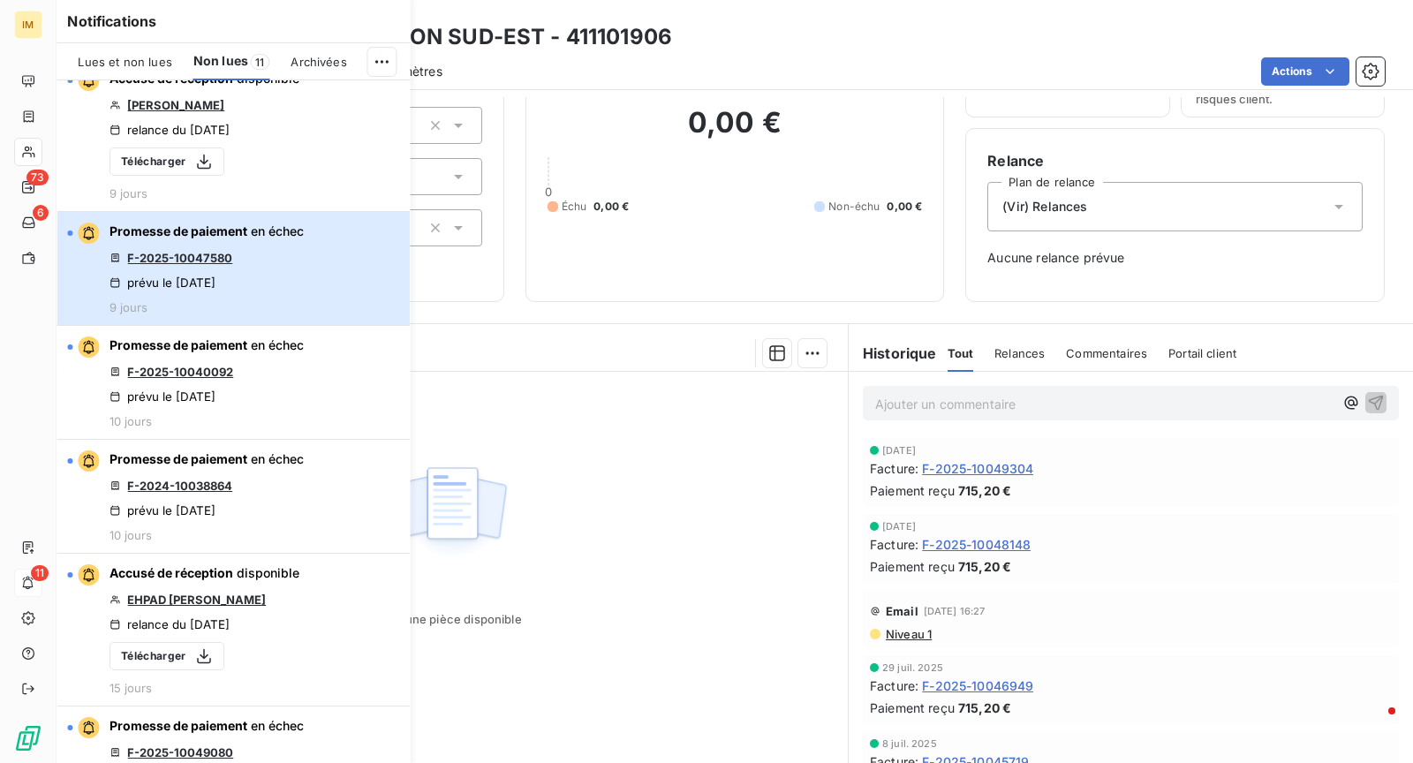
click at [293, 249] on div "Promesse de paiement en échec F-2025-10047580 prévu le [DATE] 9 jours" at bounding box center [206, 268] width 194 height 92
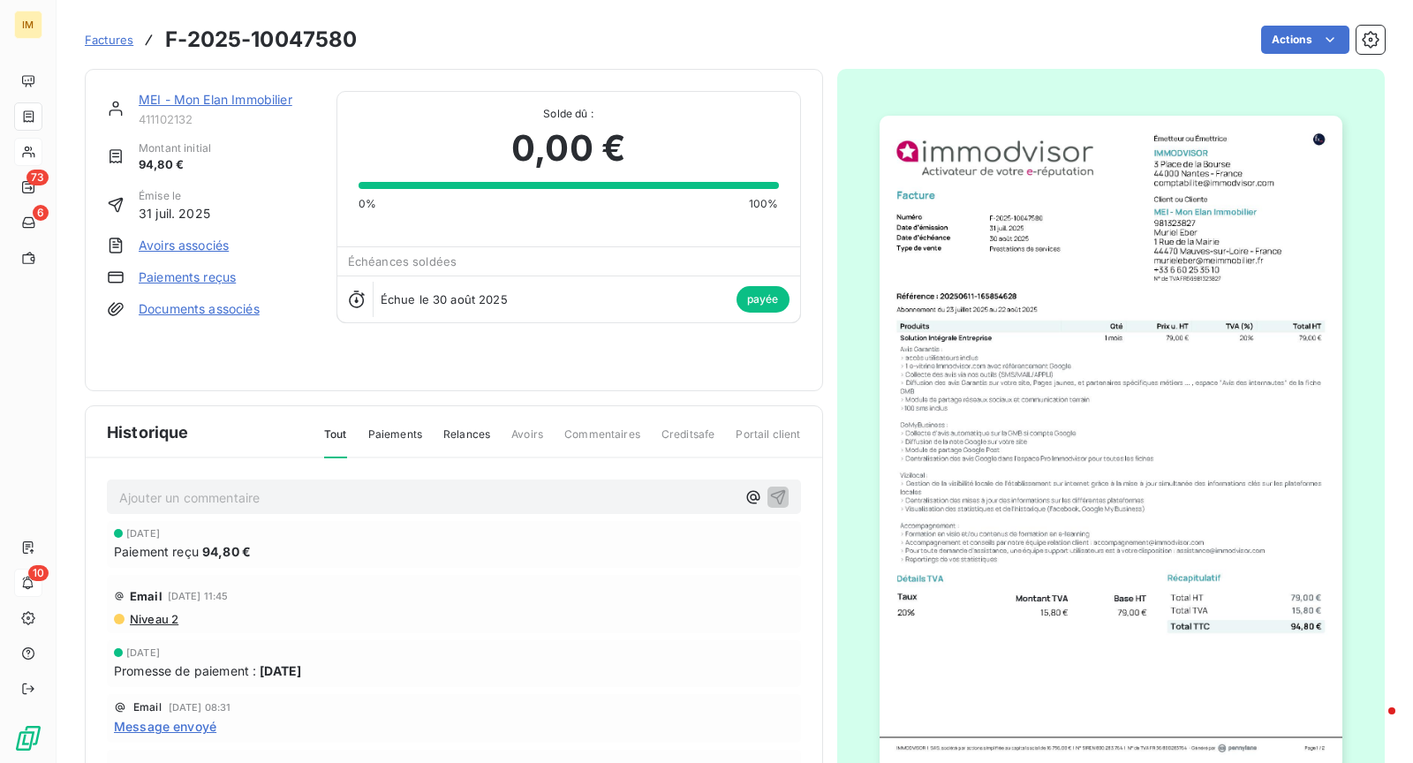
click at [257, 110] on div "MEI - Mon Elan Immobilier 411102132" at bounding box center [227, 108] width 177 height 35
click at [259, 105] on link "MEI - Mon Elan Immobilier" at bounding box center [216, 99] width 154 height 15
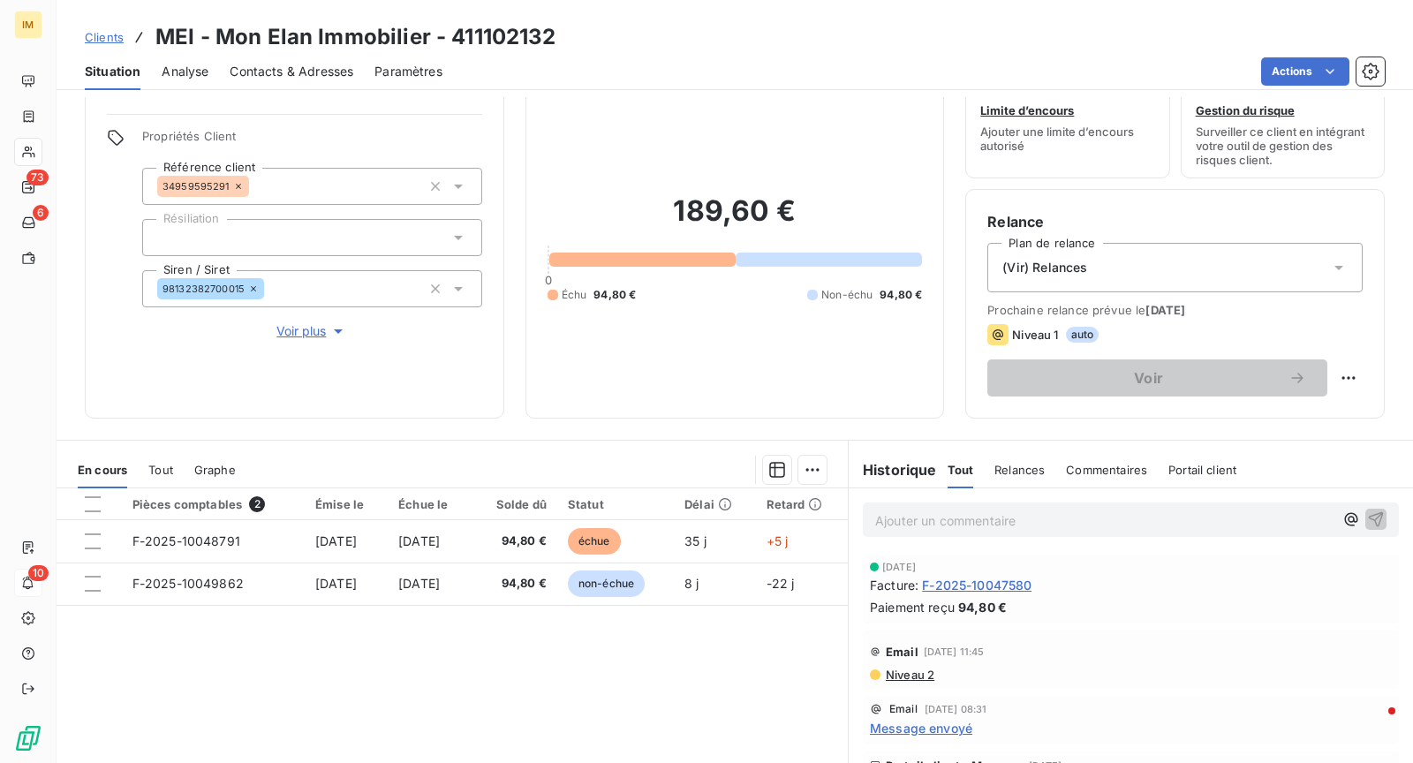
scroll to position [167, 0]
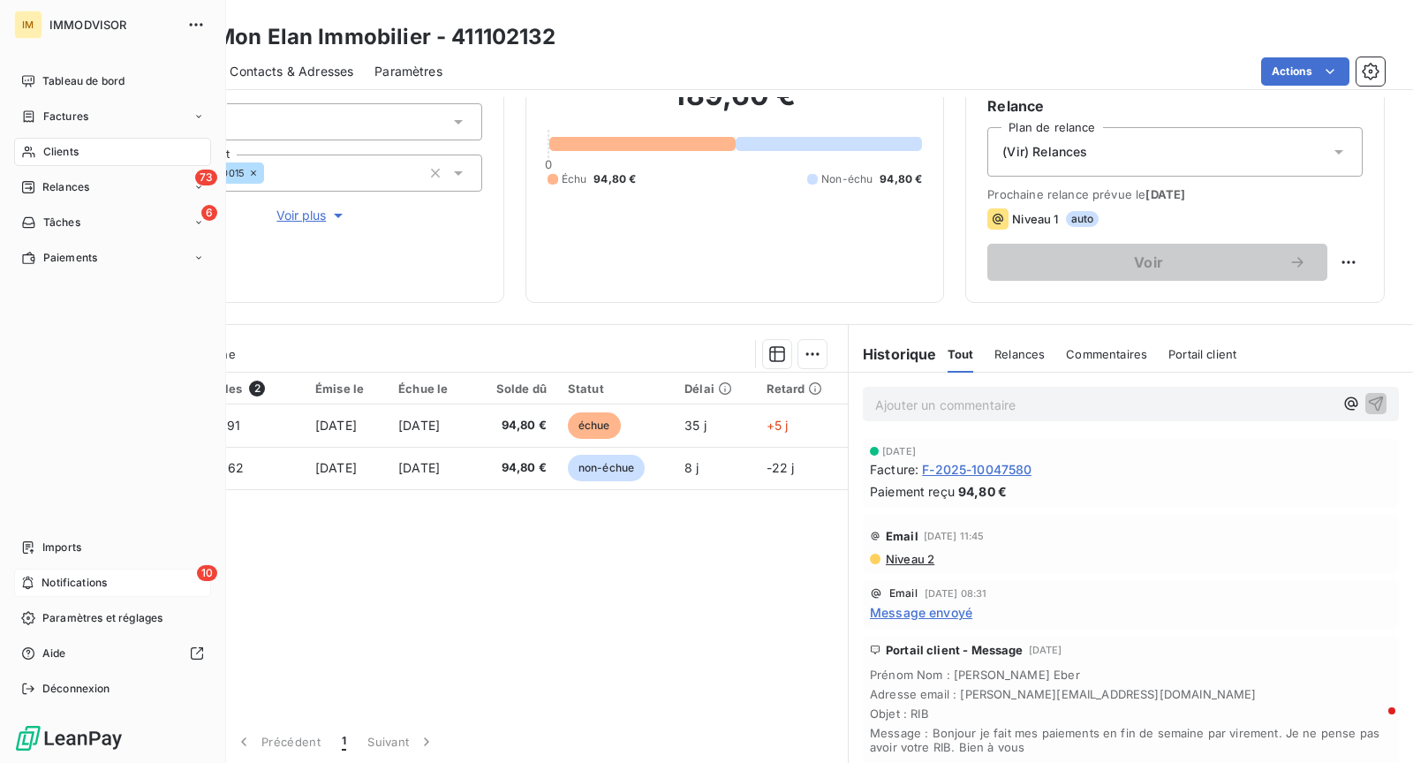
click at [60, 587] on span "Notifications" at bounding box center [73, 583] width 65 height 16
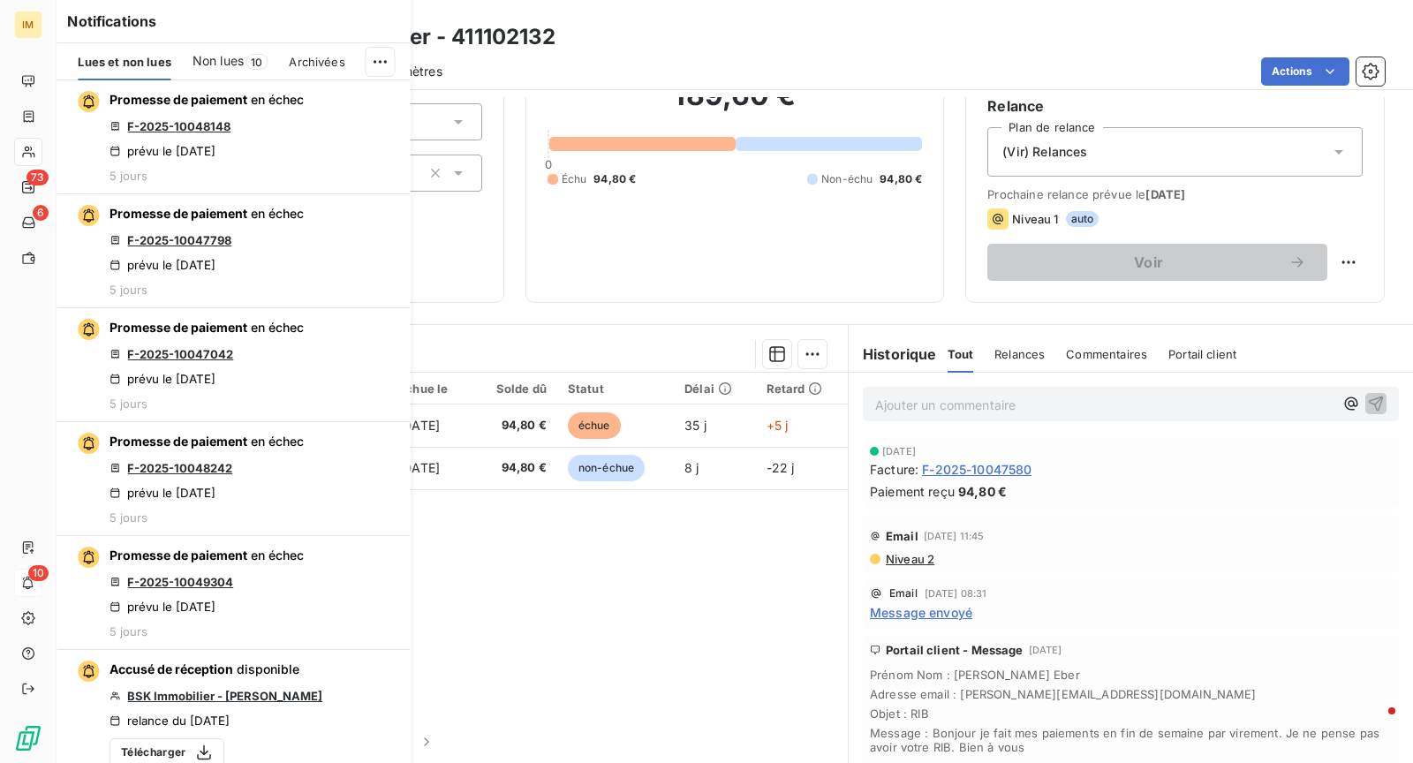
click at [268, 64] on div "Lues et non lues Non lues 10 Archivées" at bounding box center [233, 61] width 353 height 37
click at [245, 64] on div "Non lues 10" at bounding box center [230, 61] width 76 height 37
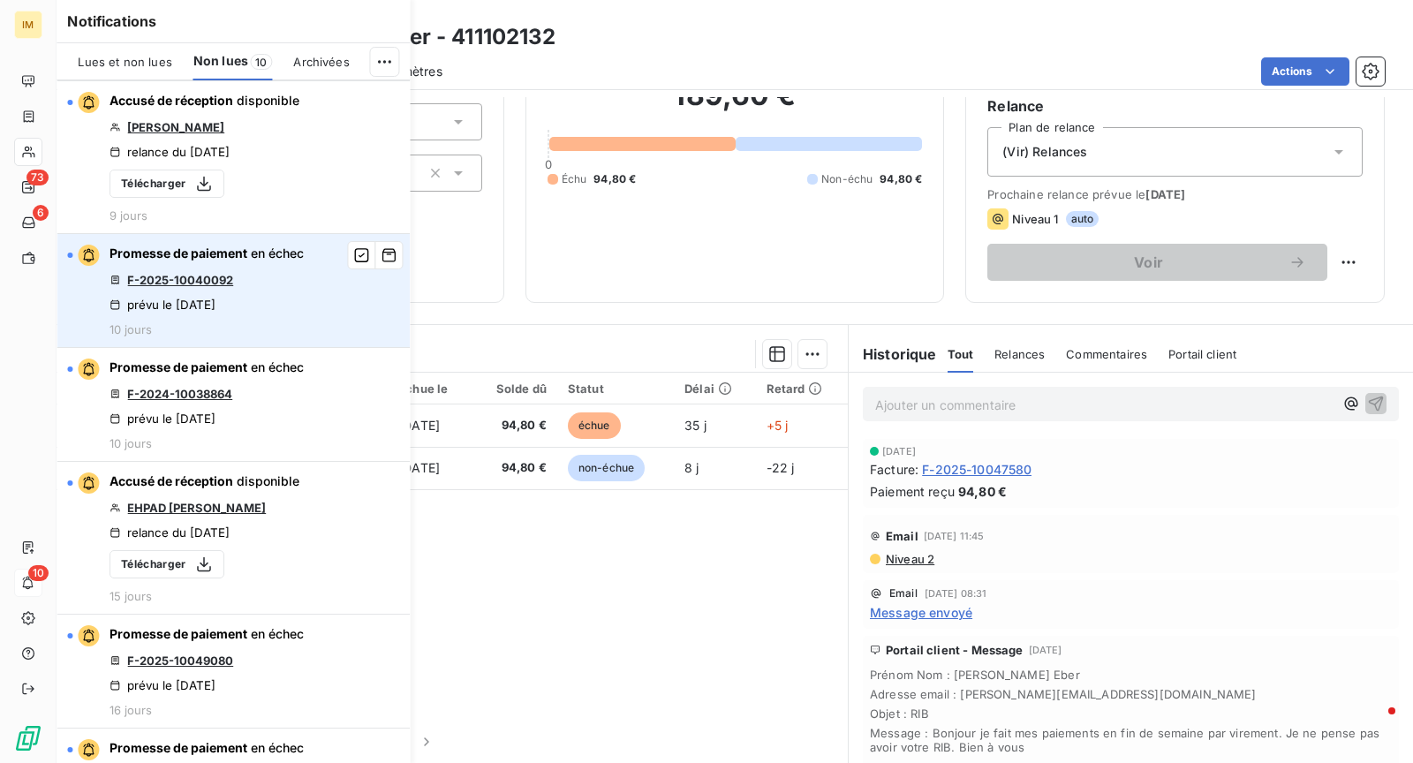
scroll to position [170, 0]
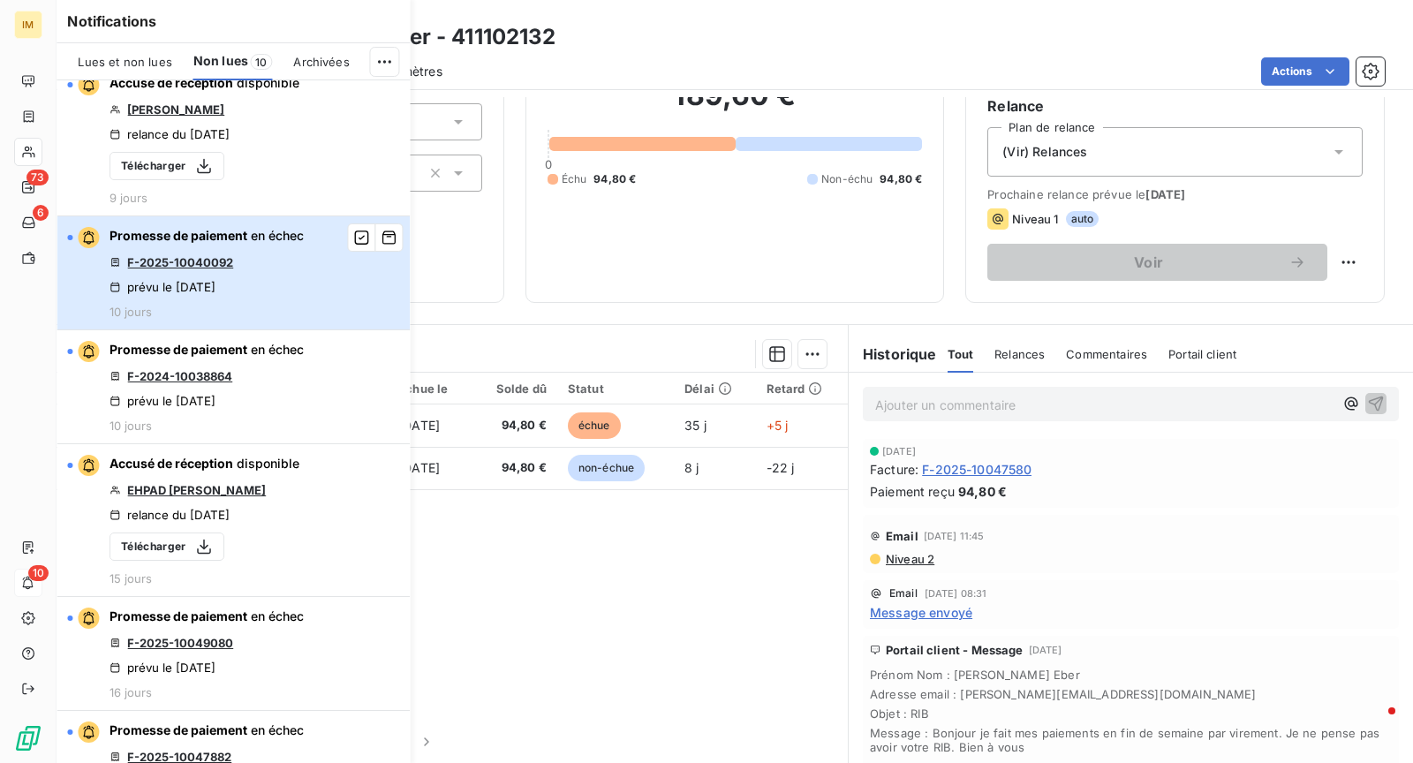
click at [300, 253] on div "Promesse de paiement en échec F-2025-10040092 prévu le [DATE] 10 jours" at bounding box center [206, 273] width 194 height 92
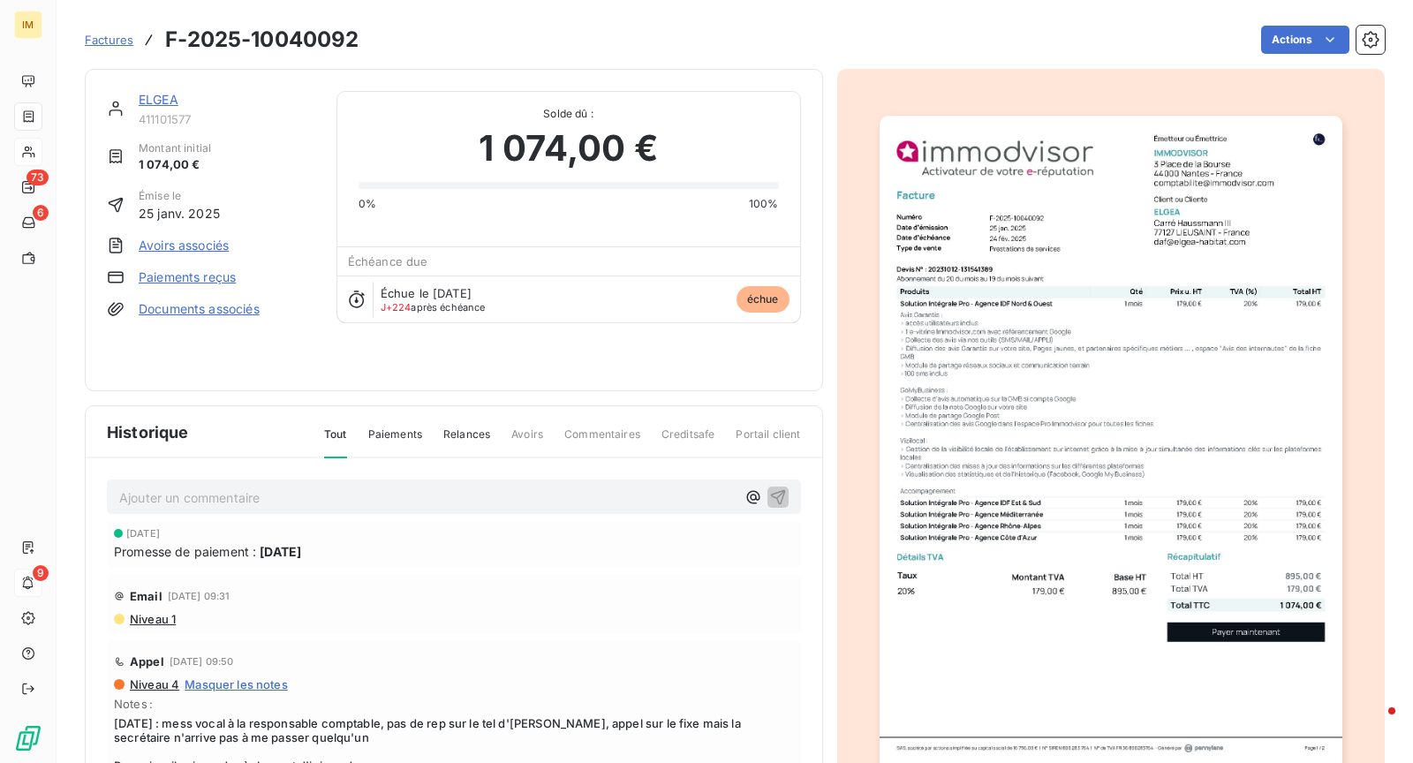
click at [160, 87] on div "ELGEA 411101577 Montant initial 1 074,00 € Émise le [DATE] Avoirs associés Paie…" at bounding box center [454, 230] width 738 height 322
click at [159, 98] on link "ELGEA" at bounding box center [159, 99] width 40 height 15
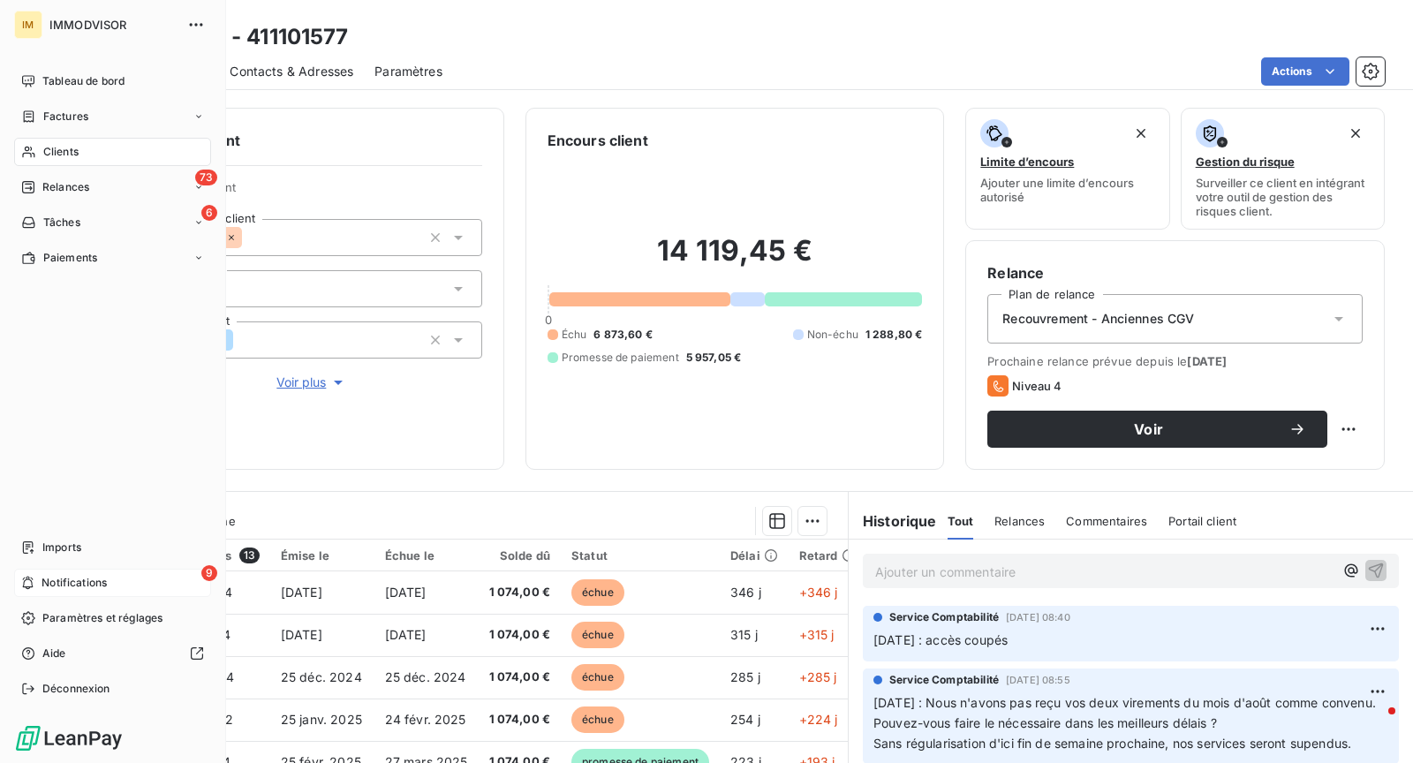
click at [52, 586] on span "Notifications" at bounding box center [73, 583] width 65 height 16
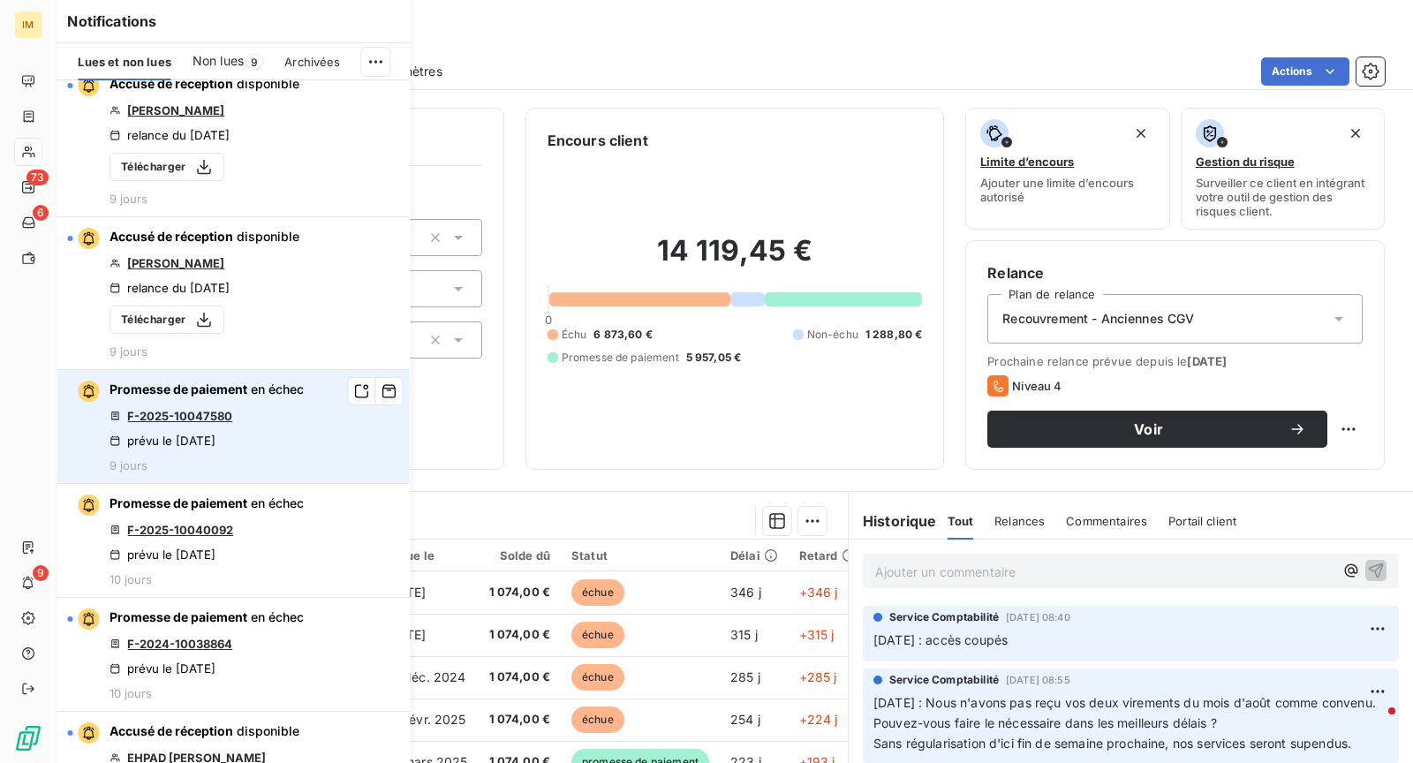
scroll to position [739, 0]
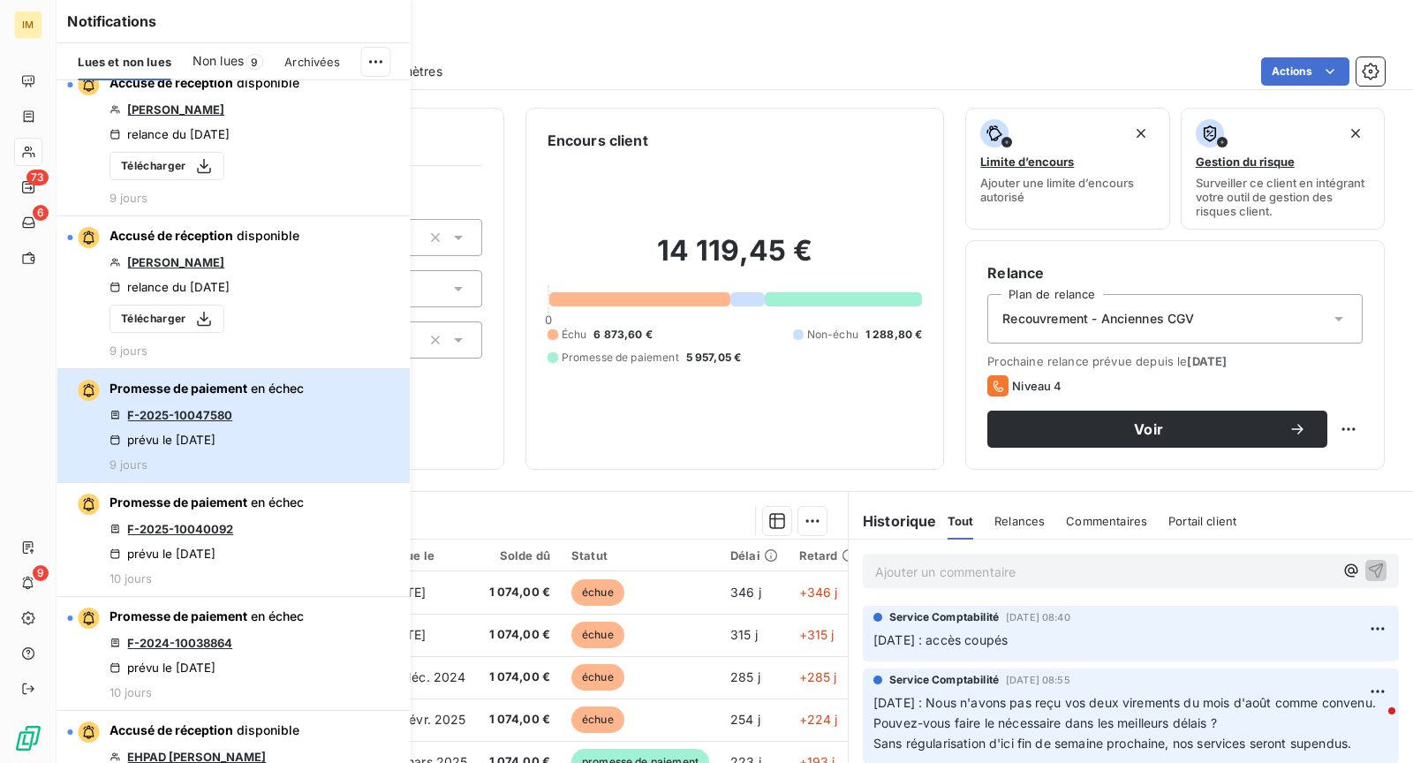
click at [278, 449] on div "Promesse de paiement en échec F-2025-10047580 prévu le [DATE] 9 jours" at bounding box center [206, 426] width 194 height 92
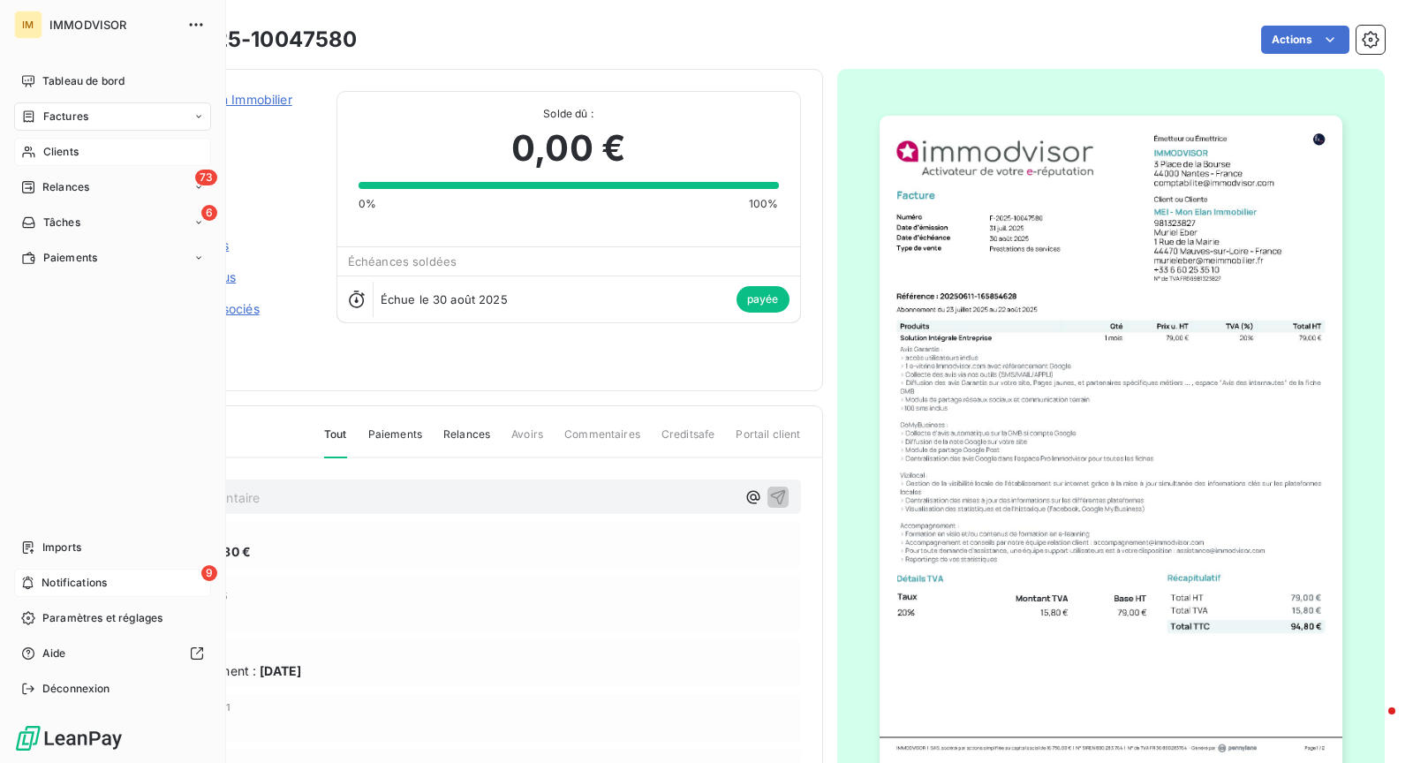
click at [35, 585] on div "9 Notifications" at bounding box center [112, 583] width 197 height 28
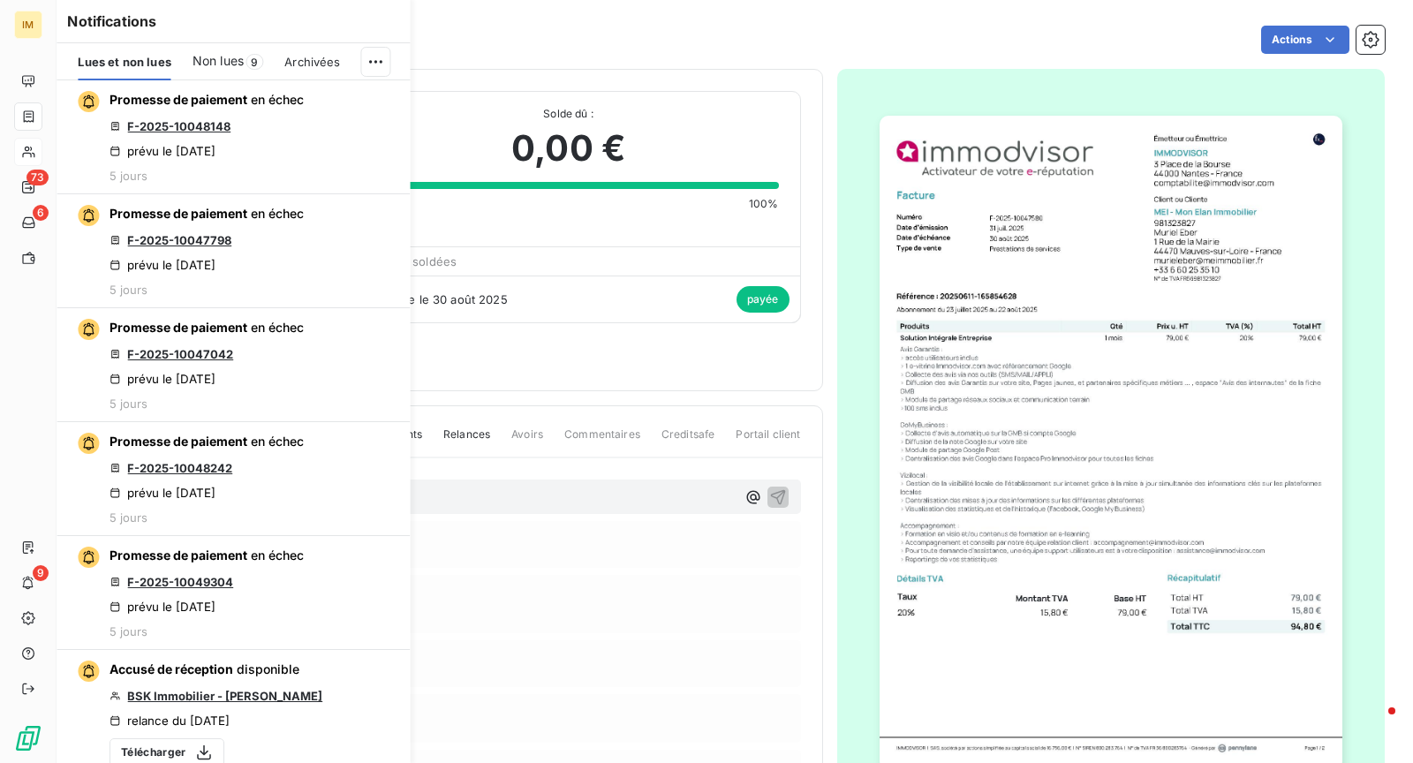
click at [230, 72] on div "Non lues 9" at bounding box center [227, 61] width 71 height 37
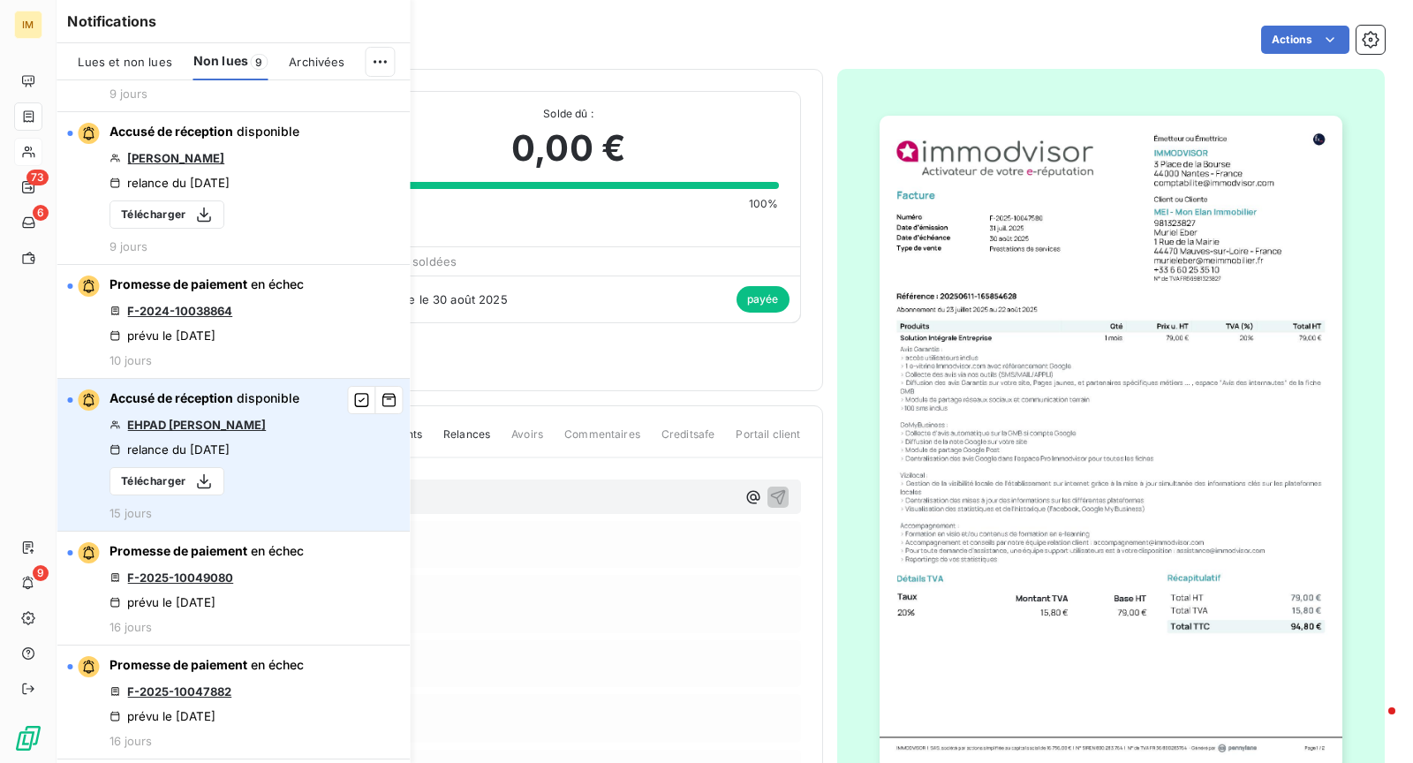
scroll to position [135, 0]
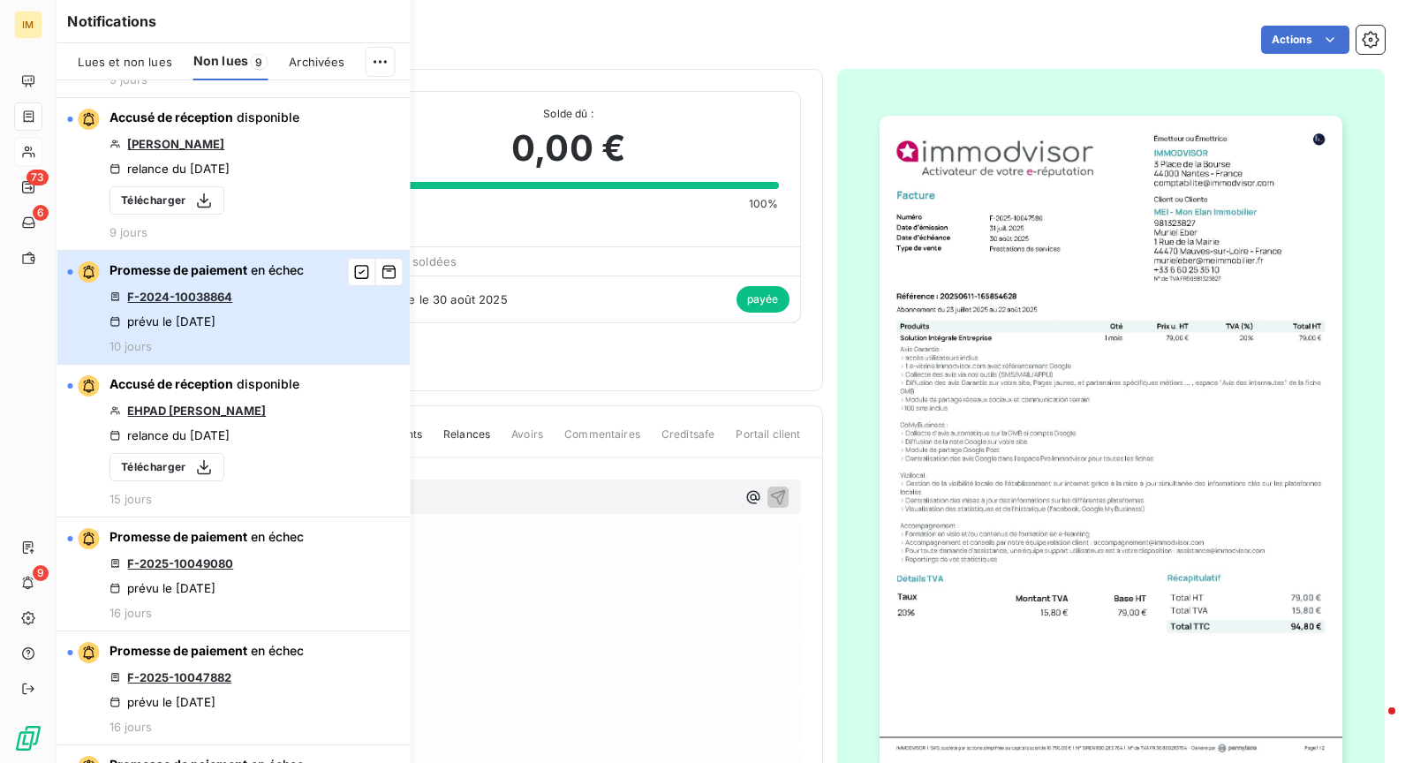
click at [275, 321] on div "Promesse de paiement en échec F-2024-10038864 prévu le [DATE] 10 jours" at bounding box center [206, 307] width 194 height 92
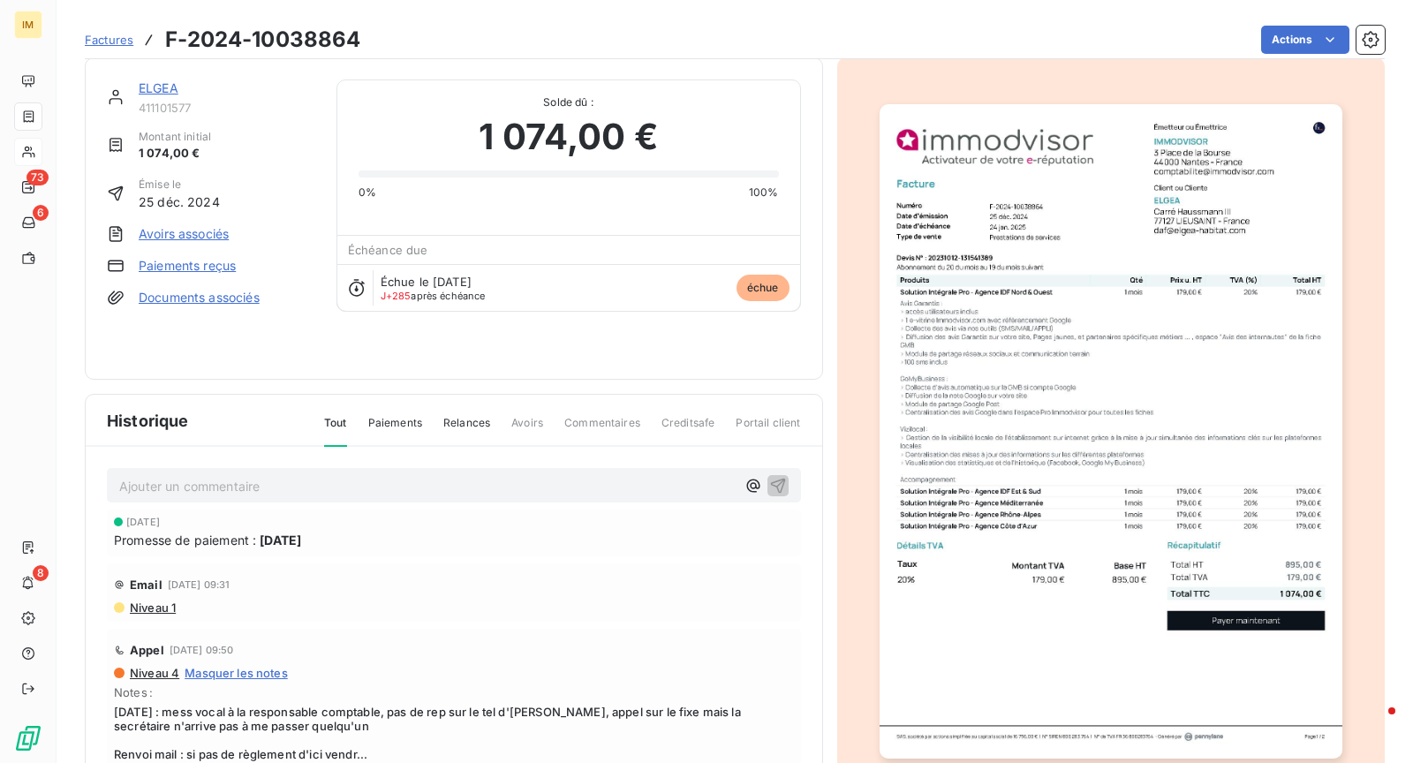
scroll to position [34, 0]
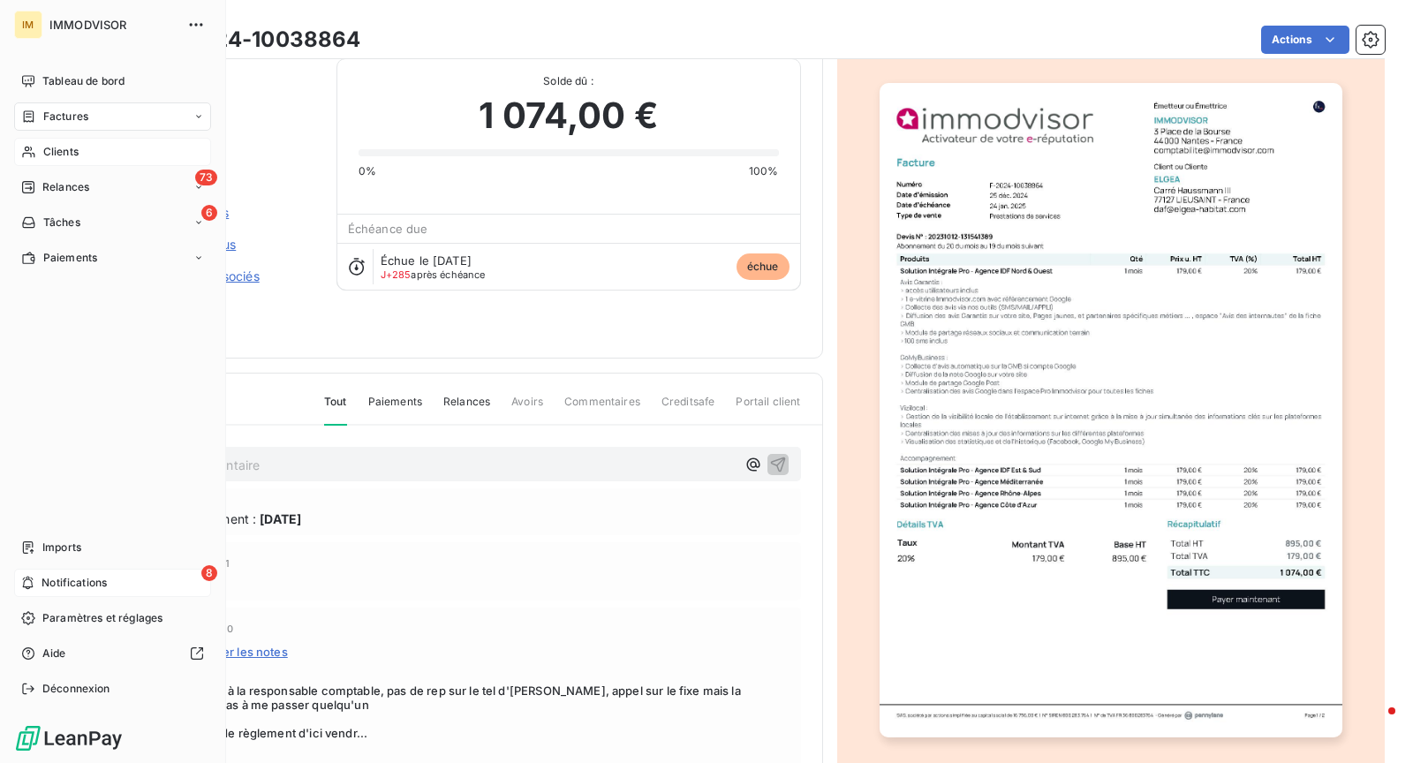
click at [49, 573] on div "8 Notifications" at bounding box center [112, 583] width 197 height 28
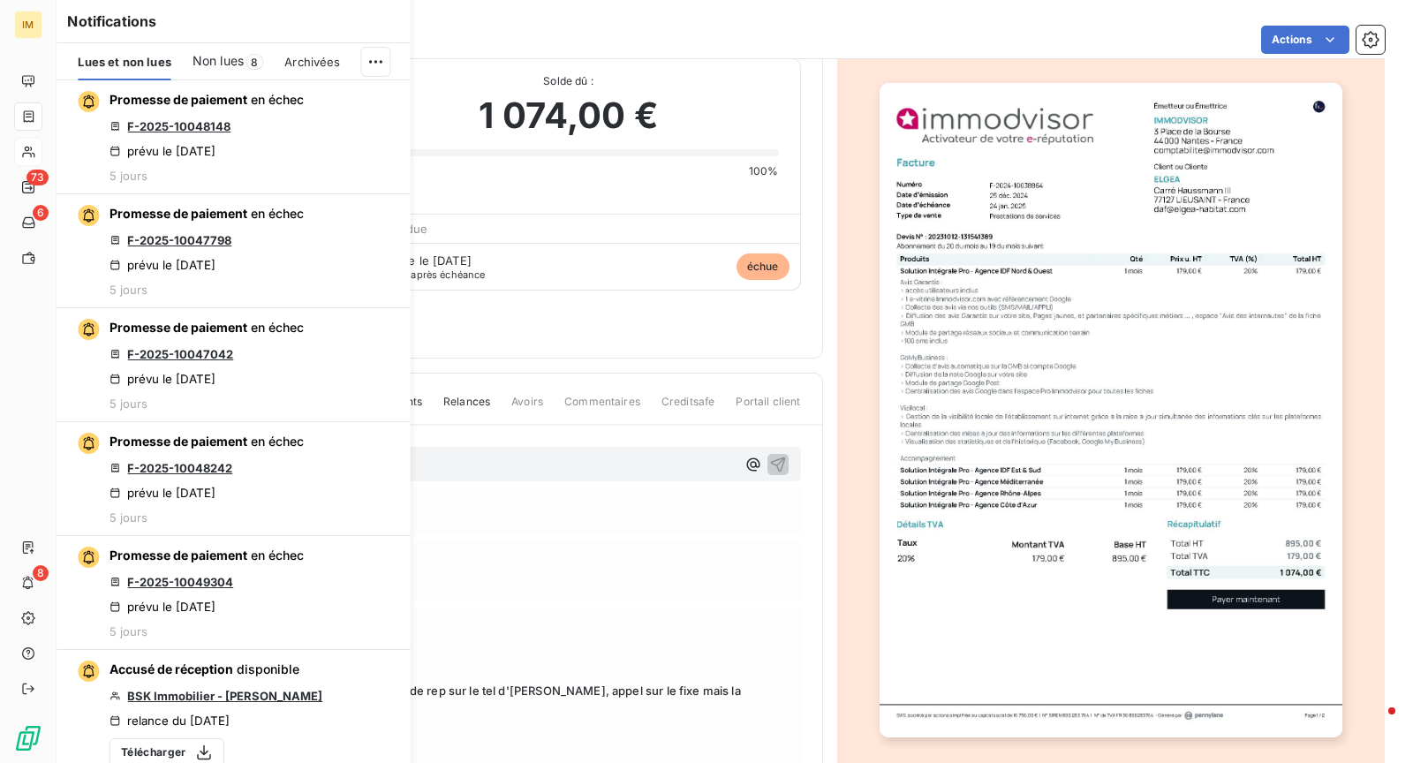
click at [201, 73] on div "Non lues 8" at bounding box center [227, 61] width 71 height 37
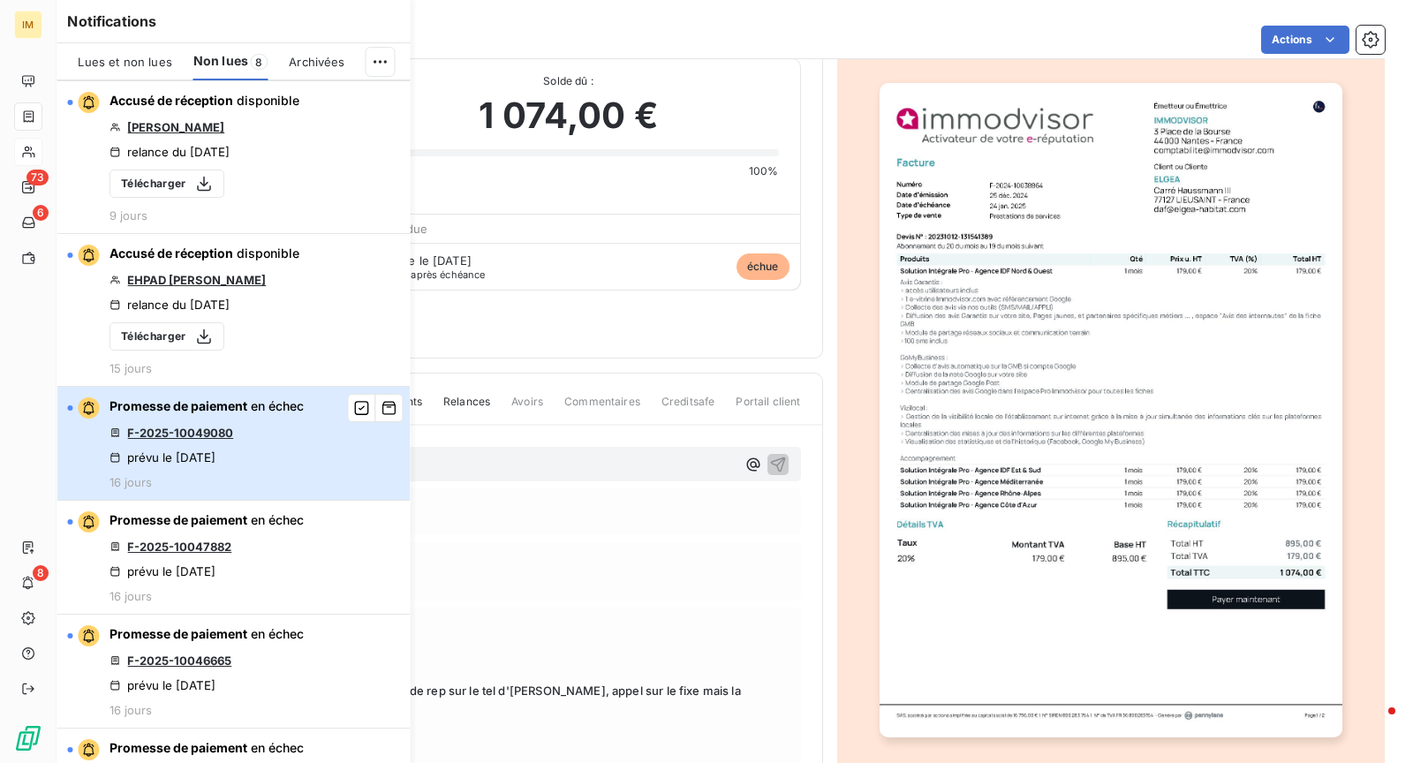
scroll to position [154, 0]
click at [277, 463] on div "Promesse de paiement en échec F-2025-10049080 prévu le [DATE] 16 jours" at bounding box center [206, 442] width 194 height 92
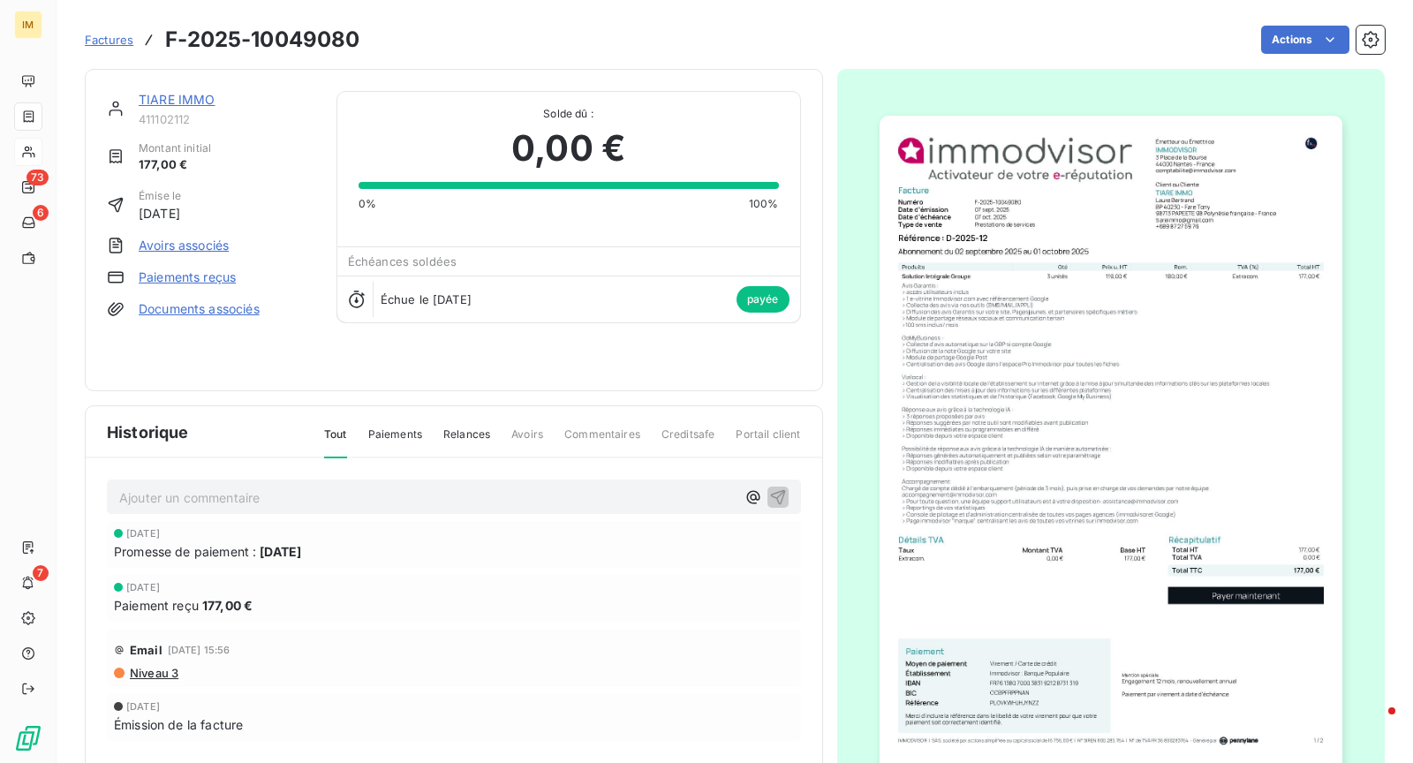
click at [207, 99] on link "TIARE IMMO" at bounding box center [177, 99] width 77 height 15
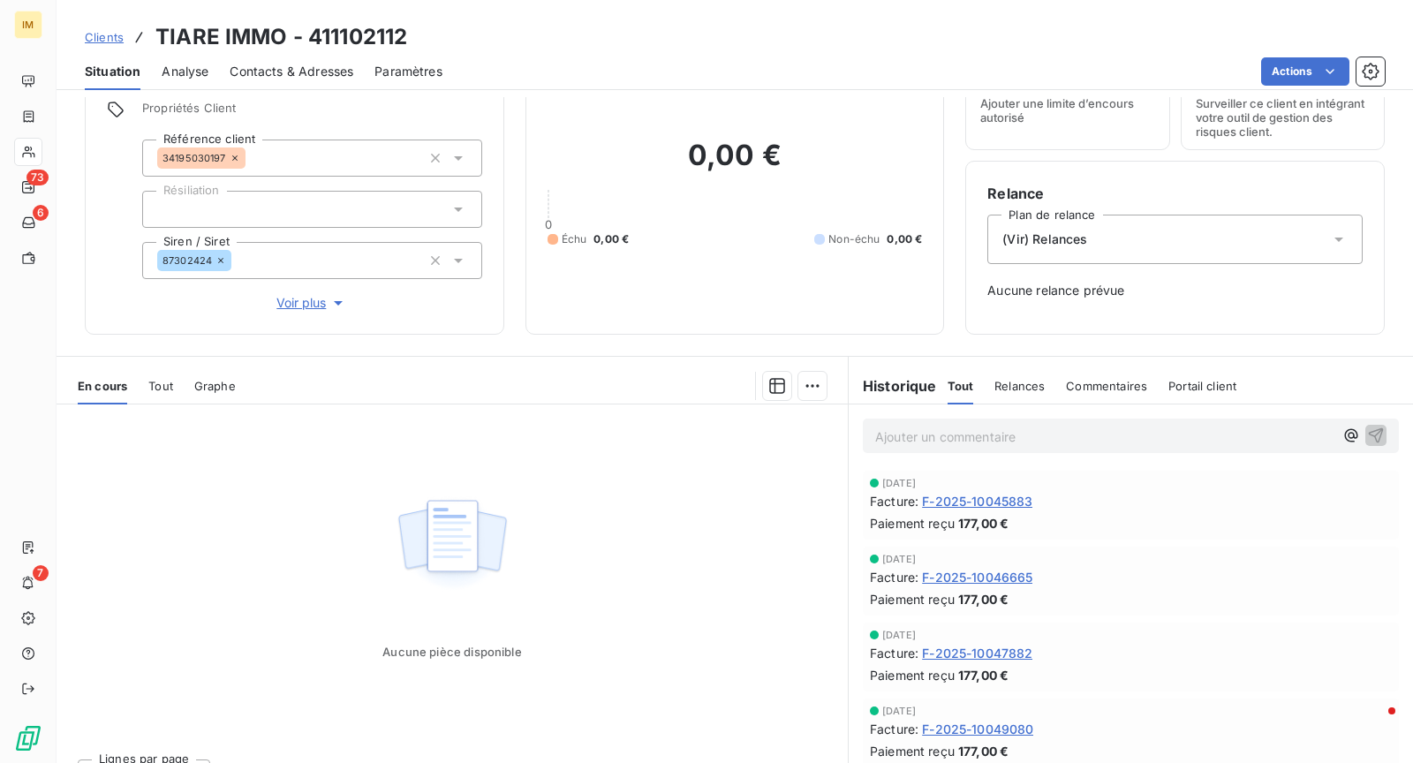
scroll to position [112, 0]
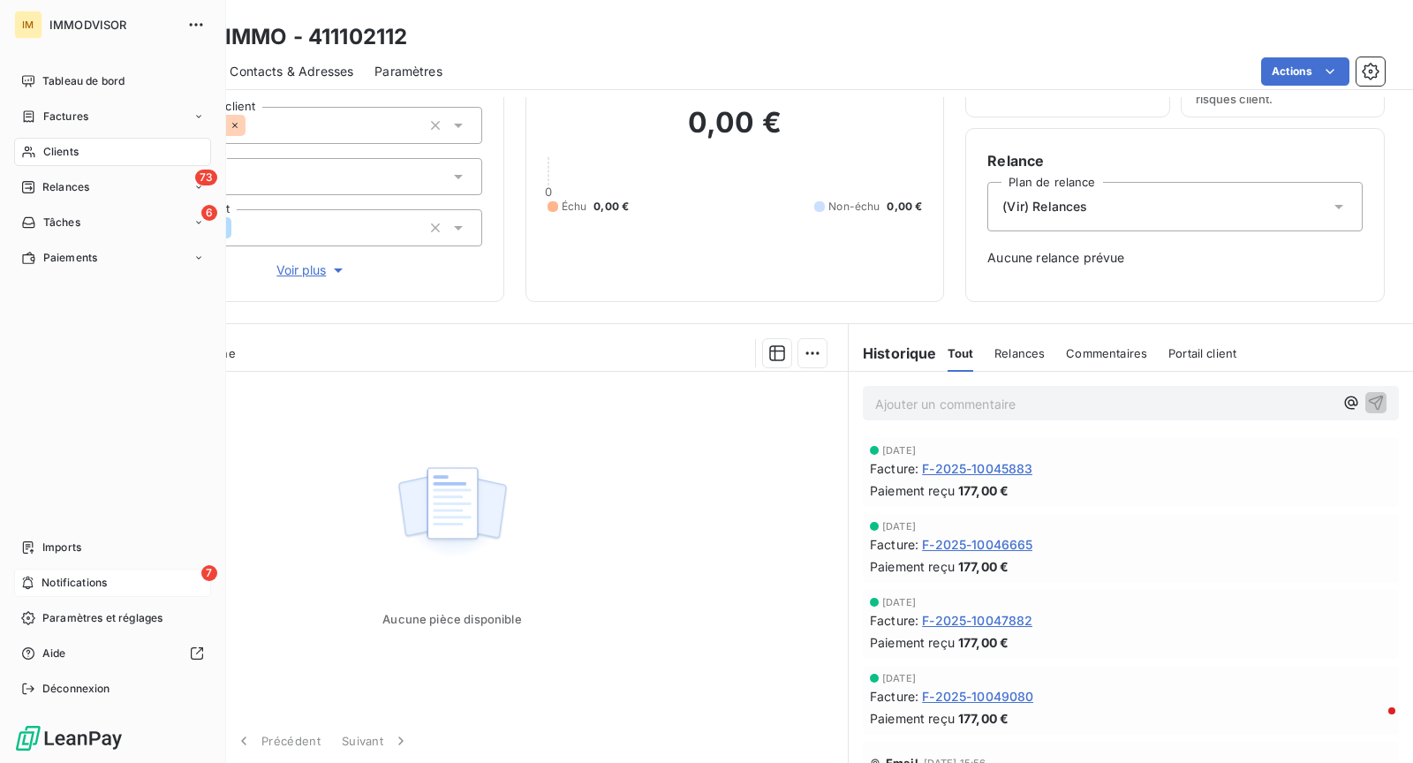
click at [34, 581] on div "7 Notifications" at bounding box center [112, 583] width 197 height 28
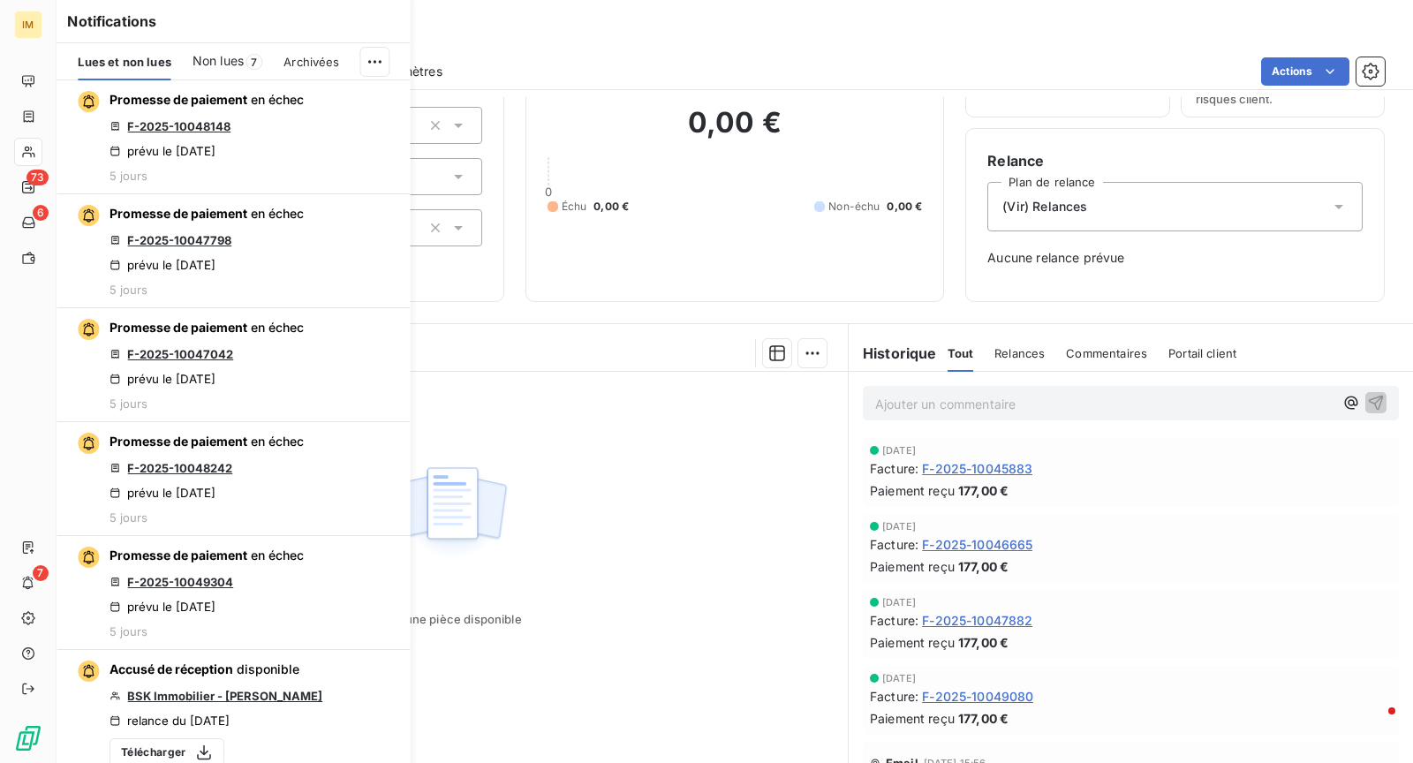
click at [246, 59] on span "7" at bounding box center [253, 62] width 17 height 16
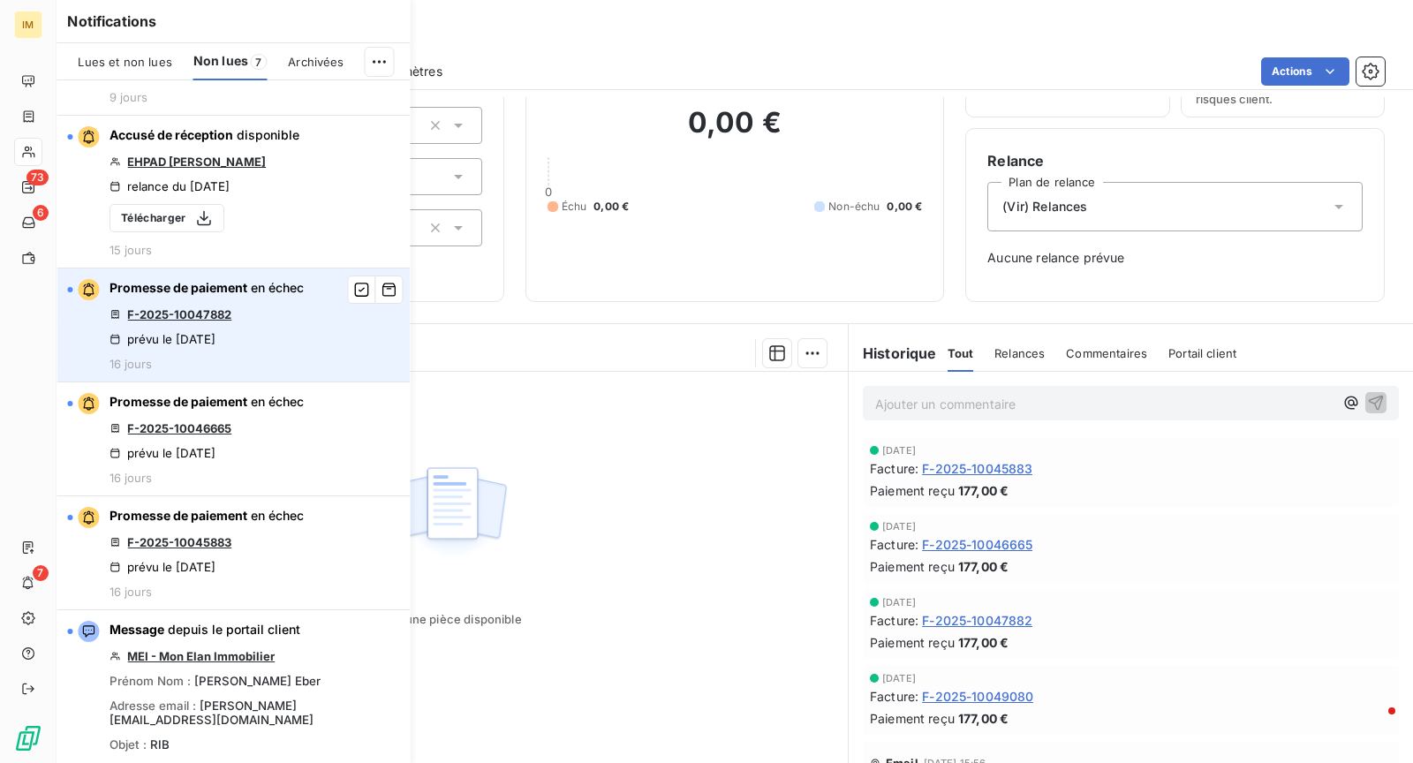
scroll to position [271, 0]
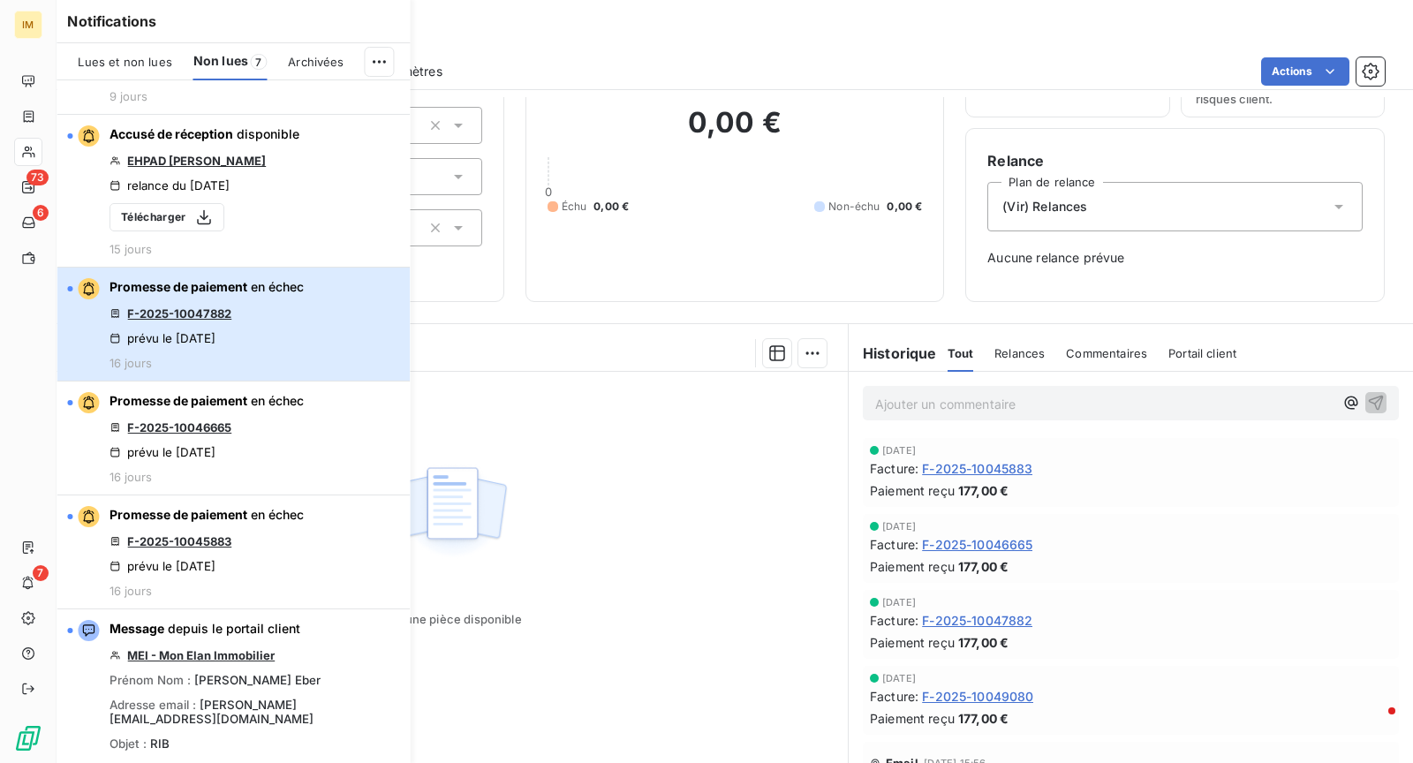
click at [279, 293] on div "Promesse de paiement en échec F-2025-10047882 prévu le [DATE] 16 jours" at bounding box center [206, 324] width 194 height 92
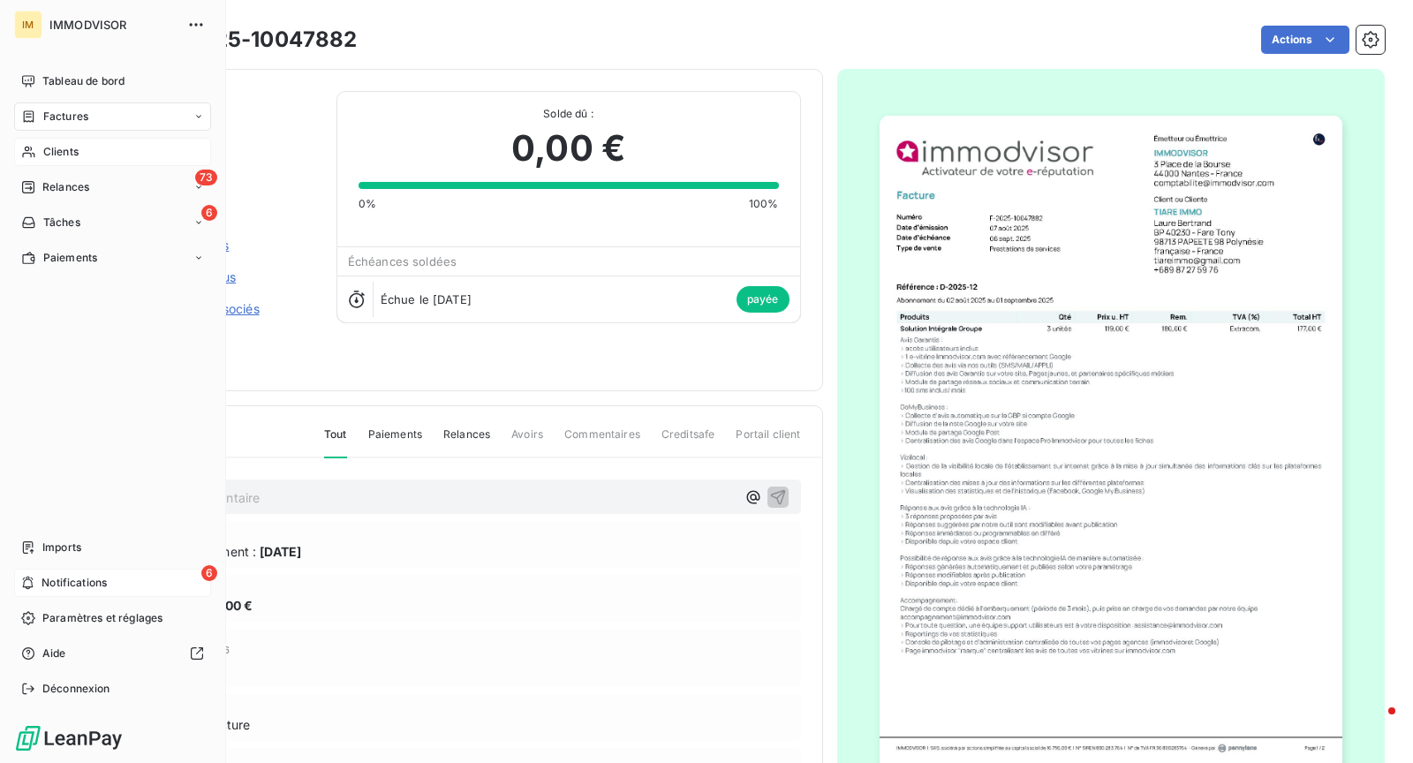
click at [43, 584] on span "Notifications" at bounding box center [73, 583] width 65 height 16
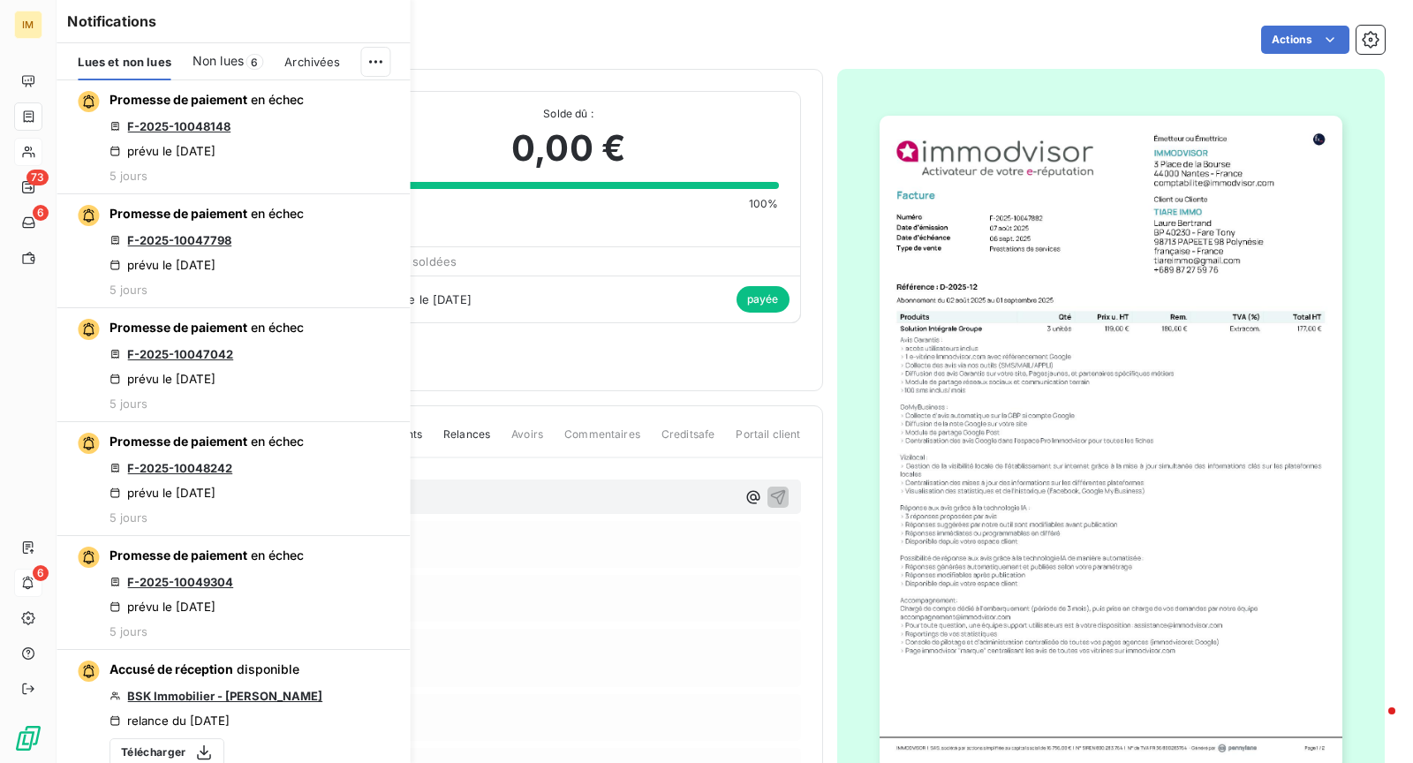
click at [252, 59] on span "6" at bounding box center [254, 62] width 18 height 16
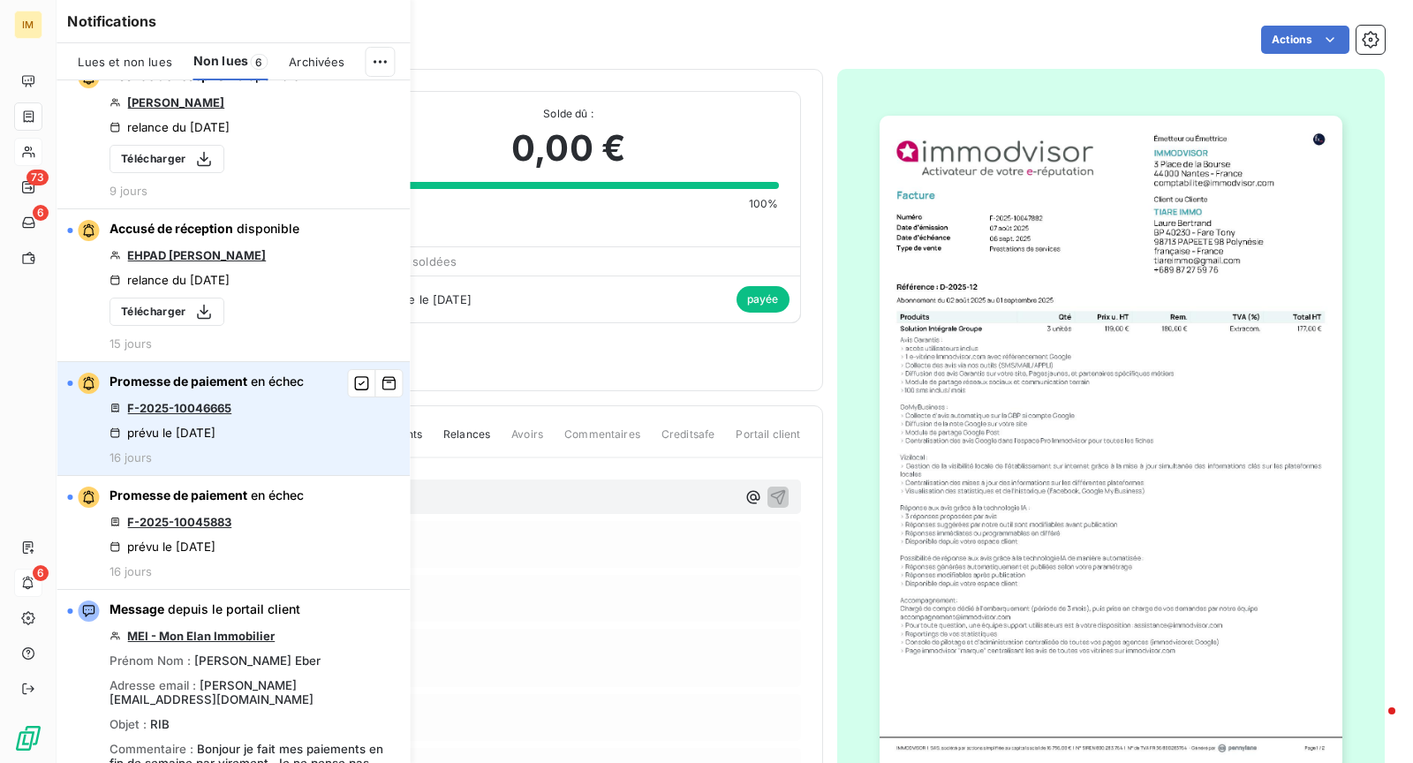
scroll to position [256, 0]
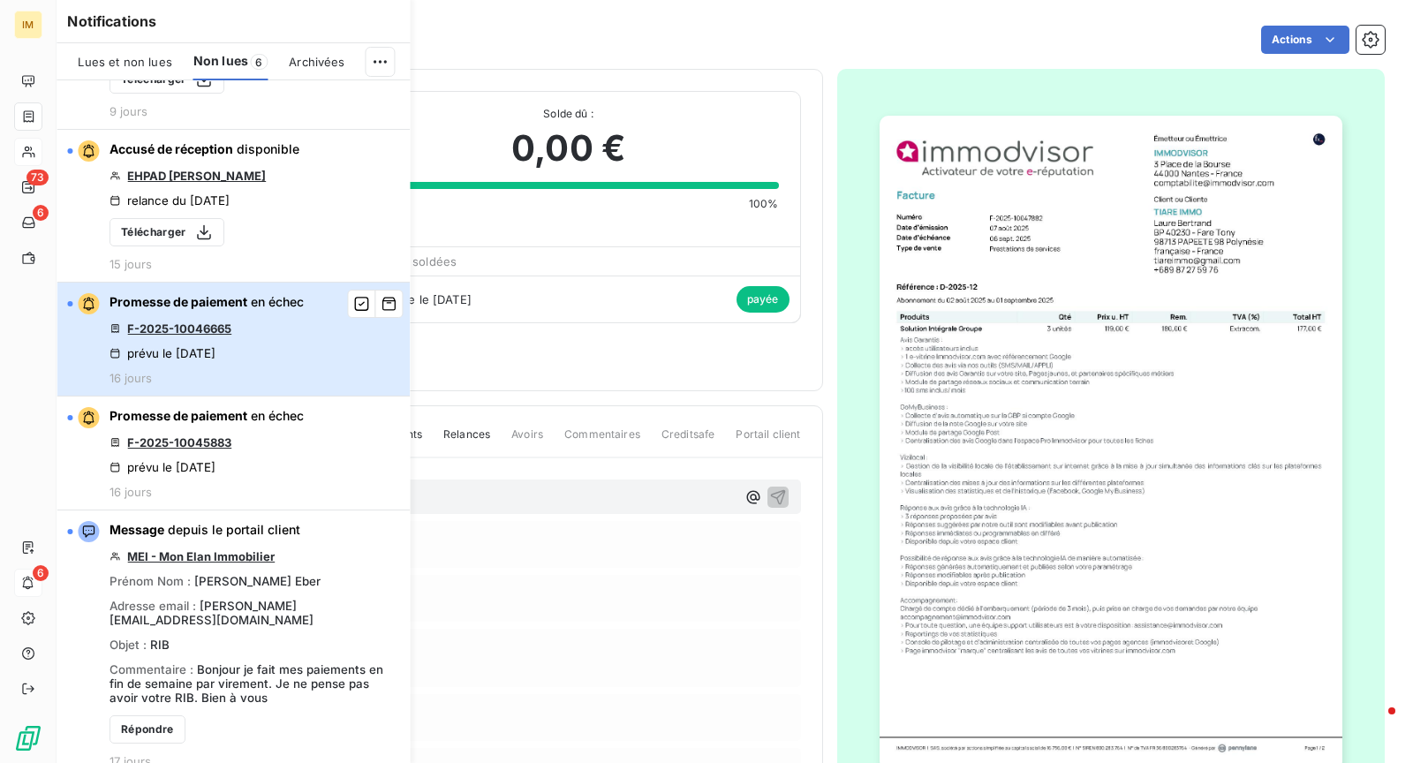
click at [282, 346] on div "Promesse de paiement en échec F-2025-10046665 prévu le [DATE] 16 jours" at bounding box center [206, 339] width 194 height 92
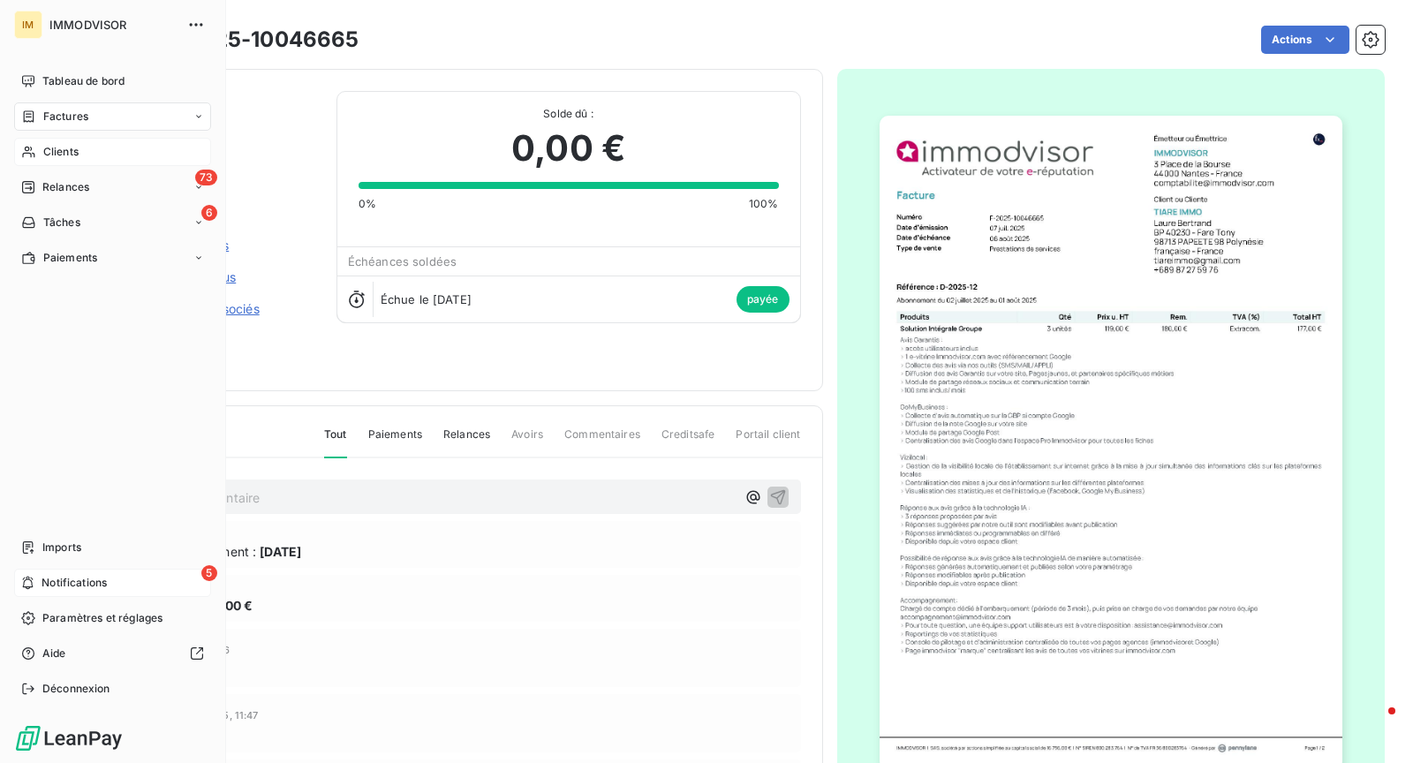
drag, startPoint x: 48, startPoint y: 581, endPoint x: 79, endPoint y: 571, distance: 32.4
click at [49, 581] on span "Notifications" at bounding box center [73, 583] width 65 height 16
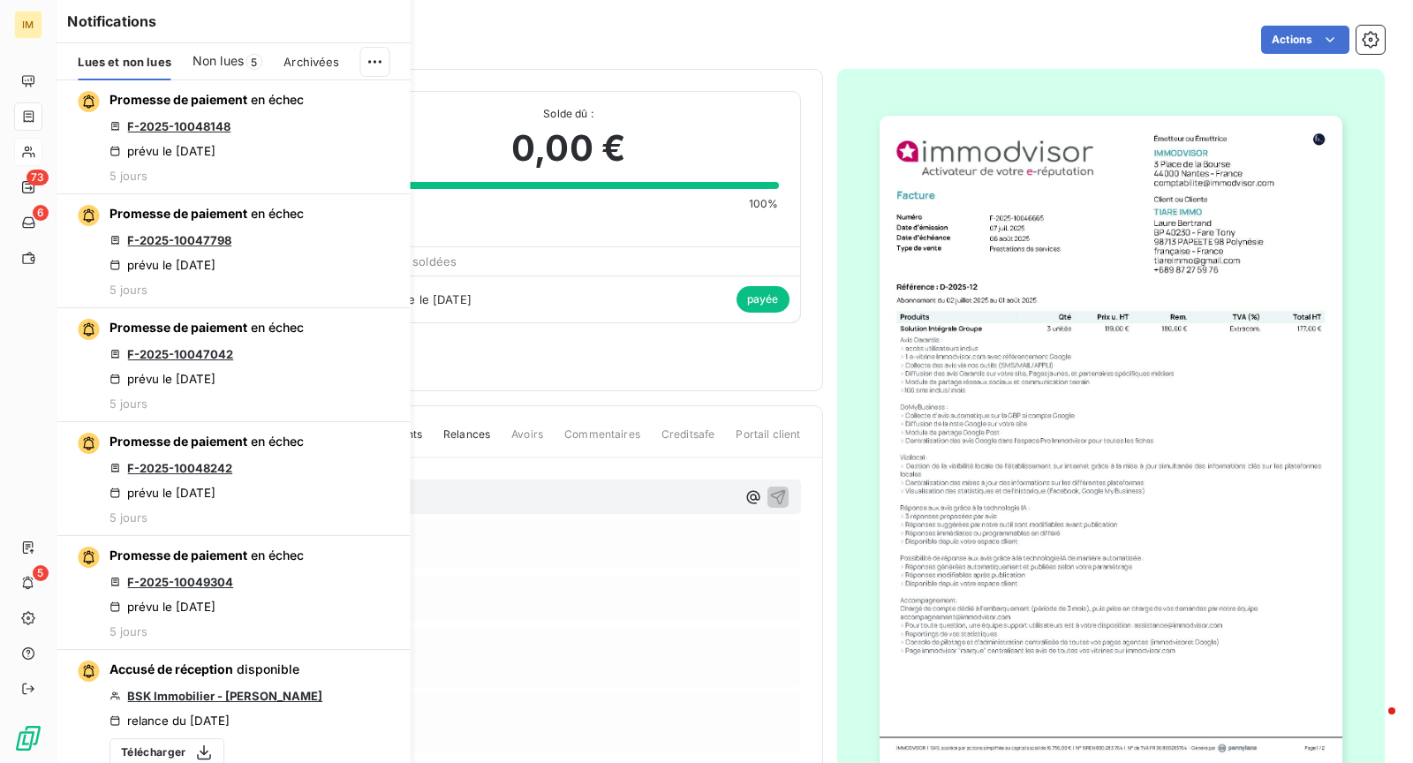
click at [245, 47] on div "Non lues 5" at bounding box center [227, 61] width 70 height 37
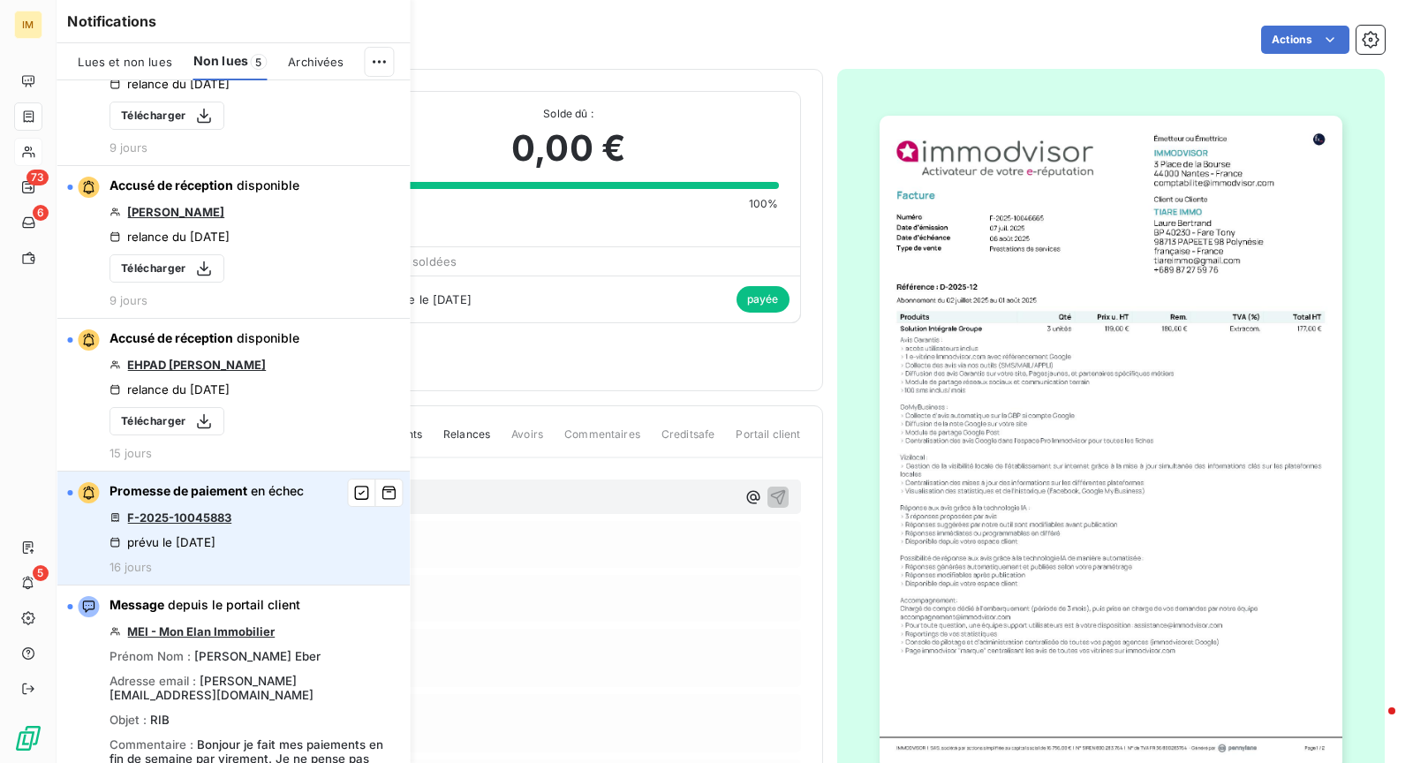
scroll to position [142, 0]
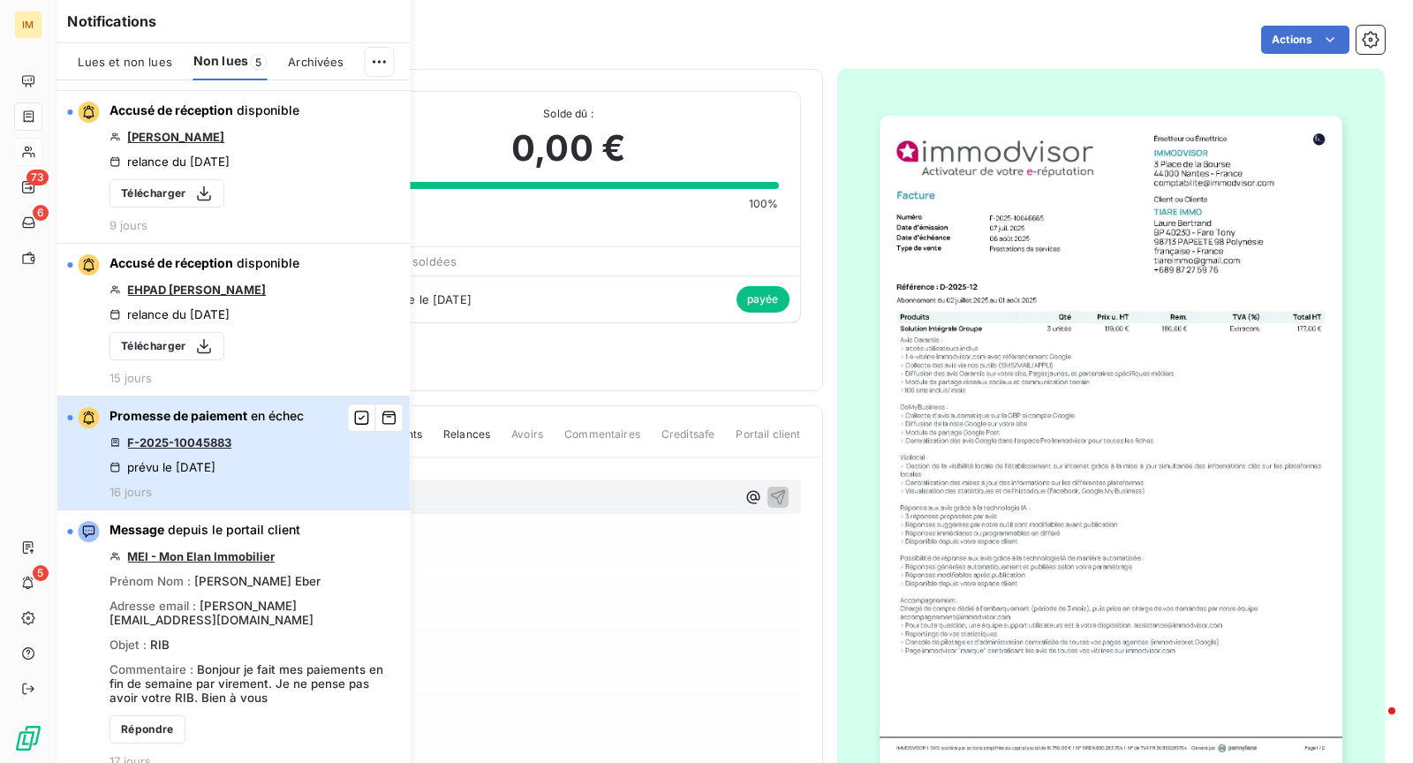
click at [278, 479] on div "Promesse de paiement en échec F-2025-10045883 prévu le [DATE] 16 jours" at bounding box center [206, 453] width 194 height 92
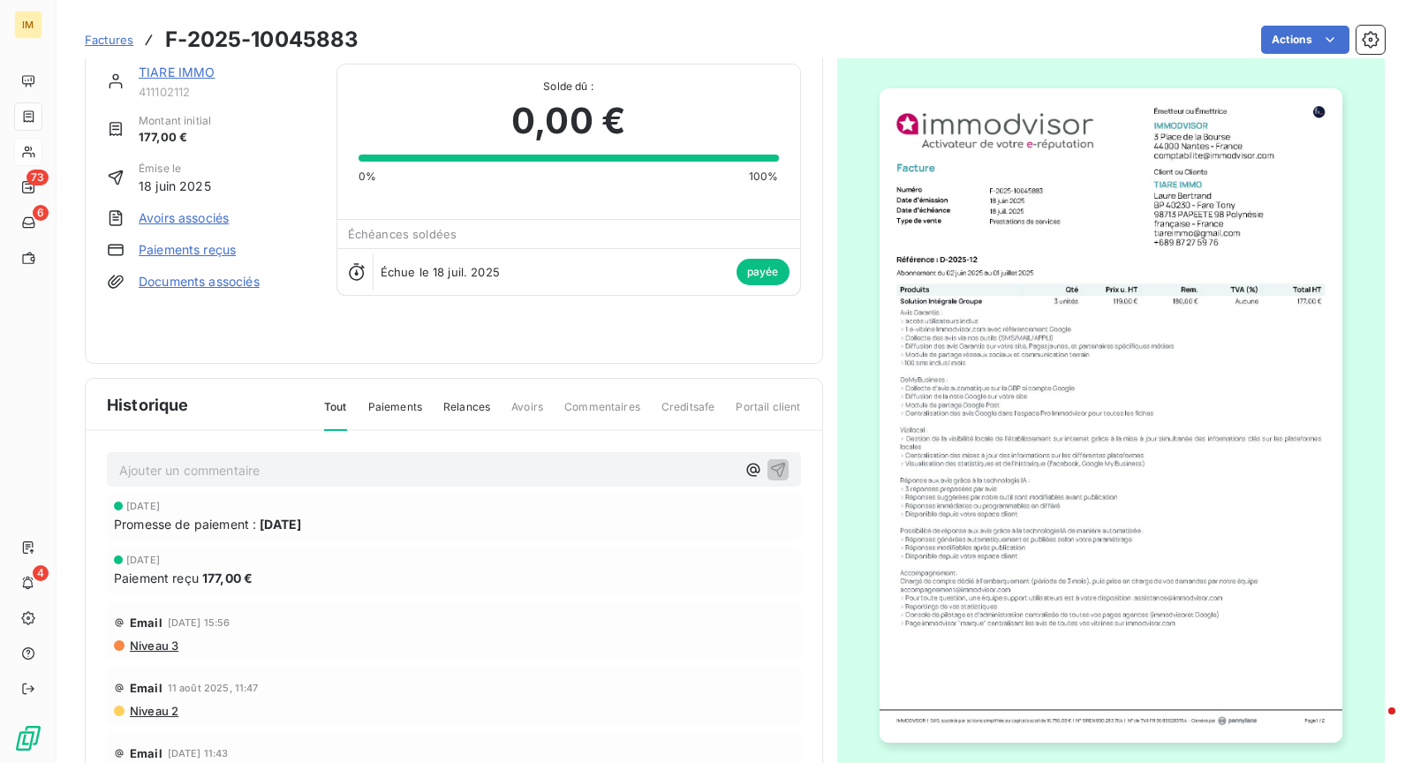
scroll to position [71, 0]
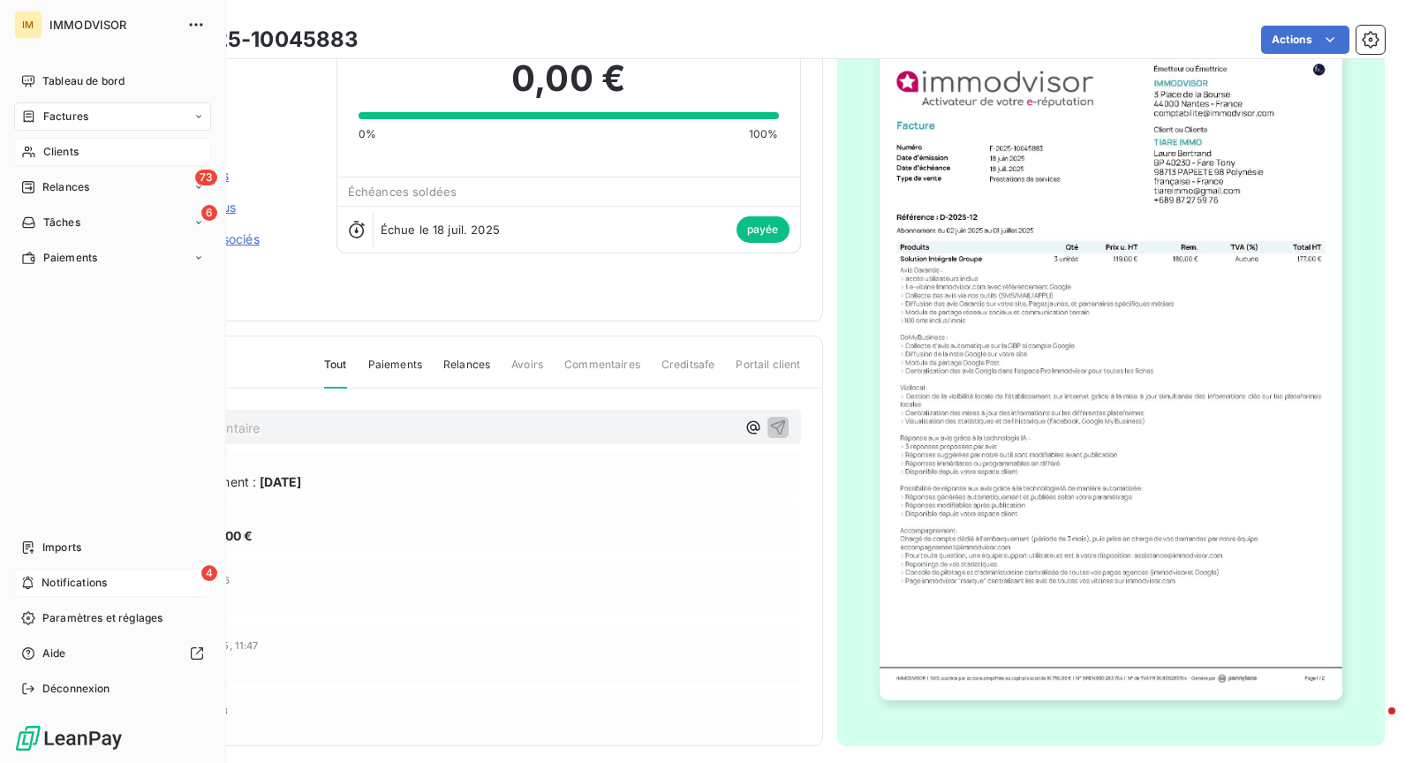
drag, startPoint x: 39, startPoint y: 575, endPoint x: 48, endPoint y: 574, distance: 8.9
click at [40, 575] on div "4 Notifications" at bounding box center [112, 583] width 197 height 28
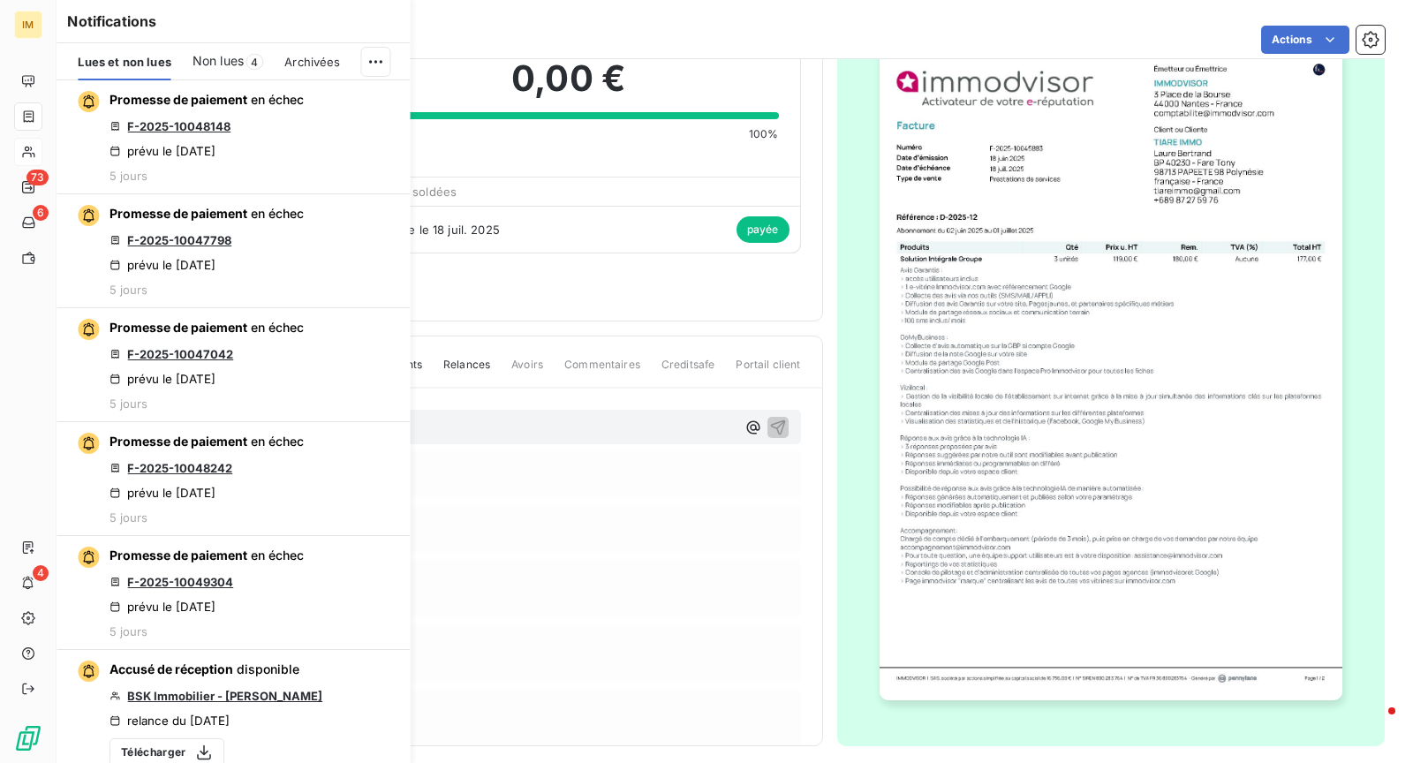
click at [215, 57] on span "Non lues" at bounding box center [217, 61] width 51 height 18
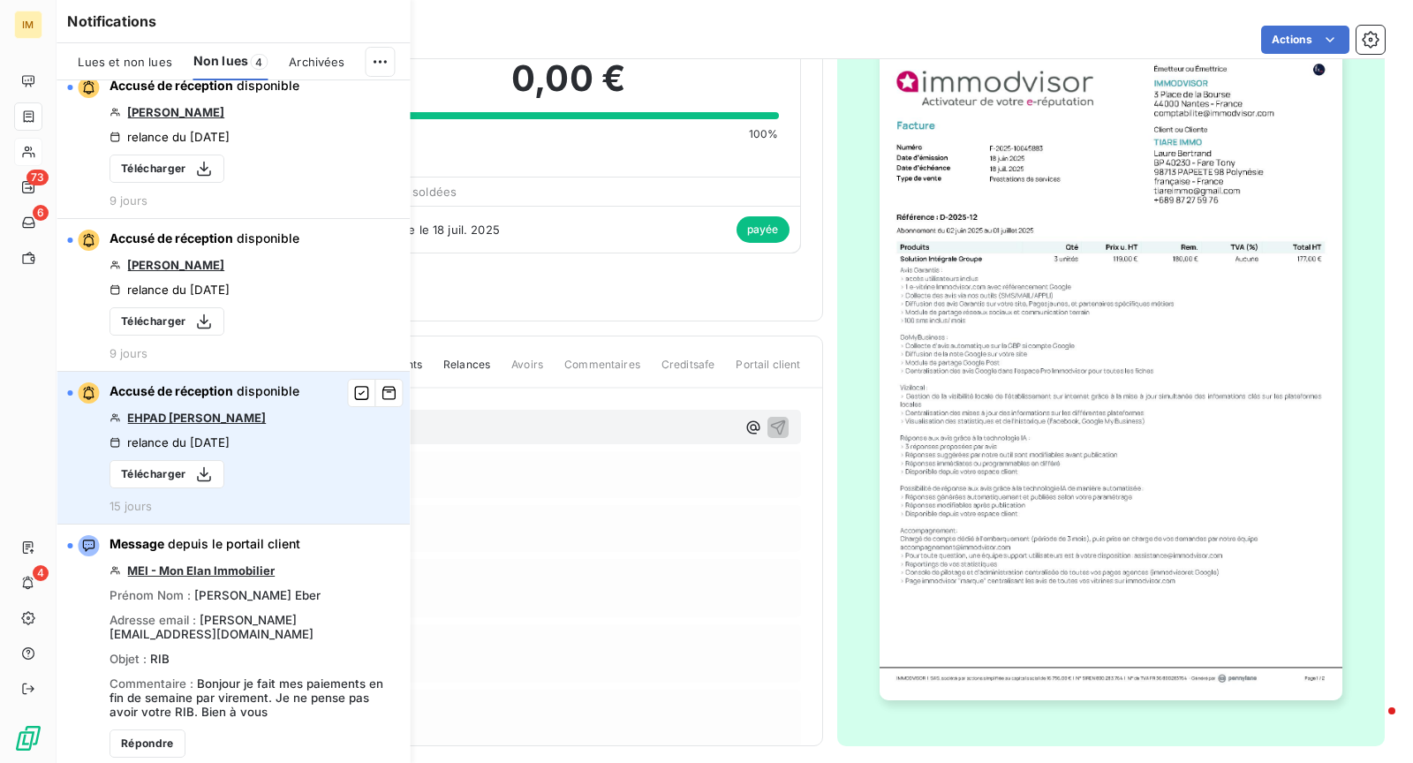
scroll to position [28, 0]
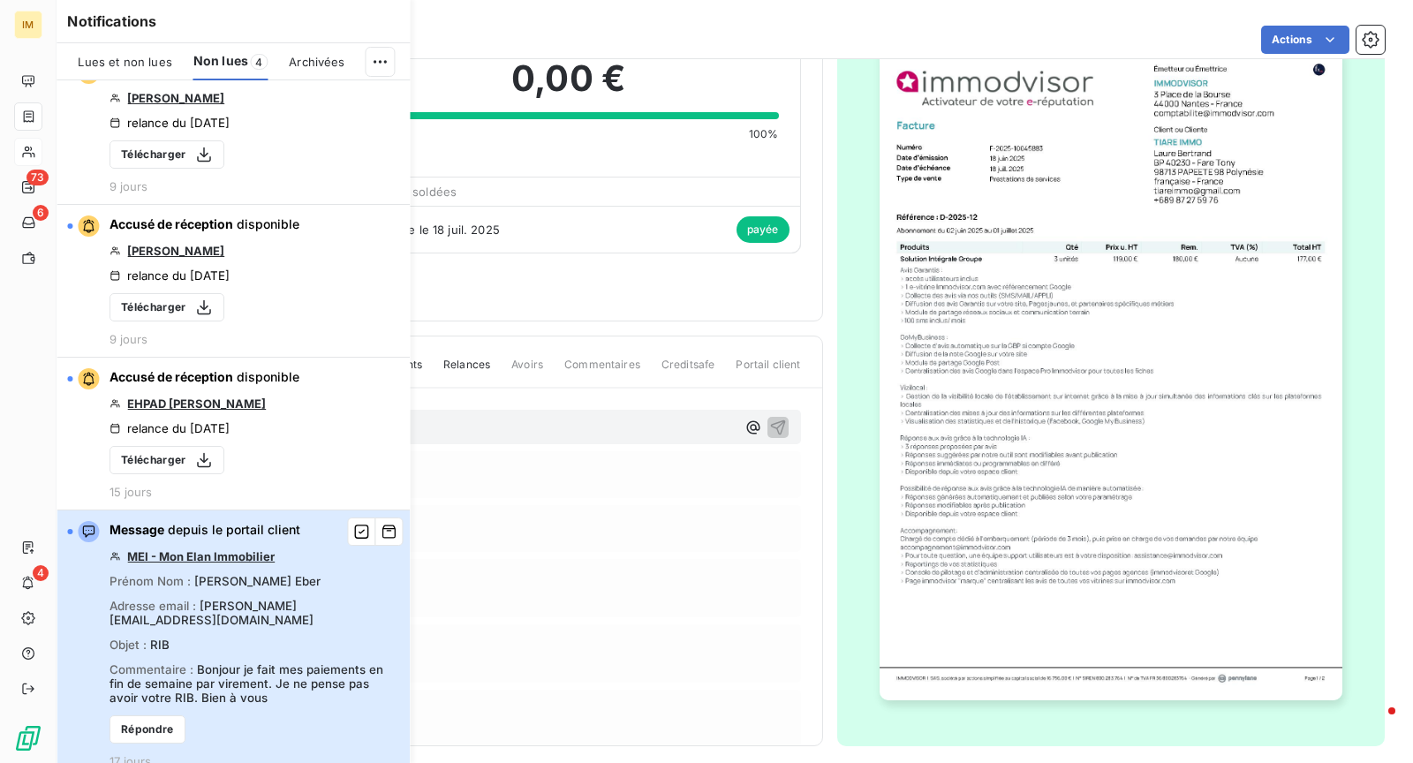
click at [316, 675] on div "Commentaire : Bonjour je fait mes paiements en fin de semaine par virement. Je …" at bounding box center [254, 683] width 290 height 42
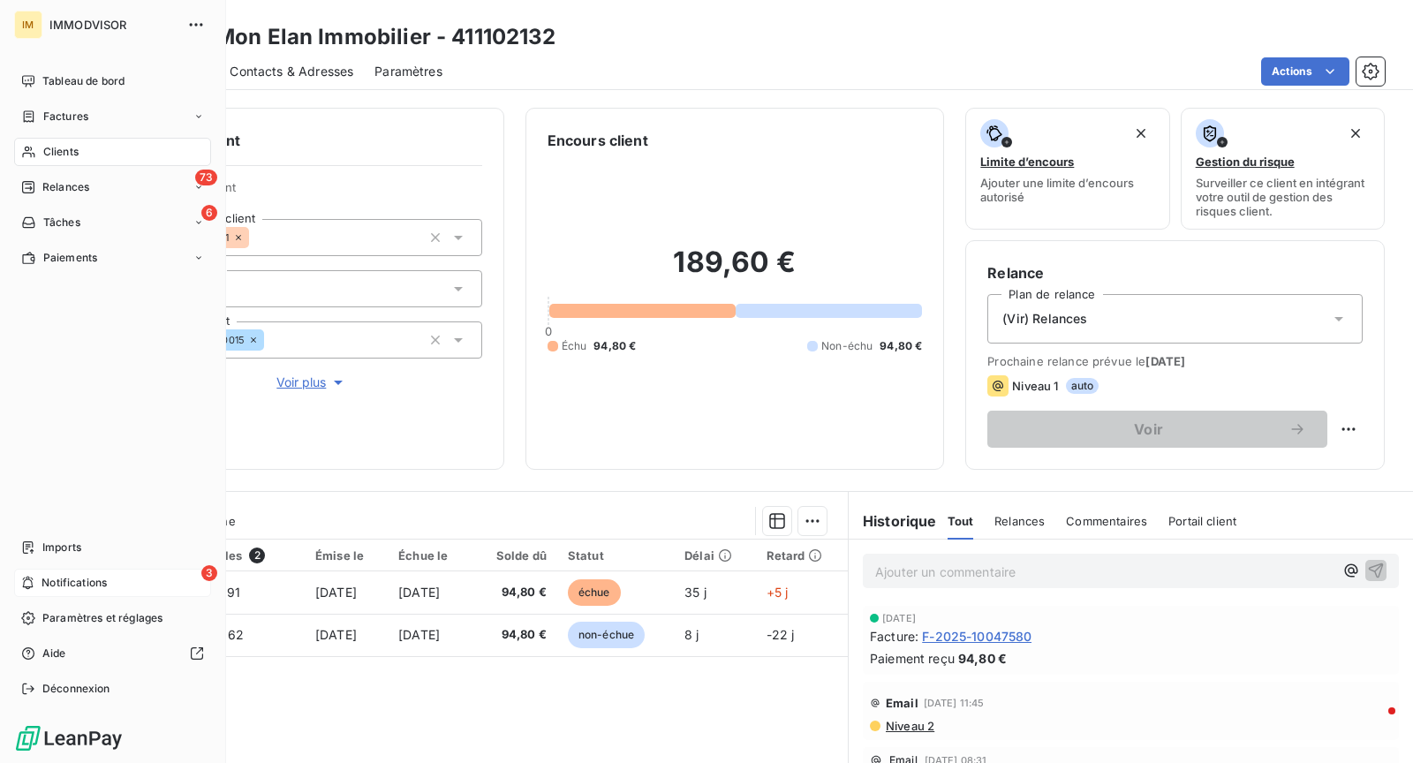
click at [85, 592] on div "3 Notifications" at bounding box center [112, 583] width 197 height 28
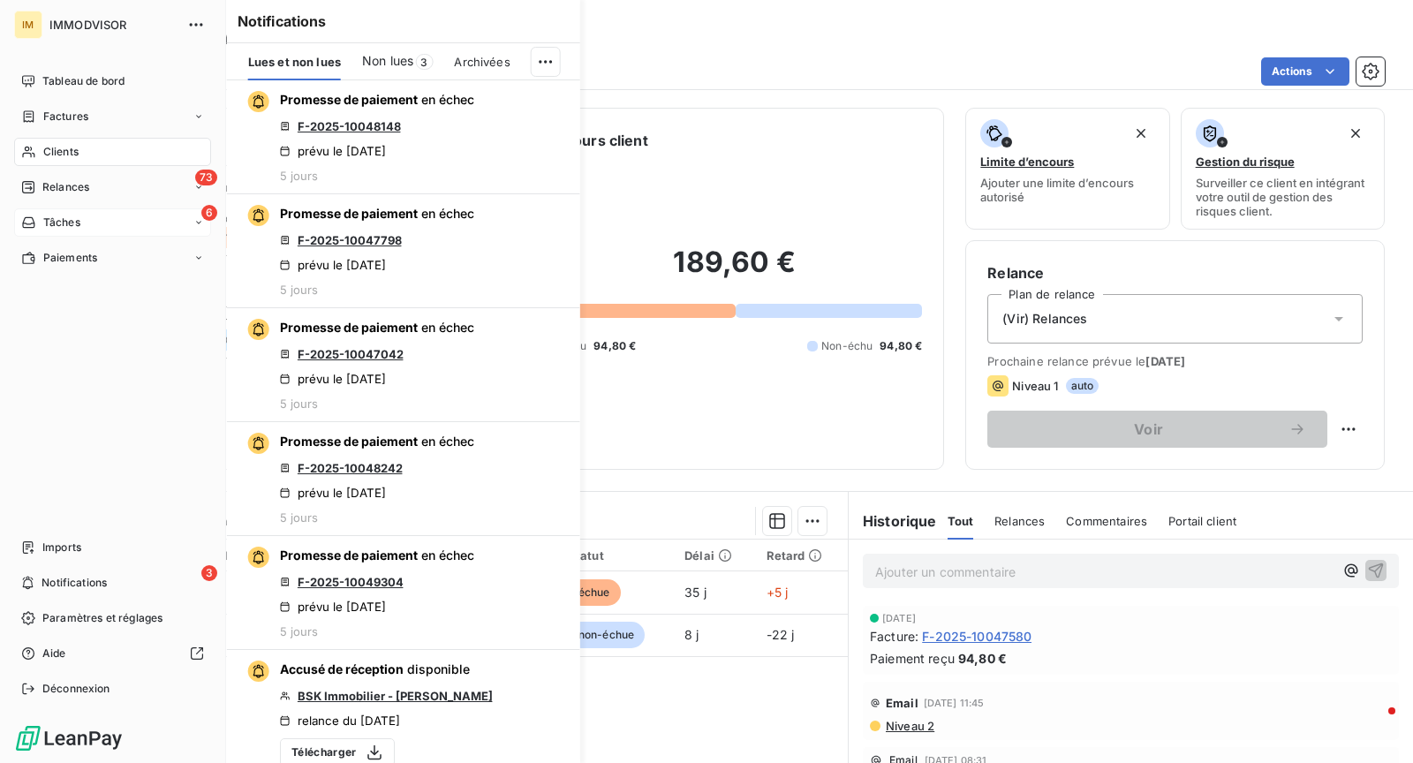
click at [70, 212] on div "6 Tâches" at bounding box center [112, 222] width 197 height 28
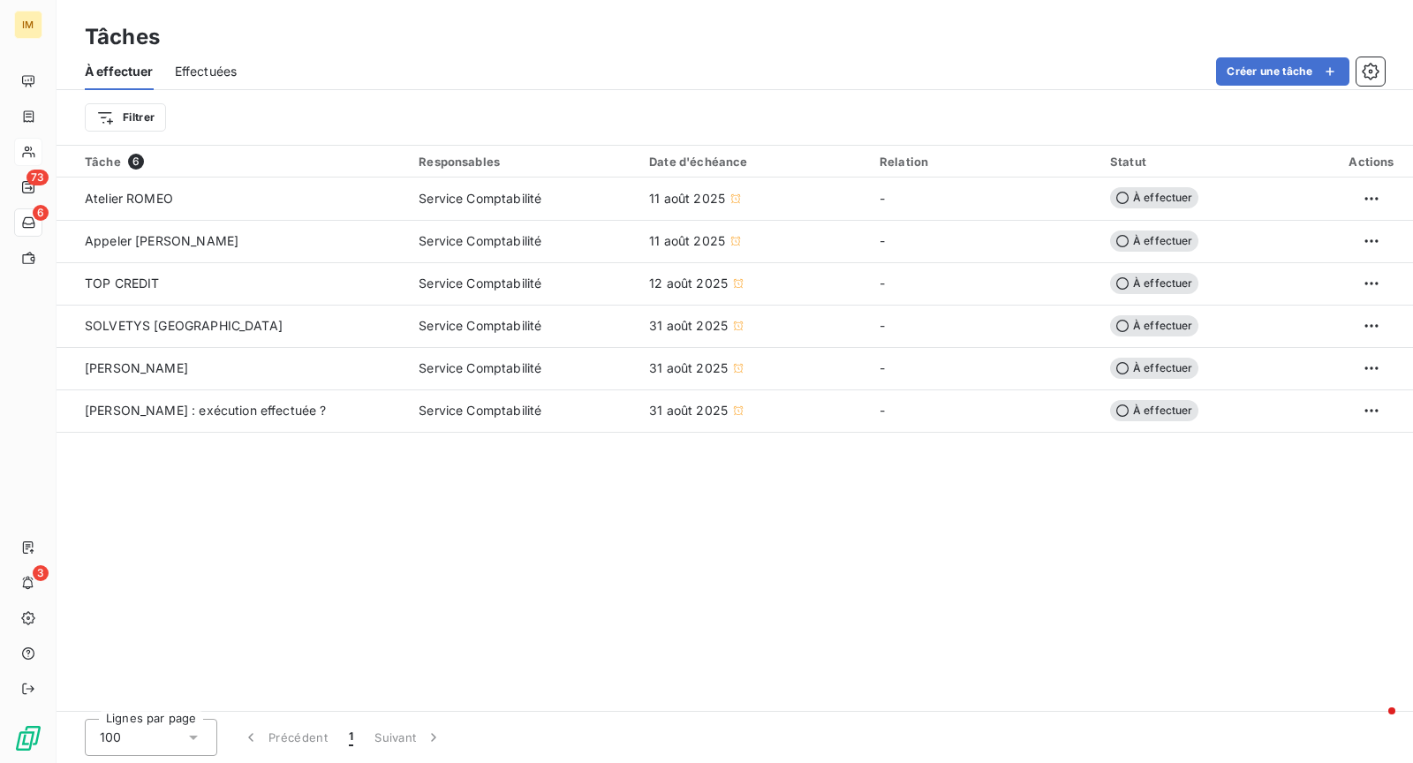
click at [637, 574] on div "Tâche 6 Responsables Date d'échéance Relation Statut Actions Atelier ROMEO Serv…" at bounding box center [735, 428] width 1356 height 565
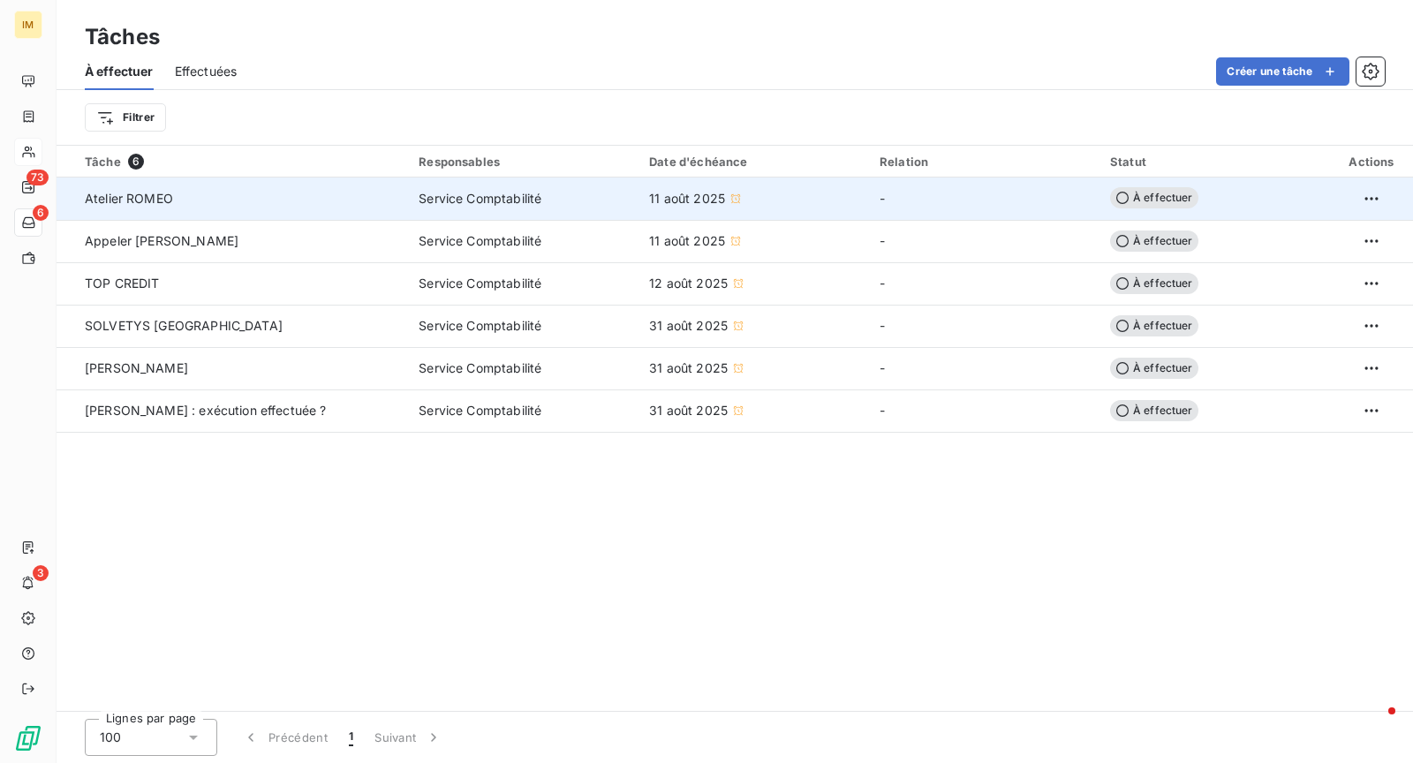
click at [387, 200] on div "Atelier ROMEO" at bounding box center [241, 199] width 313 height 18
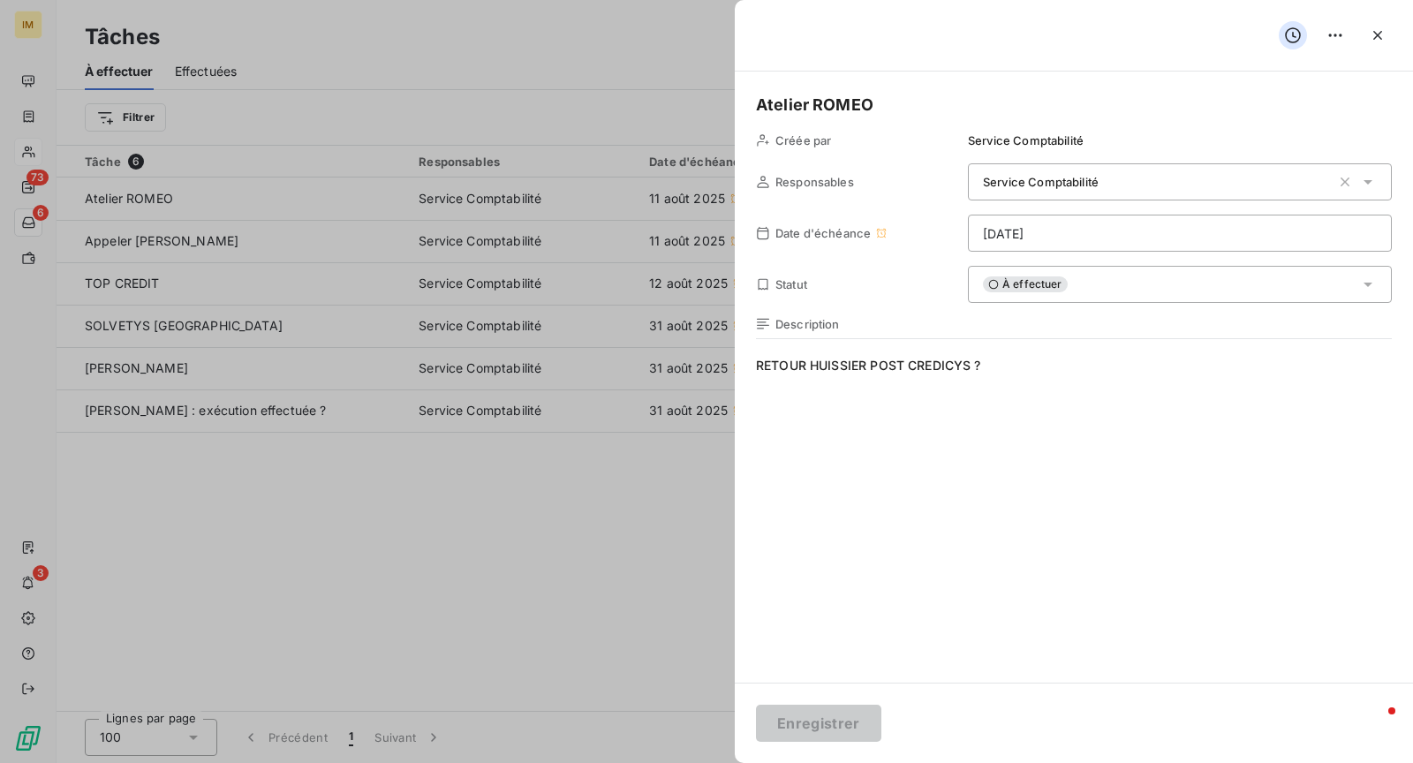
click at [457, 564] on div at bounding box center [706, 381] width 1413 height 763
click at [1378, 37] on icon "button" at bounding box center [1377, 35] width 9 height 9
